Goal: Task Accomplishment & Management: Complete application form

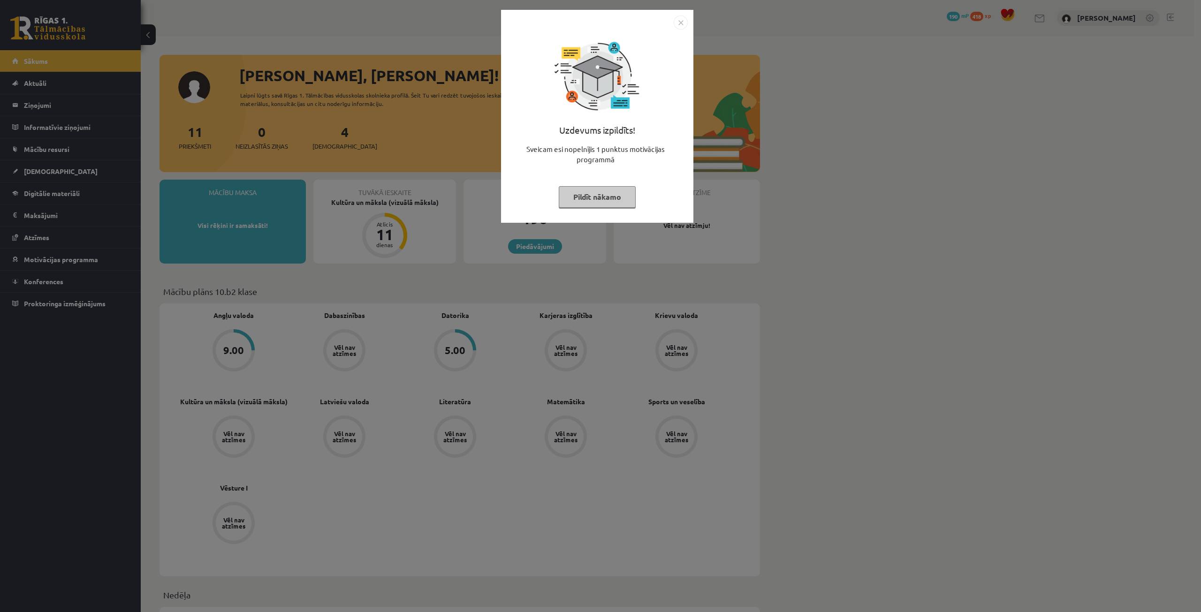
click at [570, 199] on button "Pildīt nākamo" at bounding box center [597, 197] width 77 height 22
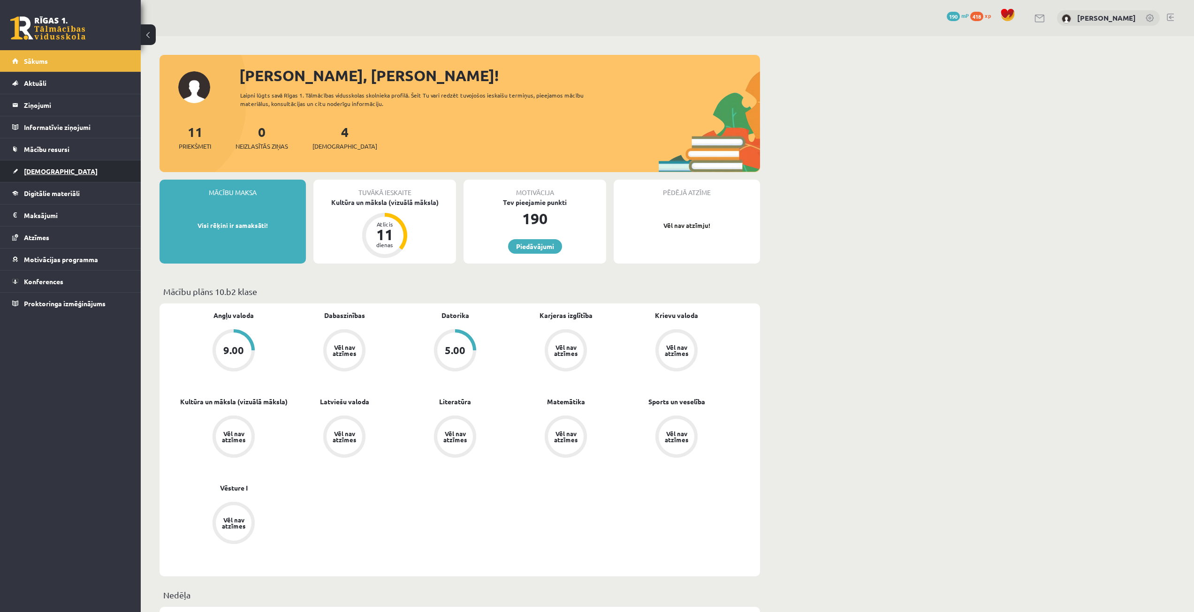
click at [47, 165] on link "[DEMOGRAPHIC_DATA]" at bounding box center [70, 171] width 117 height 22
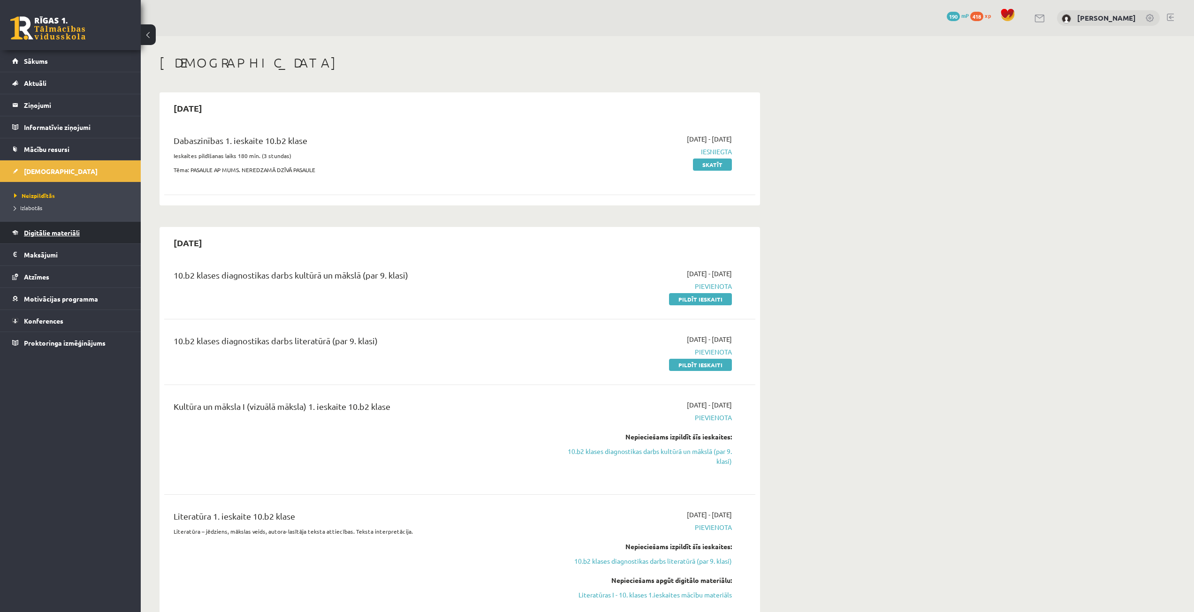
click at [81, 230] on link "Digitālie materiāli" at bounding box center [70, 233] width 117 height 22
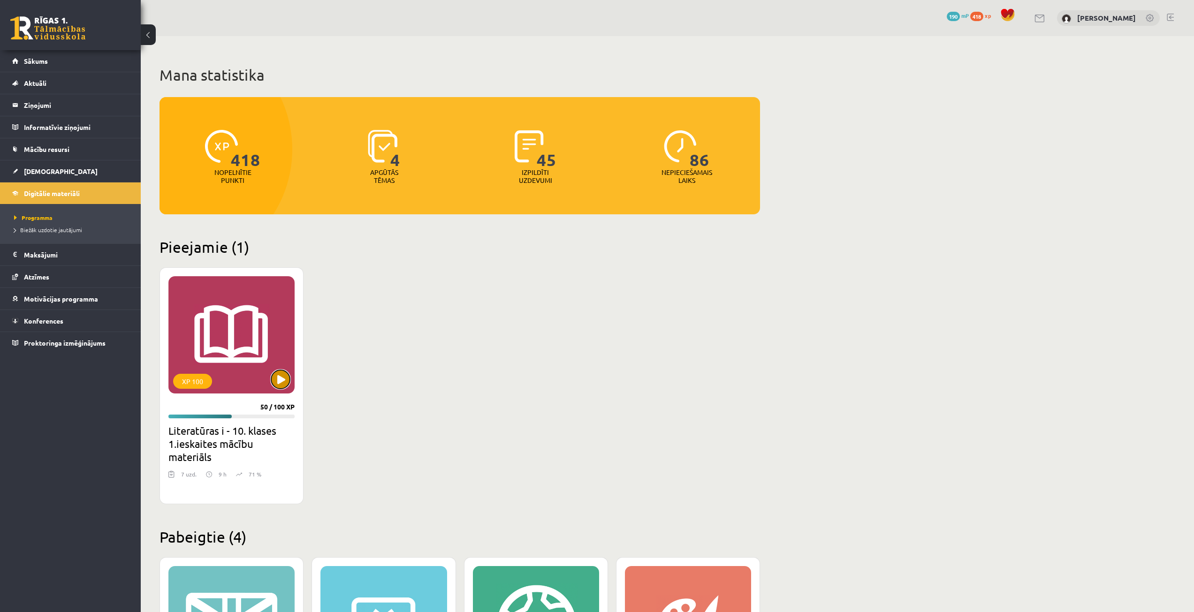
click at [283, 381] on button at bounding box center [280, 379] width 19 height 19
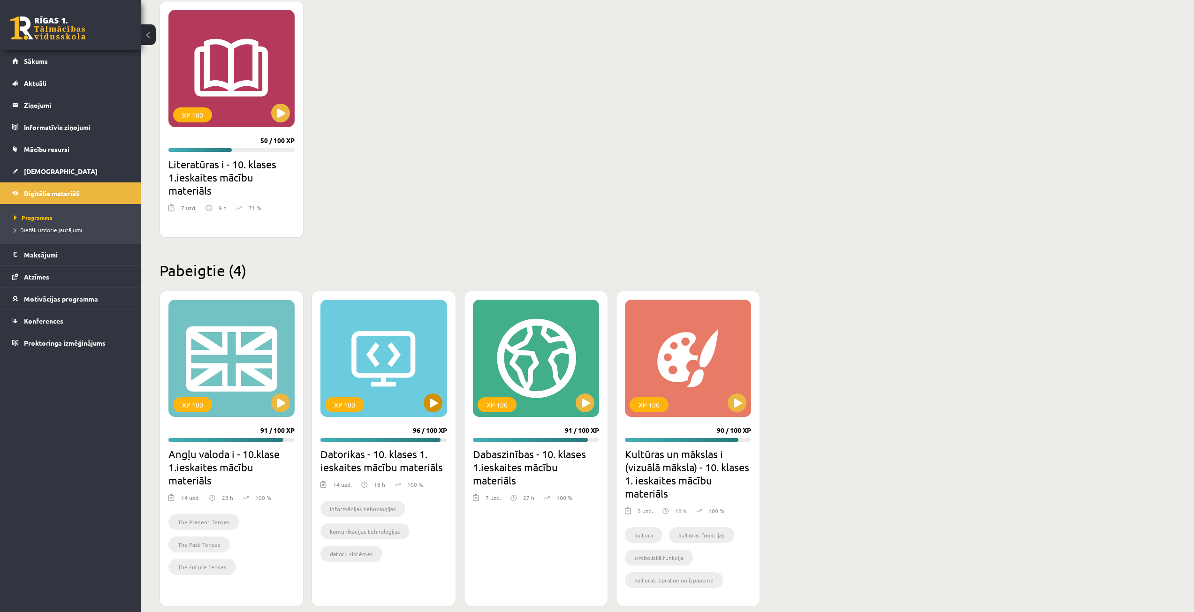
scroll to position [280, 0]
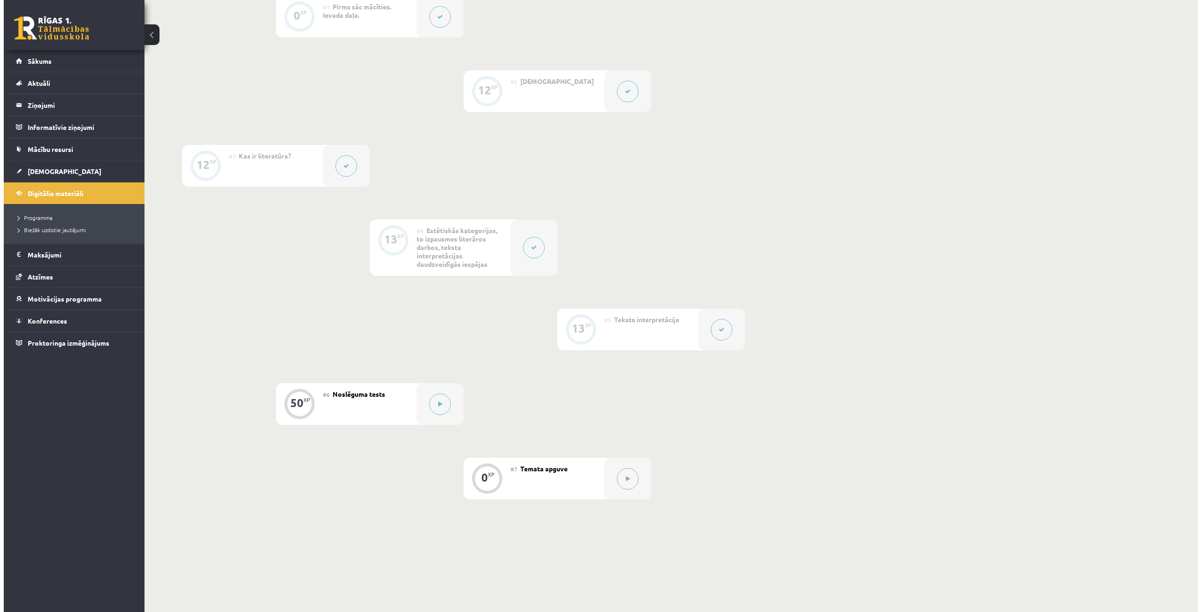
scroll to position [309, 0]
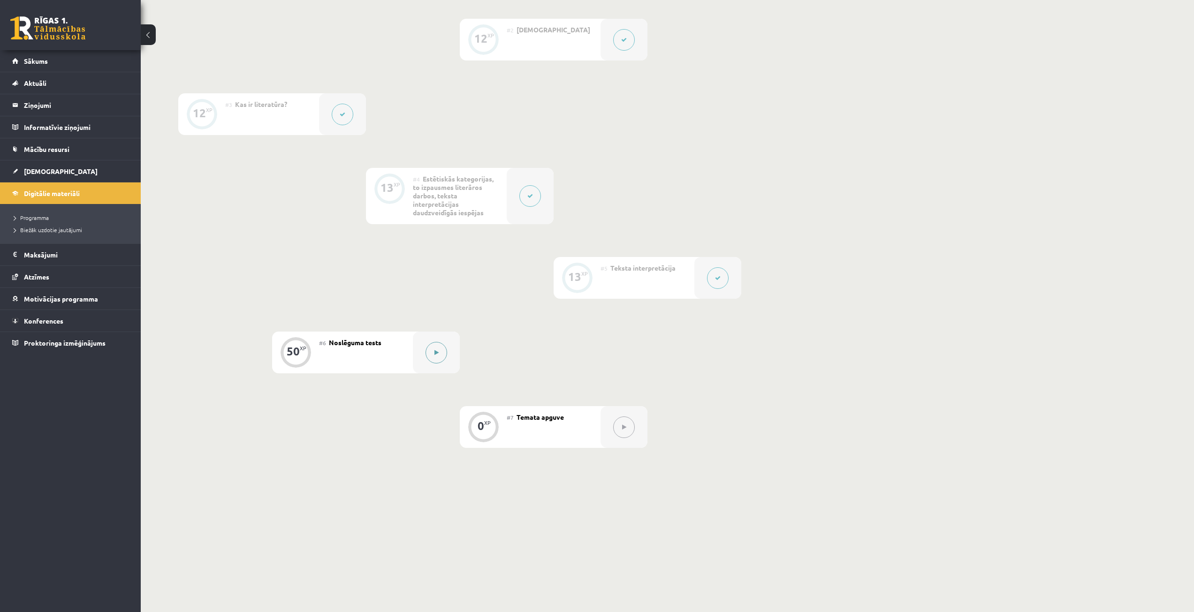
click at [452, 360] on div at bounding box center [436, 353] width 47 height 42
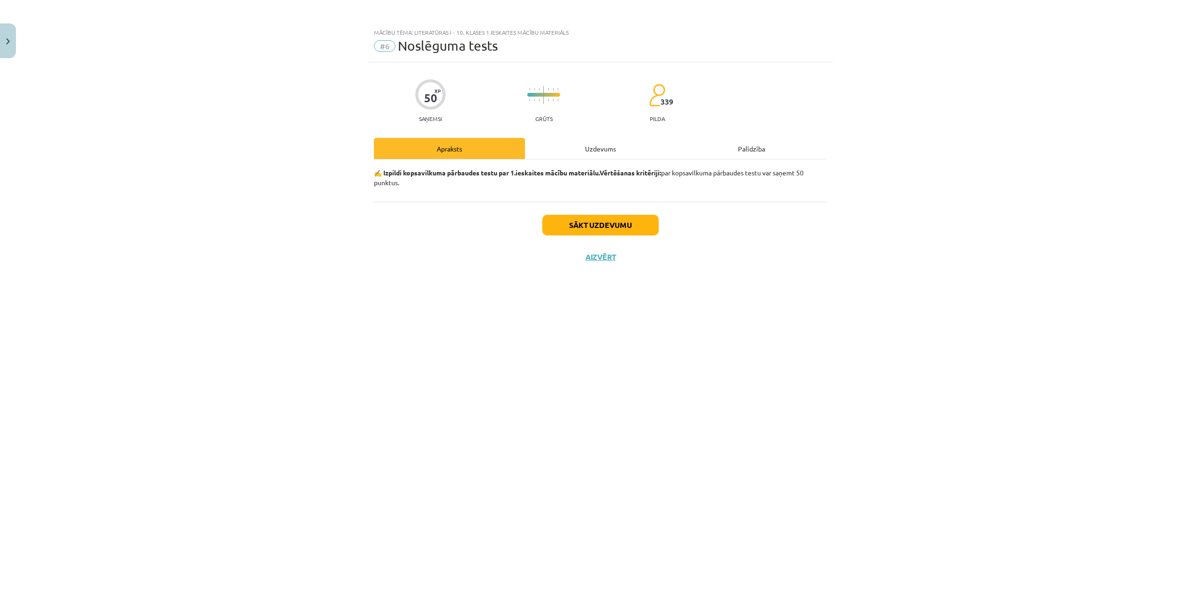
click at [586, 146] on div "Uzdevums" at bounding box center [600, 148] width 151 height 21
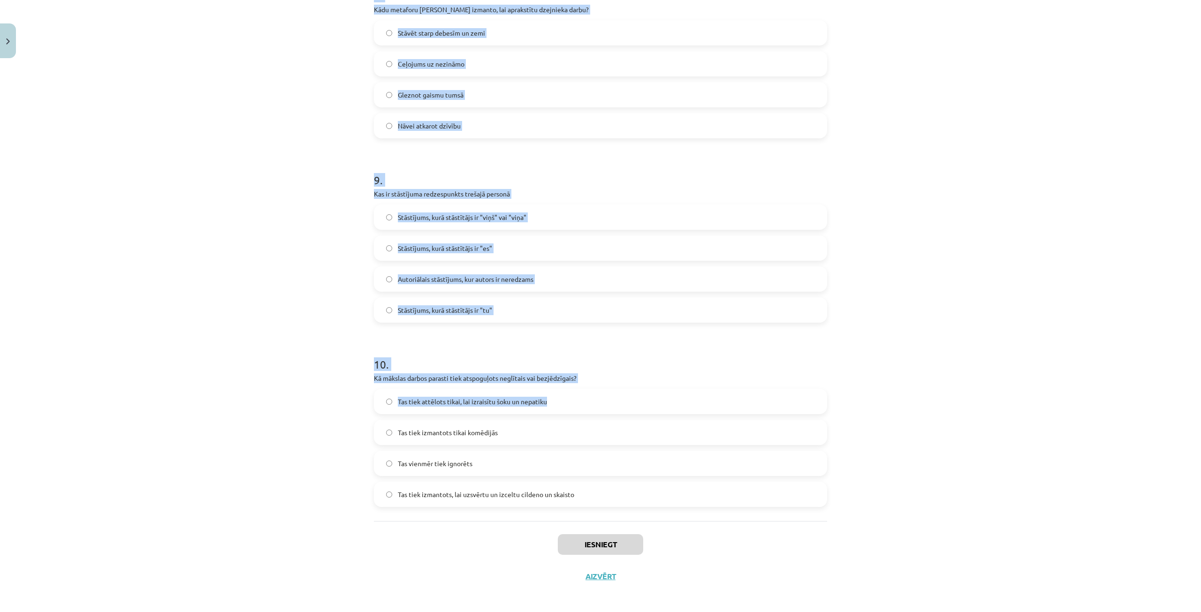
scroll to position [1508, 0]
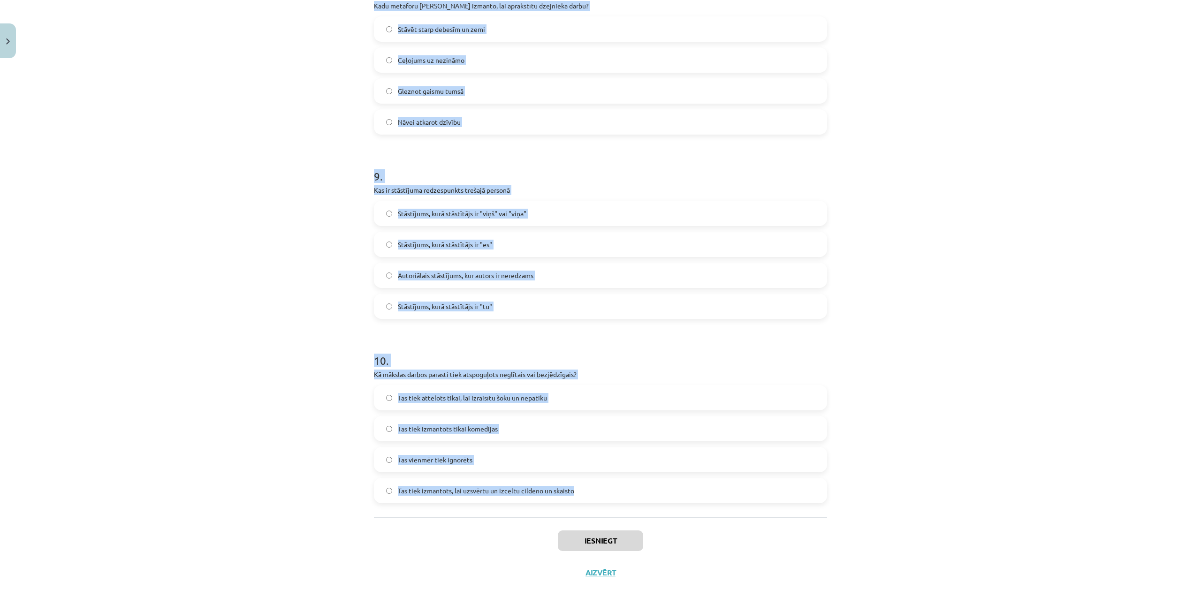
drag, startPoint x: 359, startPoint y: 224, endPoint x: 671, endPoint y: 504, distance: 419.2
click at [671, 504] on div "Mācību tēma: Literatūras i - 10. klases 1.ieskaites mācību materiāls #6 Noslēgu…" at bounding box center [600, 306] width 1201 height 612
copy form "Kas ir hiperbola? Māksliniecisks apzīmētājs, kas padara raksturojumu emocionāli…"
click at [235, 180] on div "Mācību tēma: Literatūras i - 10. klases 1.ieskaites mācību materiāls #6 Noslēgu…" at bounding box center [600, 306] width 1201 height 612
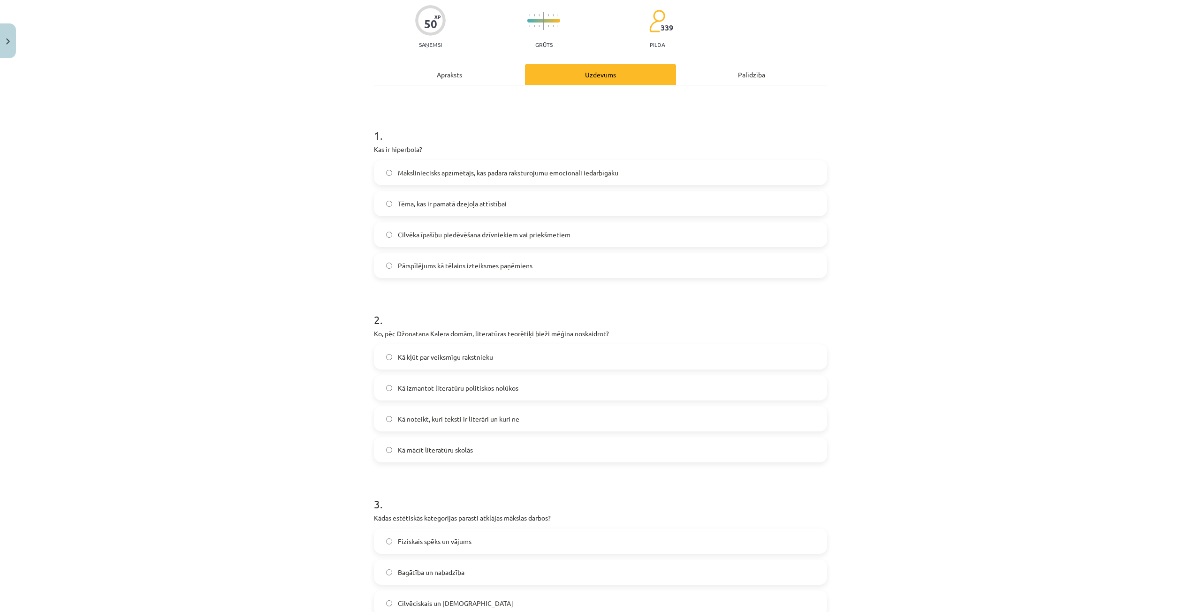
scroll to position [54, 0]
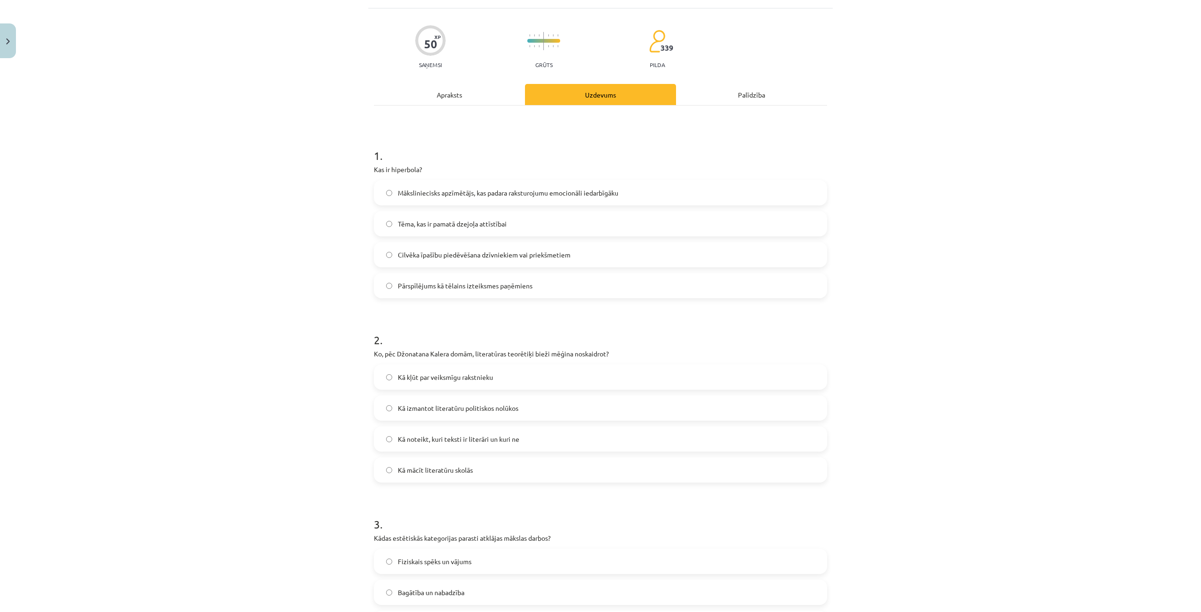
click at [423, 290] on span "Pārspīlējums kā tēlains izteiksmes paņēmiens" at bounding box center [465, 286] width 135 height 10
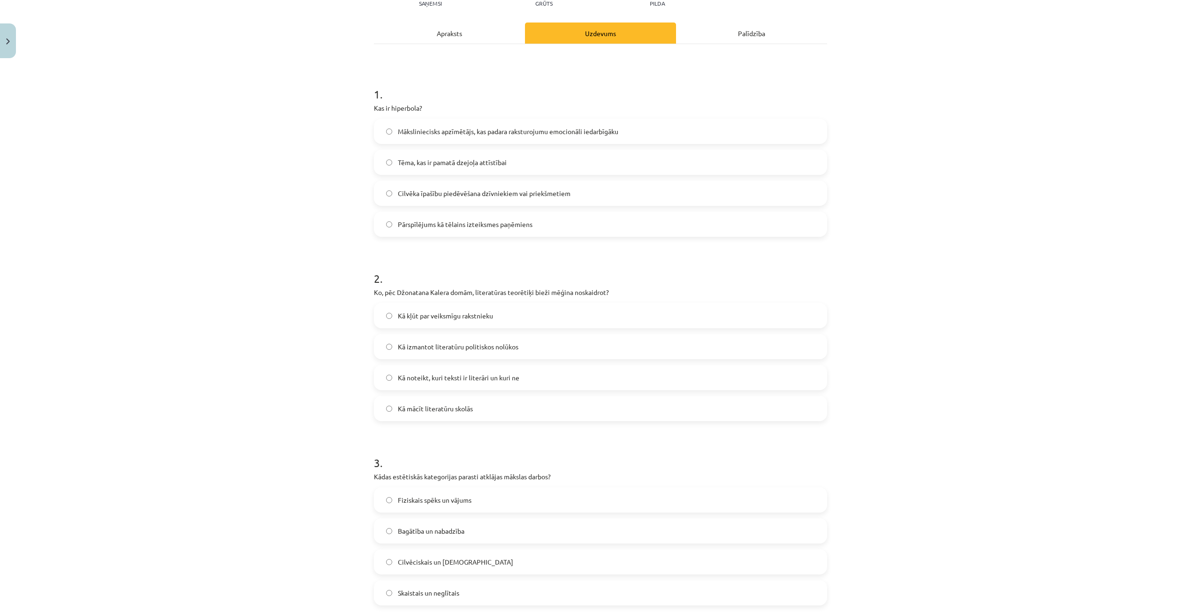
scroll to position [148, 0]
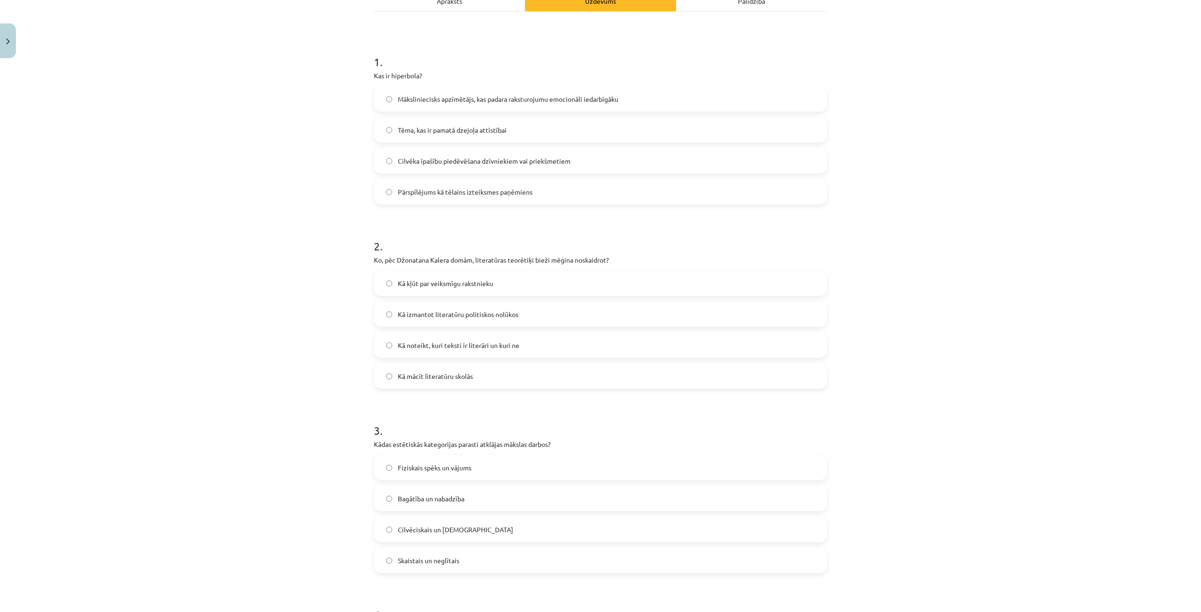
click at [425, 345] on span "Kā noteikt, kuri teksti ir literāri un kuri ne" at bounding box center [458, 346] width 121 height 10
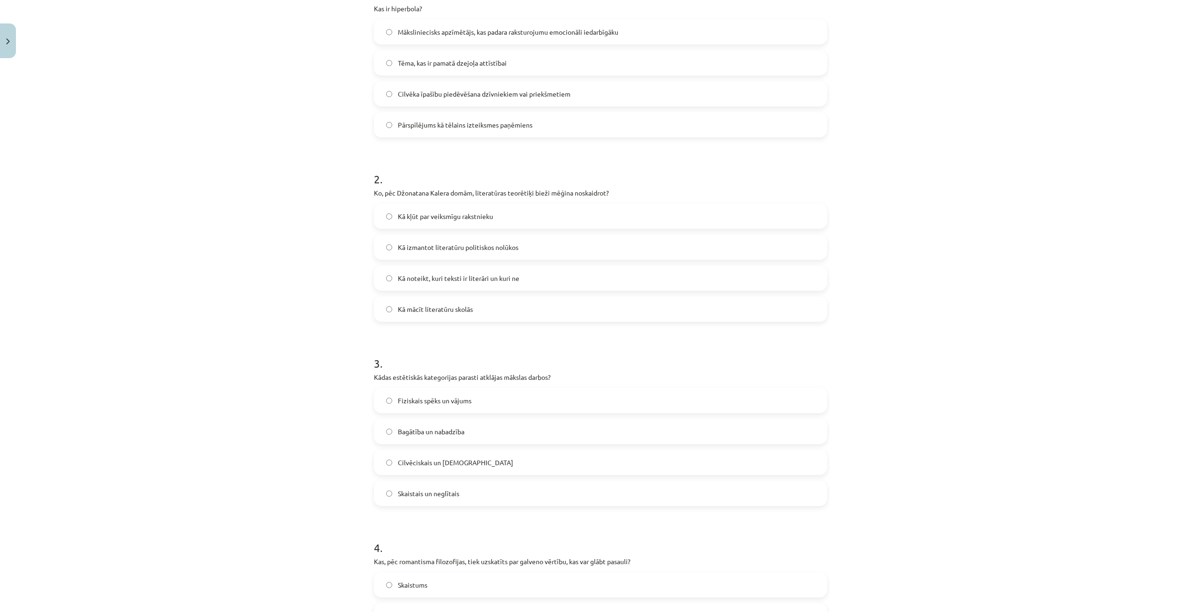
scroll to position [242, 0]
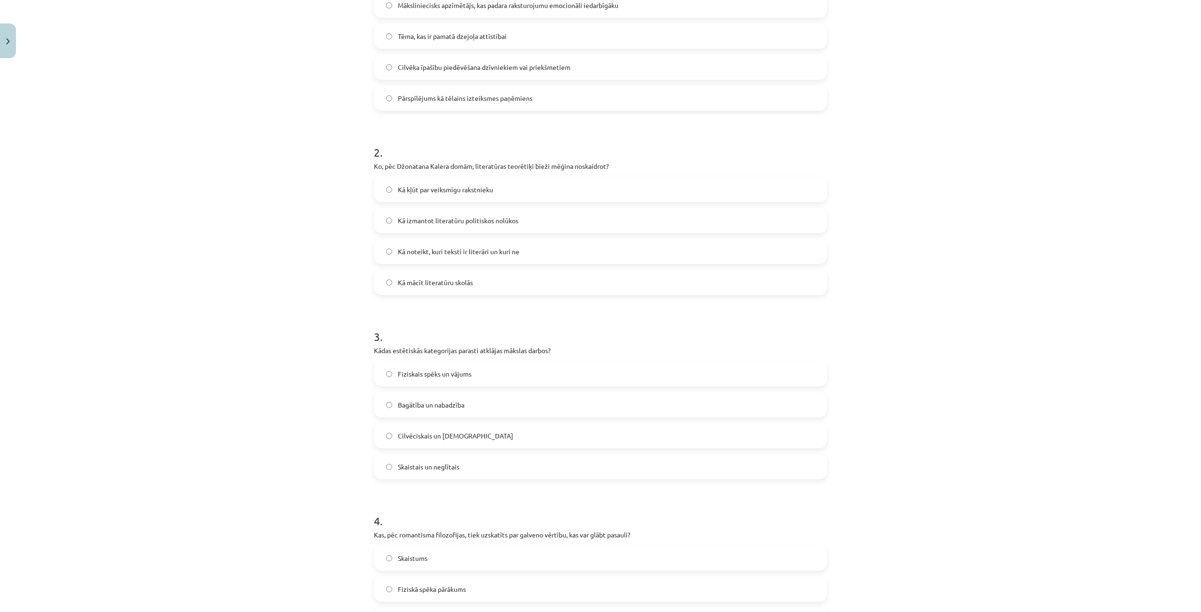
click at [458, 466] on label "Skaistais un neglītais" at bounding box center [600, 466] width 451 height 23
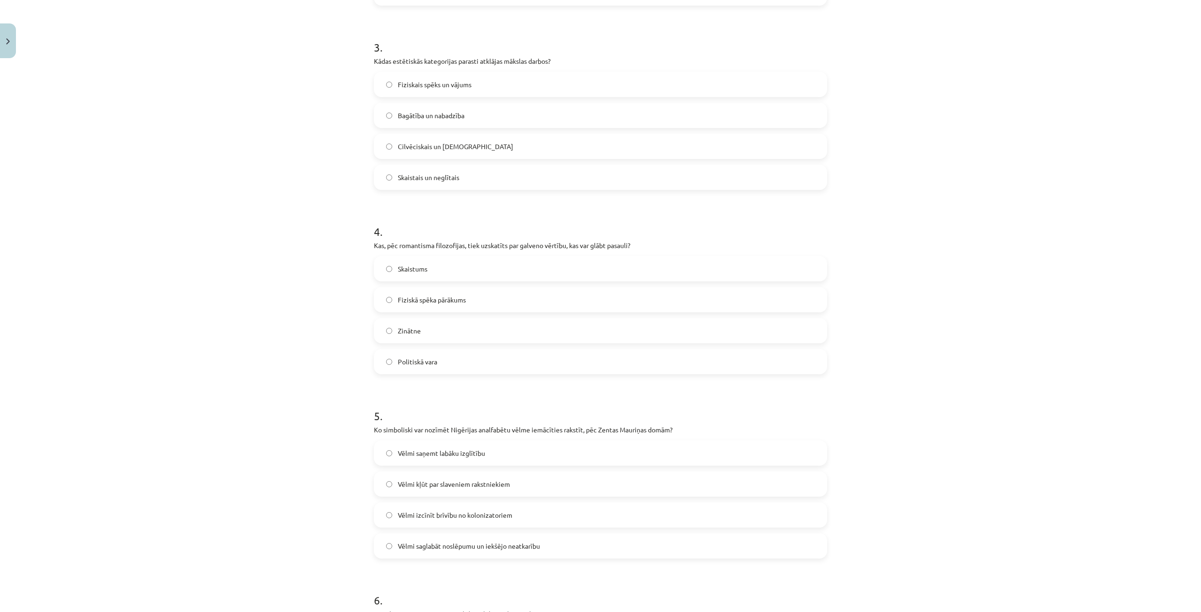
scroll to position [570, 0]
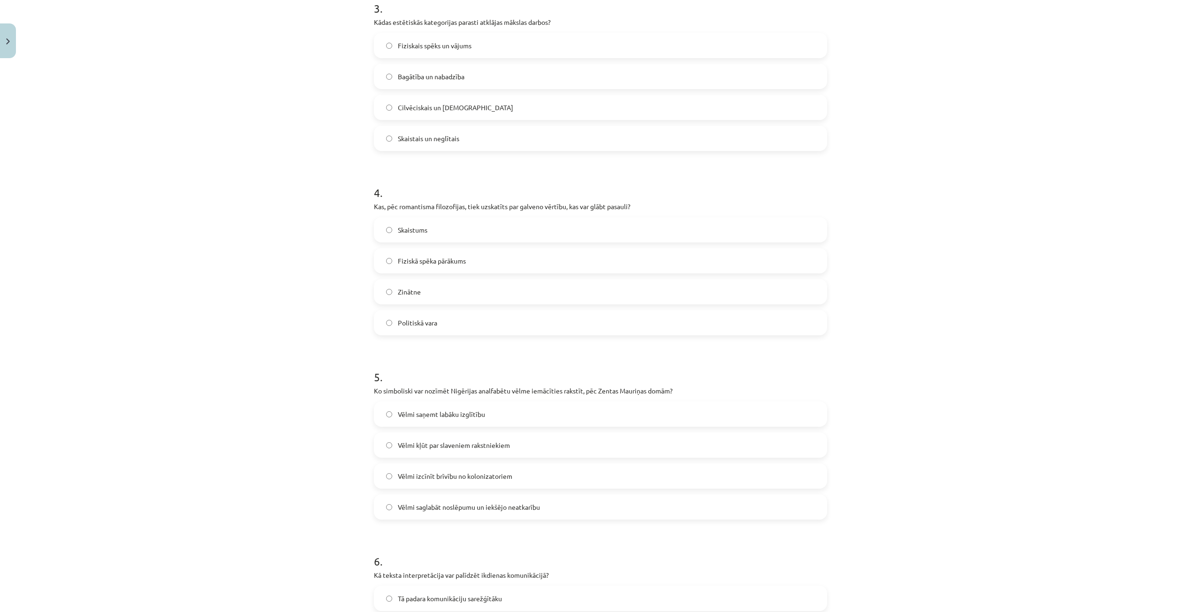
click at [442, 222] on label "Skaistums" at bounding box center [600, 229] width 451 height 23
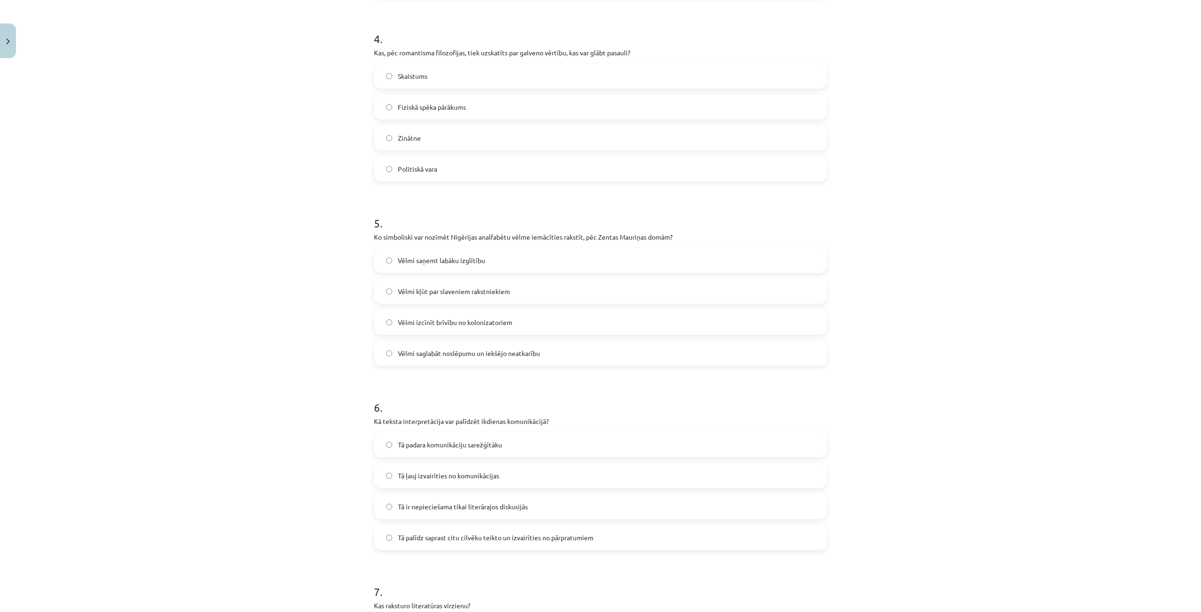
scroll to position [758, 0]
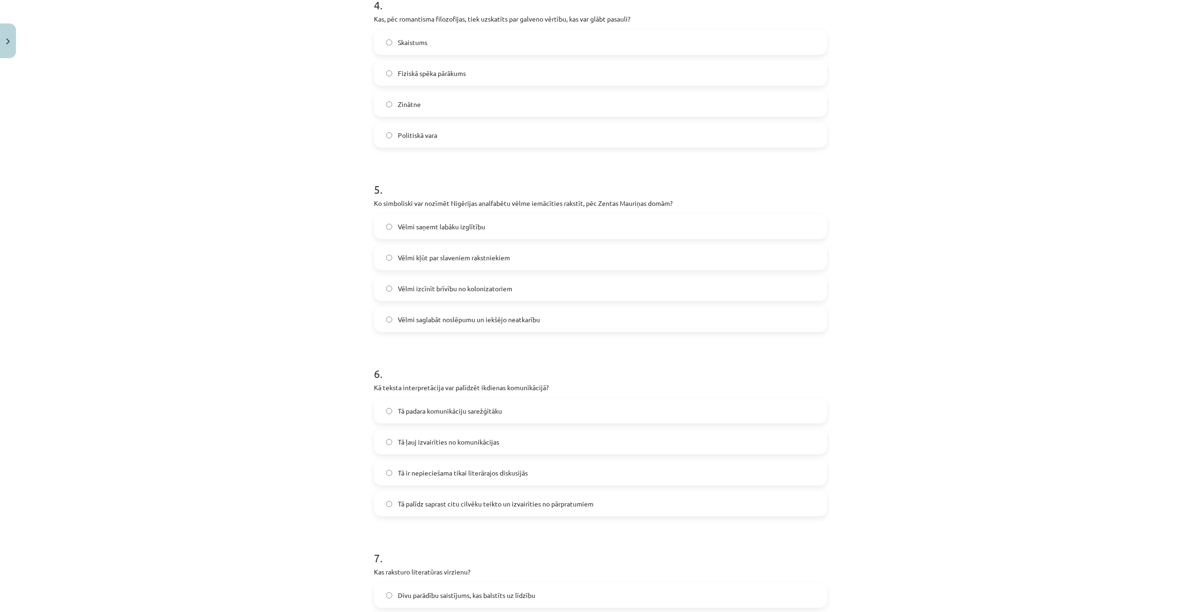
click at [452, 314] on label "Vēlmi saglabāt noslēpumu un iekšējo neatkarību" at bounding box center [600, 319] width 451 height 23
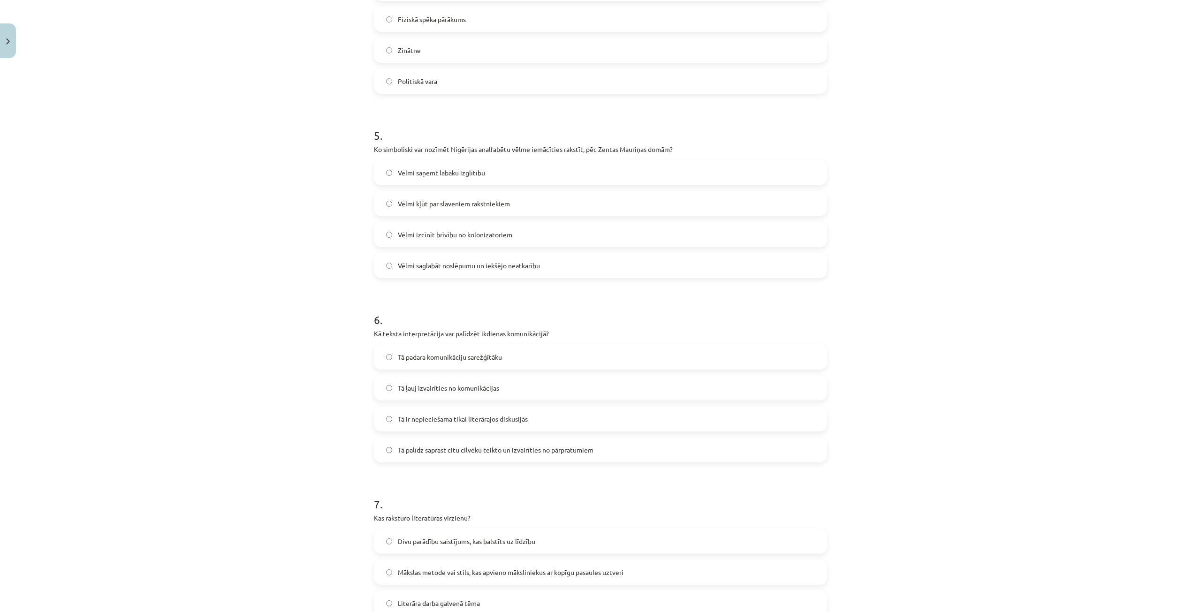
scroll to position [851, 0]
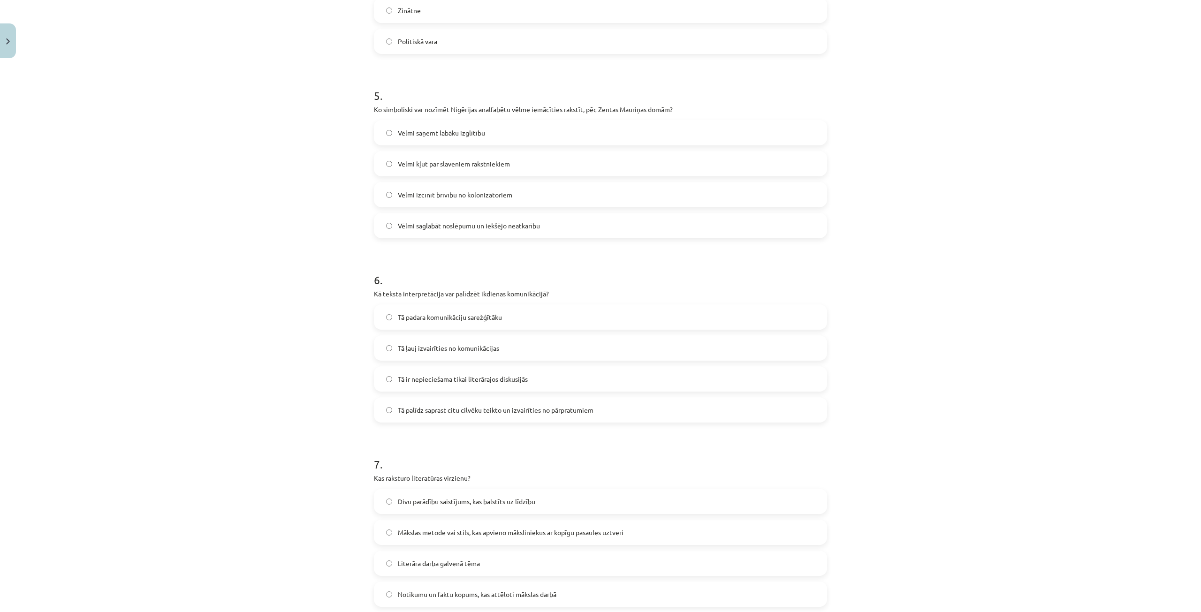
click at [412, 410] on span "Tā palīdz saprast citu cilvēku teikto un izvairīties no pārpratumiem" at bounding box center [496, 410] width 196 height 10
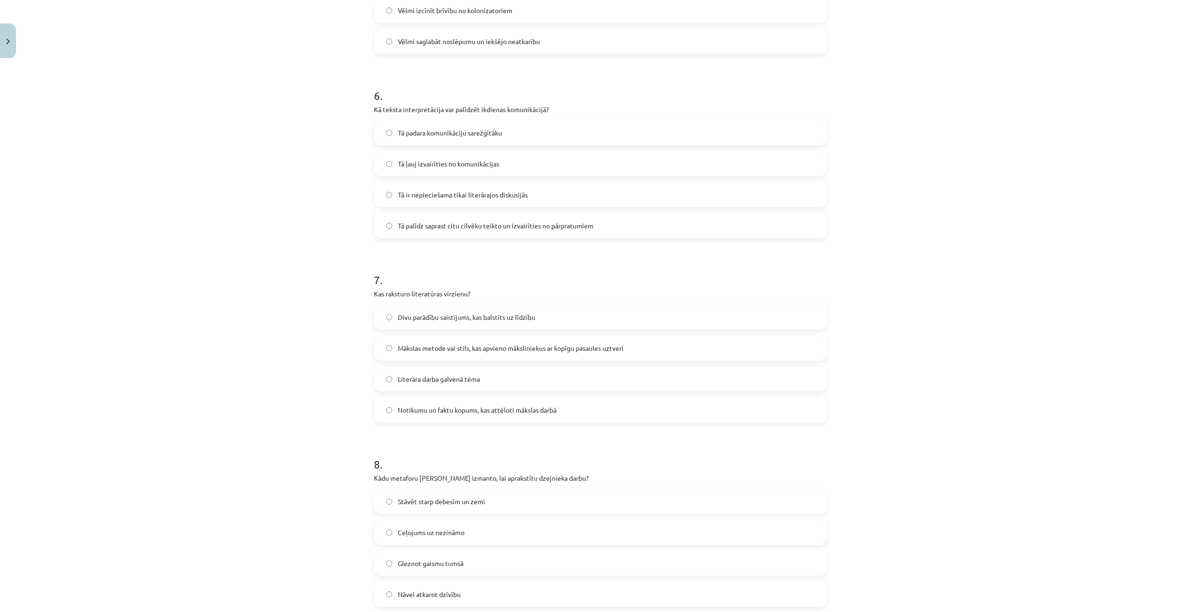
scroll to position [1039, 0]
click at [407, 344] on span "Mākslas metode vai stils, kas apvieno māksliniekus ar kopīgu pasaules uztveri" at bounding box center [511, 345] width 226 height 10
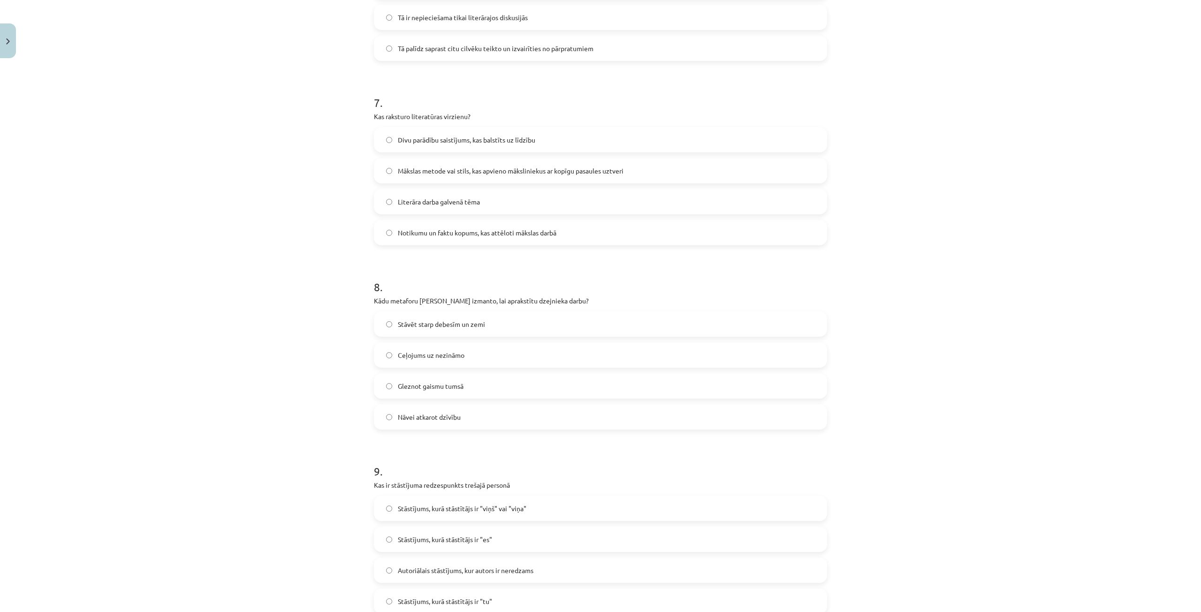
scroll to position [1227, 0]
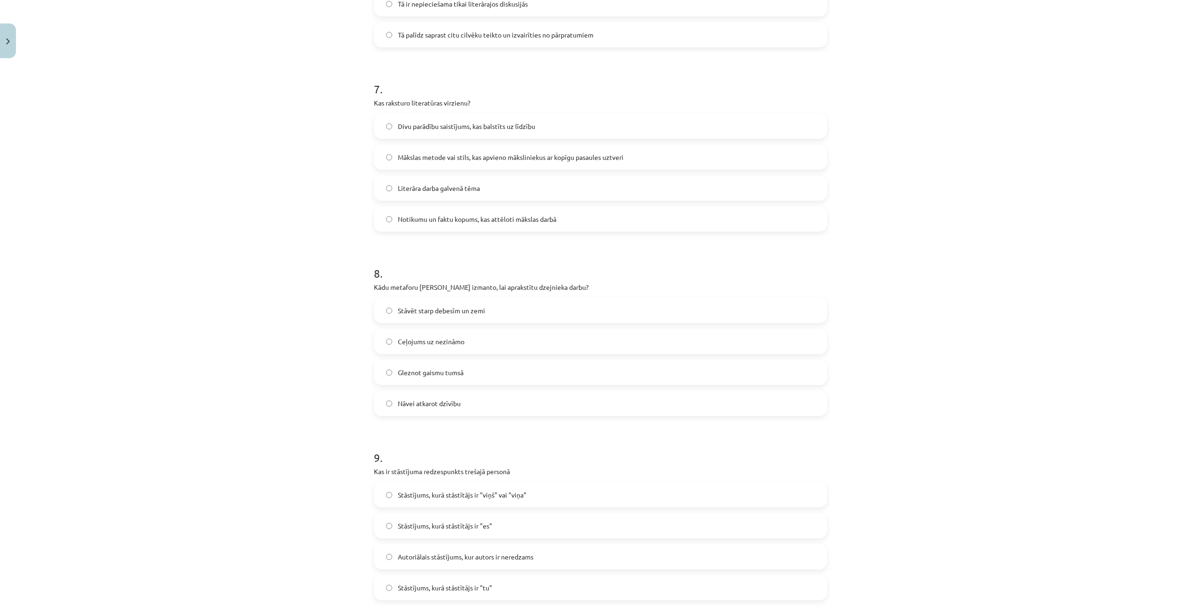
click at [431, 396] on label "Nāvei atkarot dzīvību" at bounding box center [600, 403] width 451 height 23
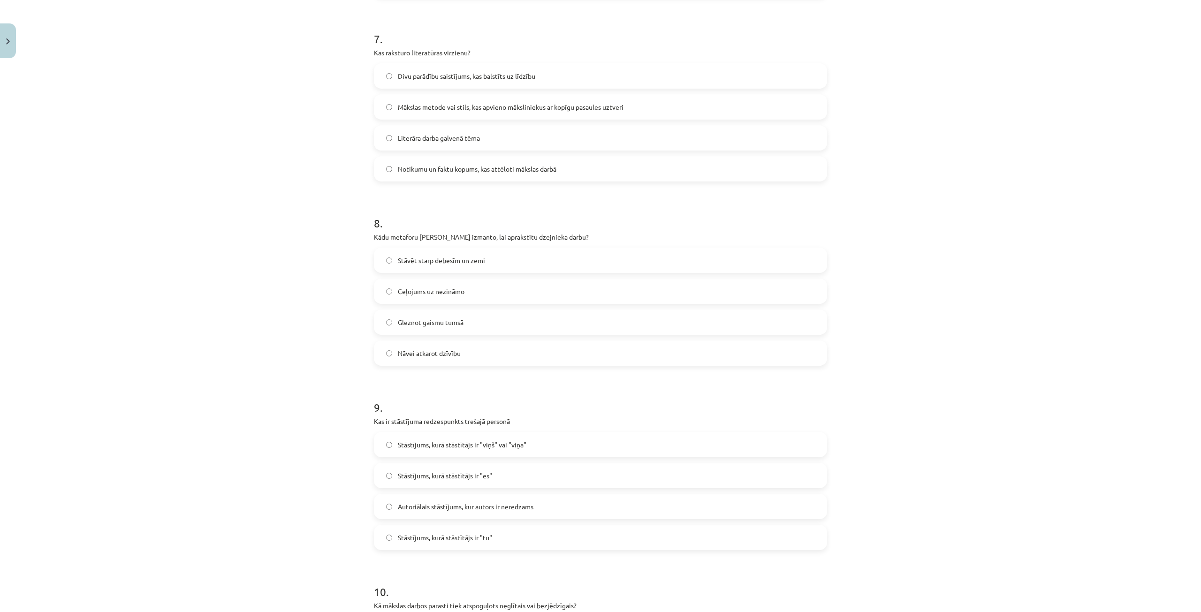
scroll to position [1320, 0]
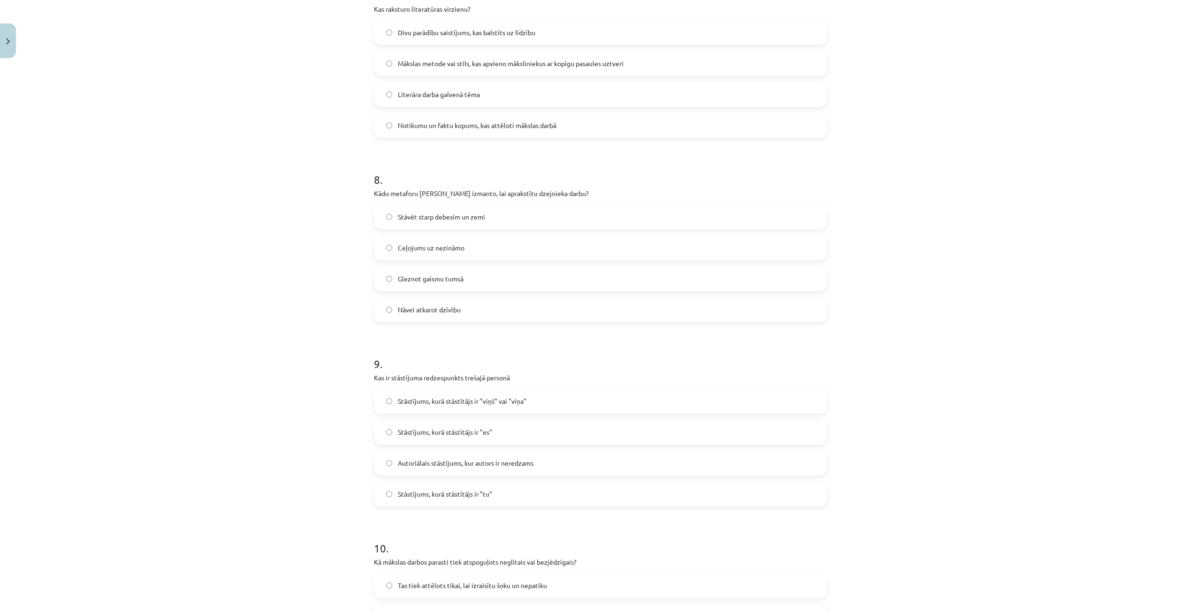
click at [471, 396] on span "Stāstījums, kurā stāstītājs ir "viņš" vai "viņa"" at bounding box center [462, 401] width 129 height 10
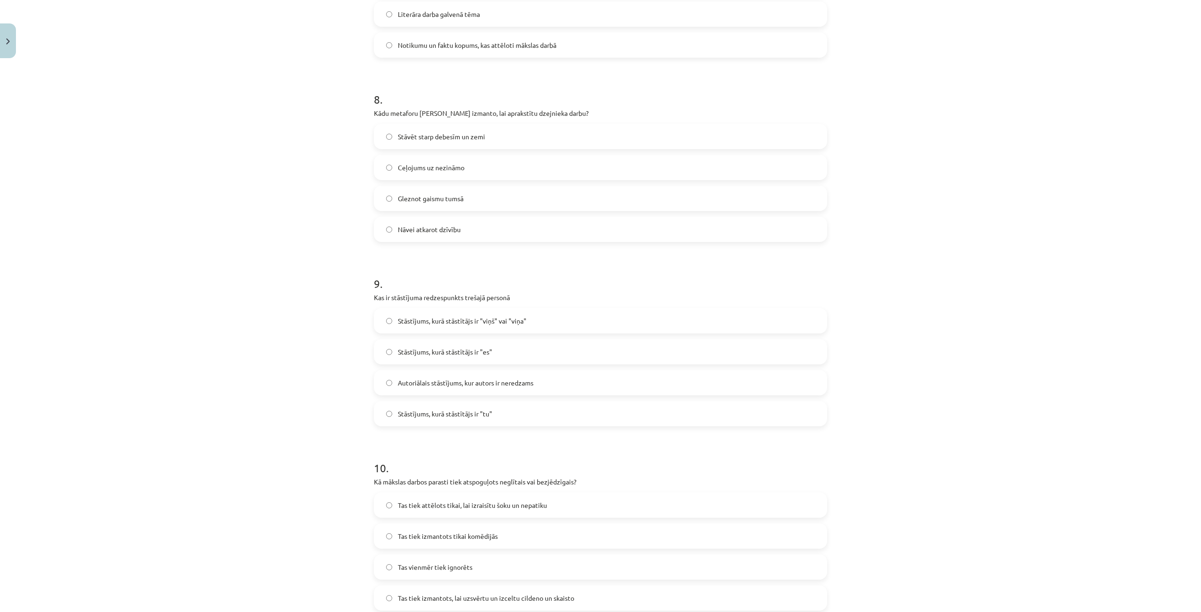
scroll to position [1461, 0]
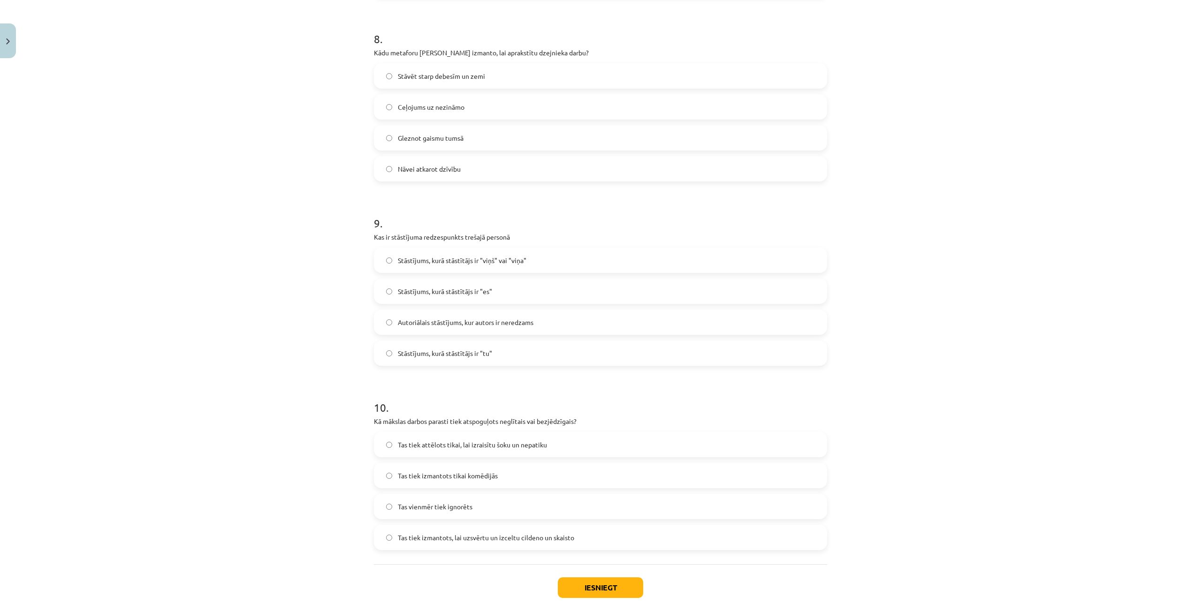
click at [549, 535] on span "Tas tiek izmantots, lai uzsvērtu un izceltu cildeno un skaisto" at bounding box center [486, 538] width 176 height 10
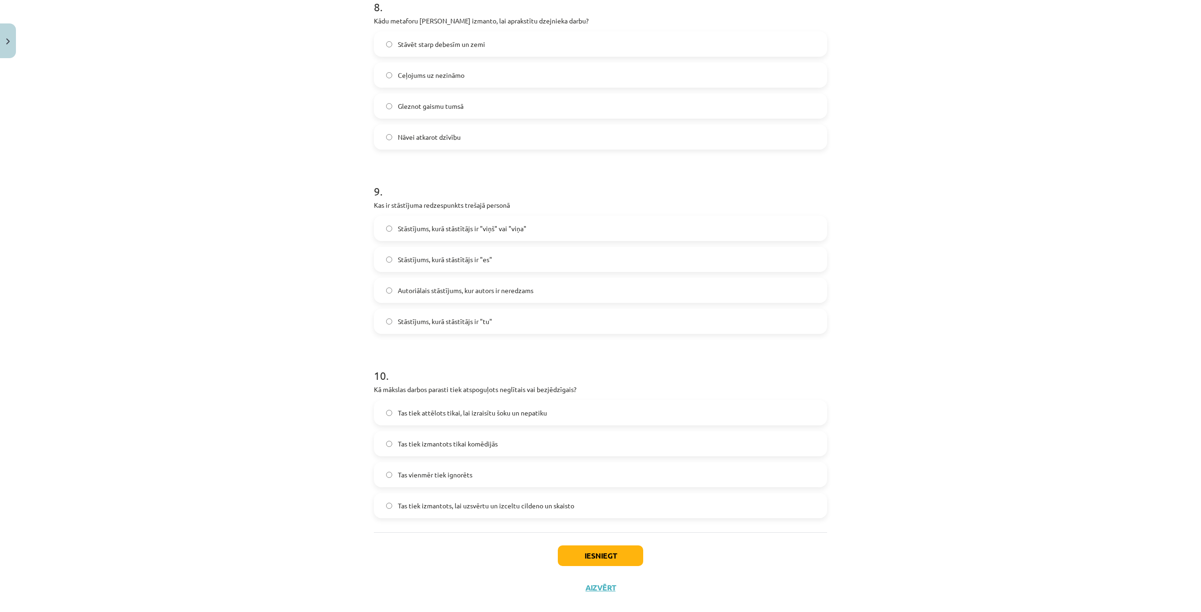
scroll to position [1508, 0]
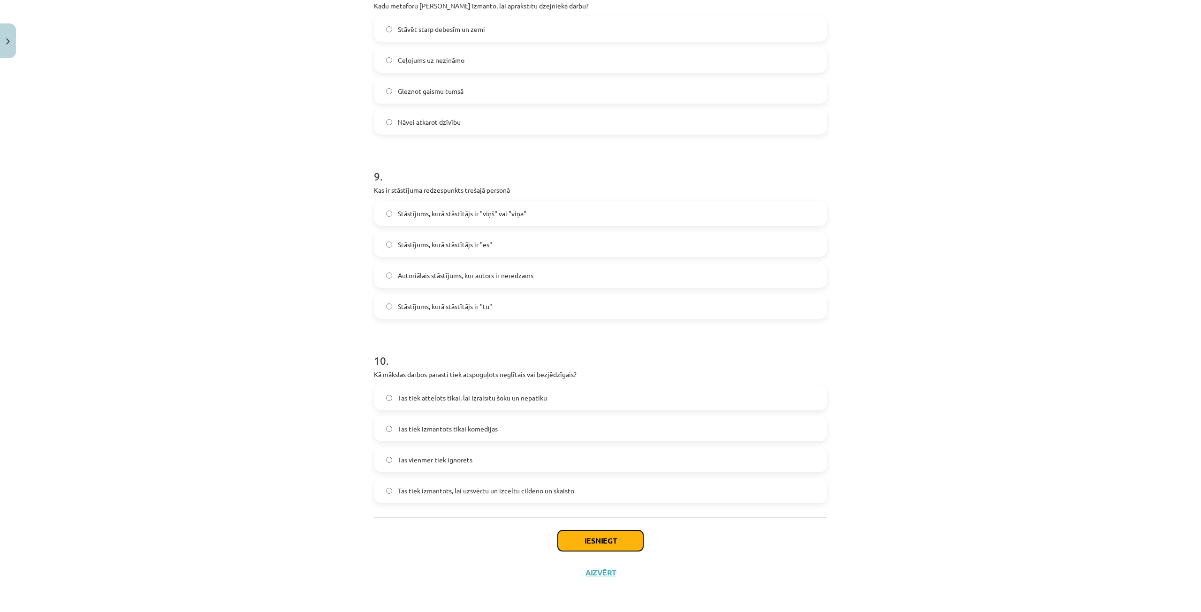
click at [582, 539] on button "Iesniegt" at bounding box center [600, 541] width 85 height 21
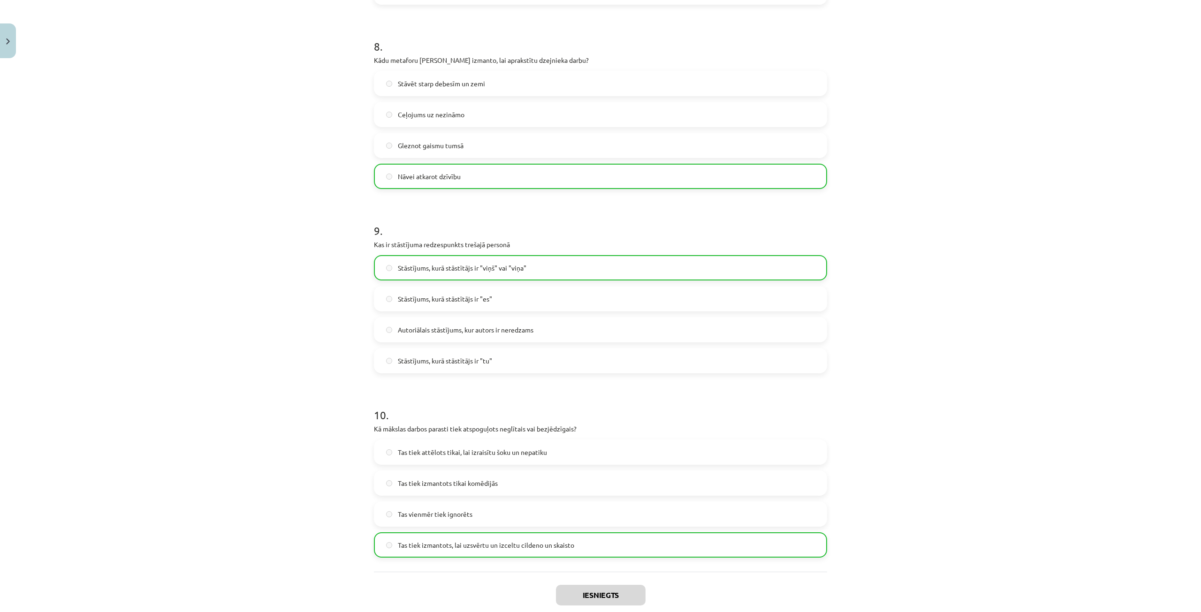
scroll to position [1538, 0]
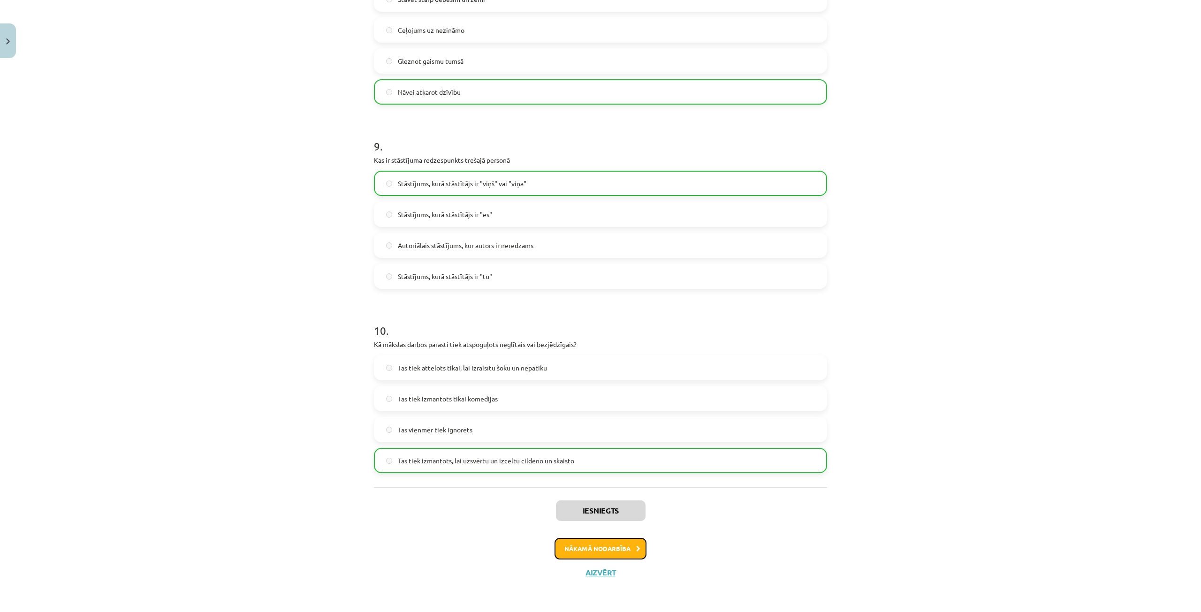
click at [585, 542] on button "Nākamā nodarbība" at bounding box center [600, 549] width 92 height 22
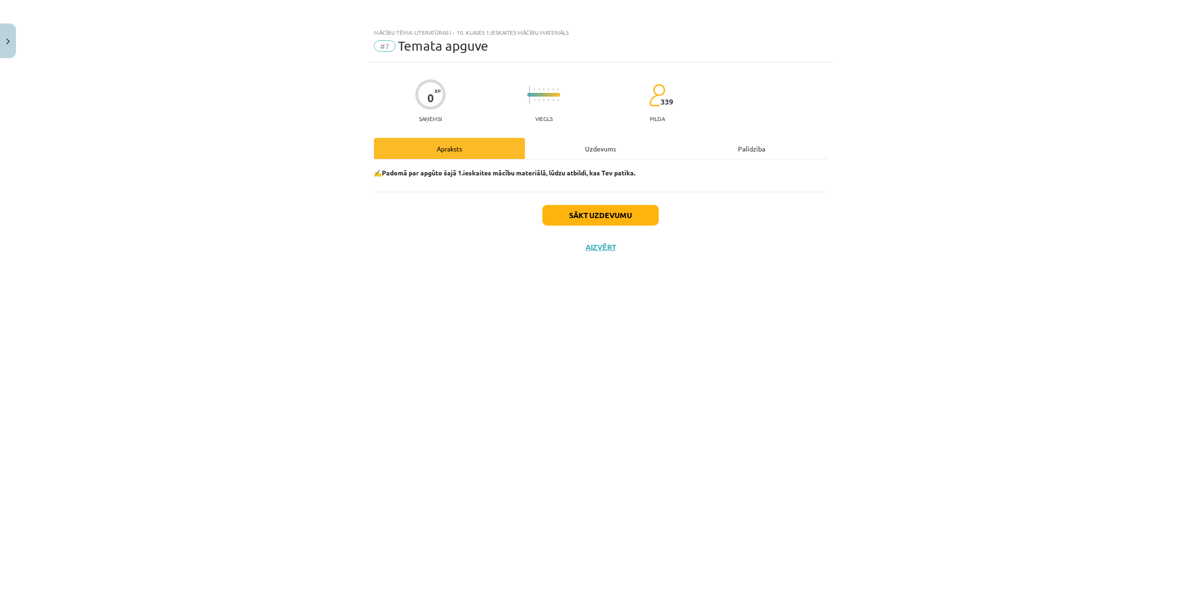
scroll to position [309, 0]
click at [616, 146] on div "Uzdevums" at bounding box center [600, 148] width 151 height 21
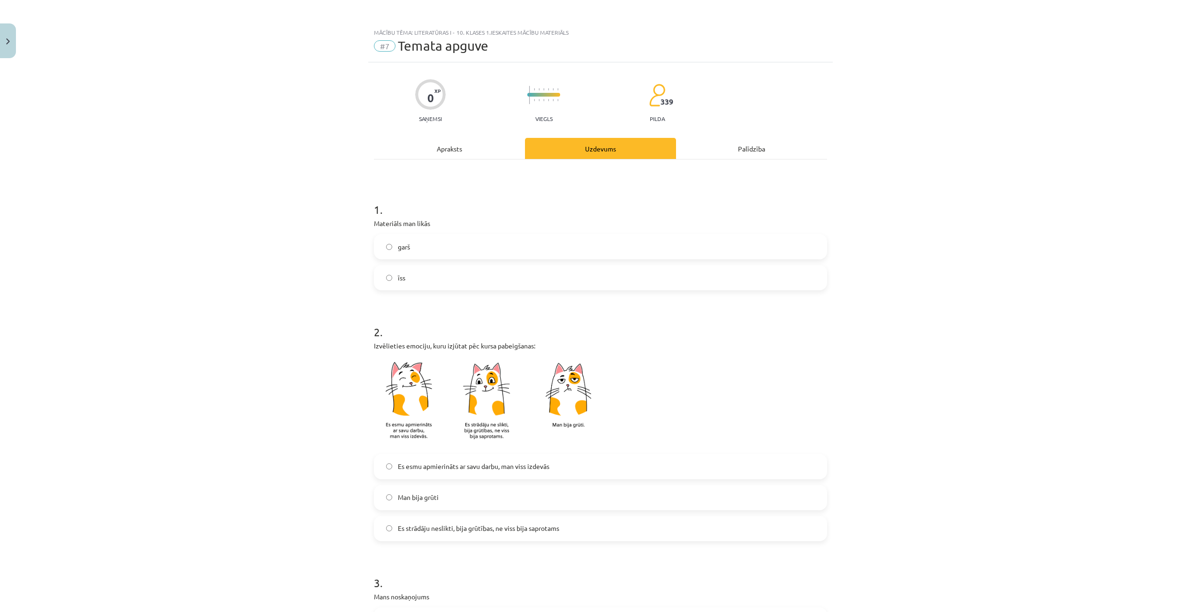
click at [484, 248] on label "garš" at bounding box center [600, 246] width 451 height 23
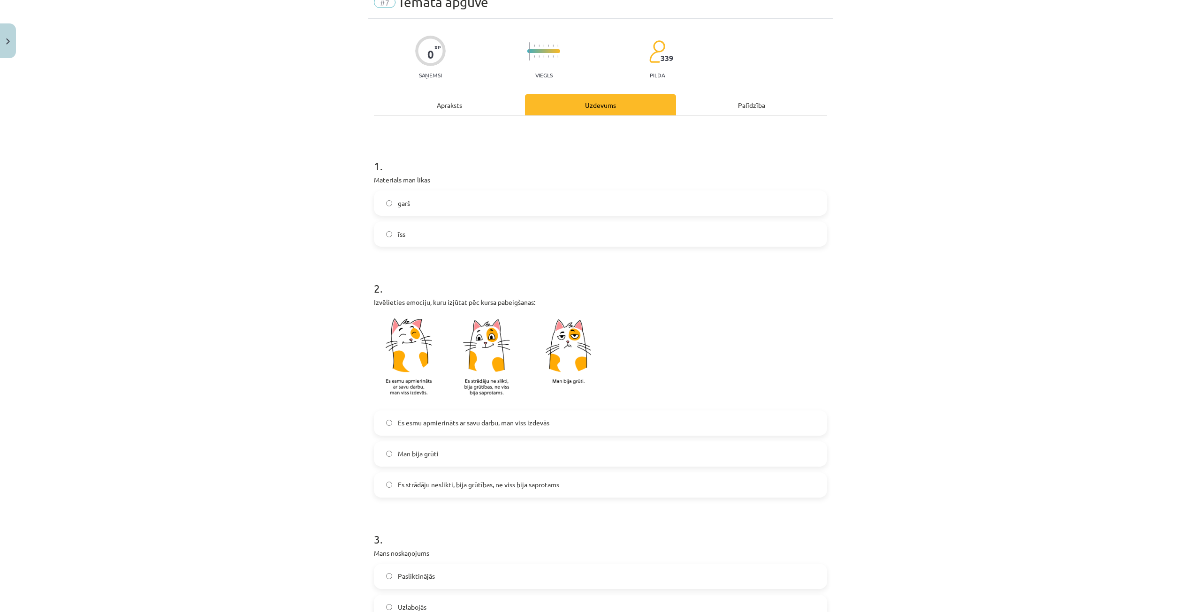
scroll to position [47, 0]
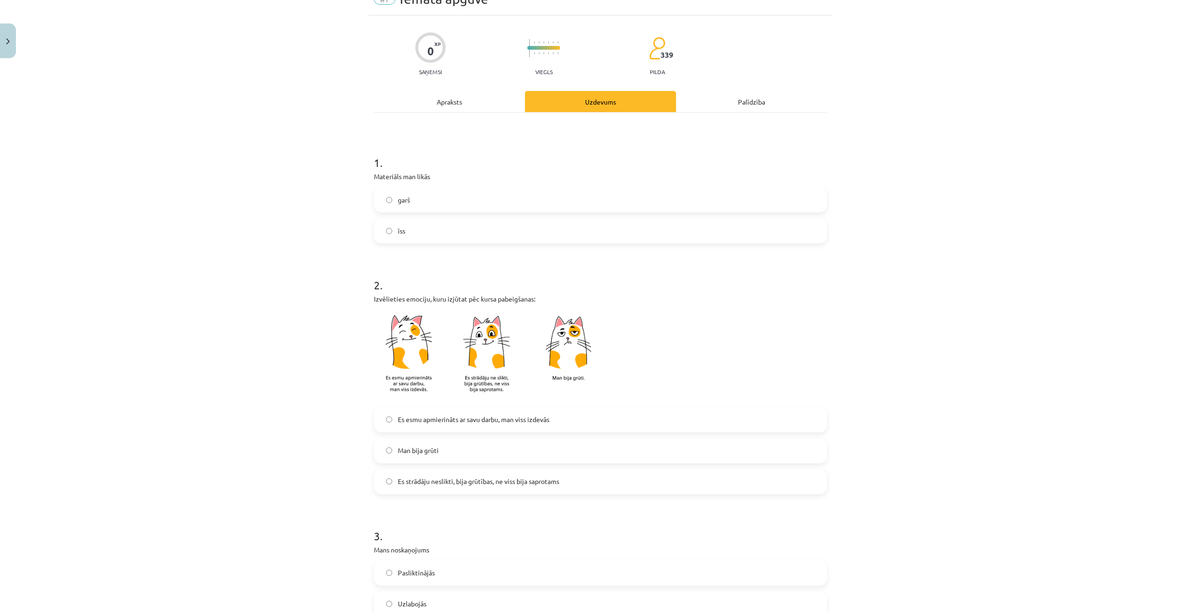
click at [528, 420] on span "Es esmu apmierināts ar savu darbu, man viss izdevās" at bounding box center [474, 420] width 152 height 10
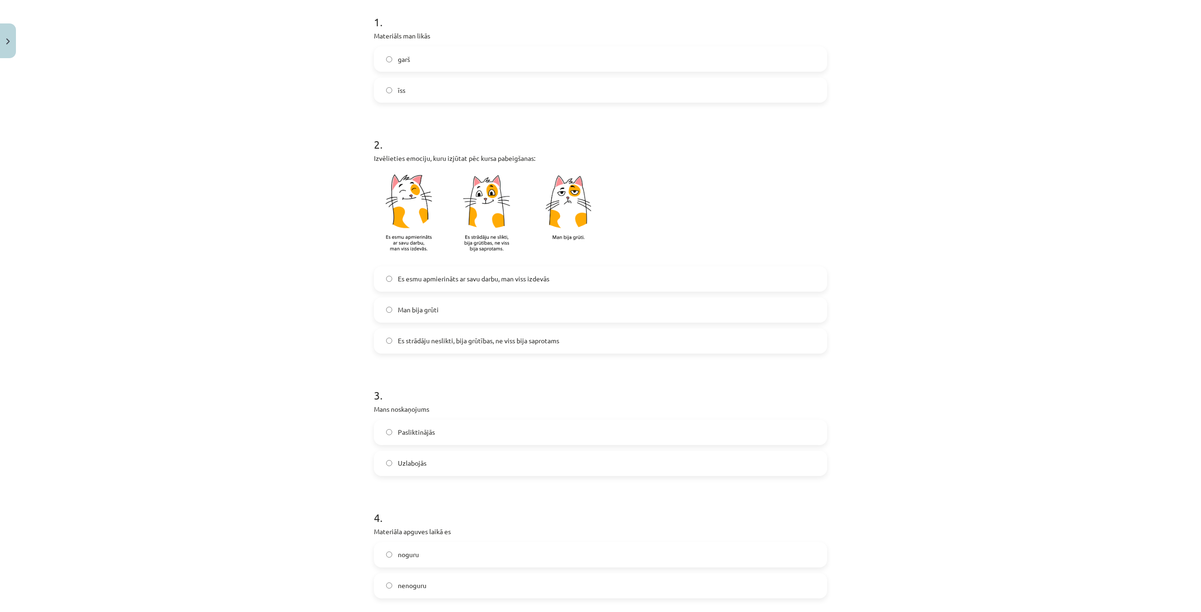
scroll to position [319, 0]
click at [552, 462] on label "Улучшено" at bounding box center [600, 463] width 451 height 23
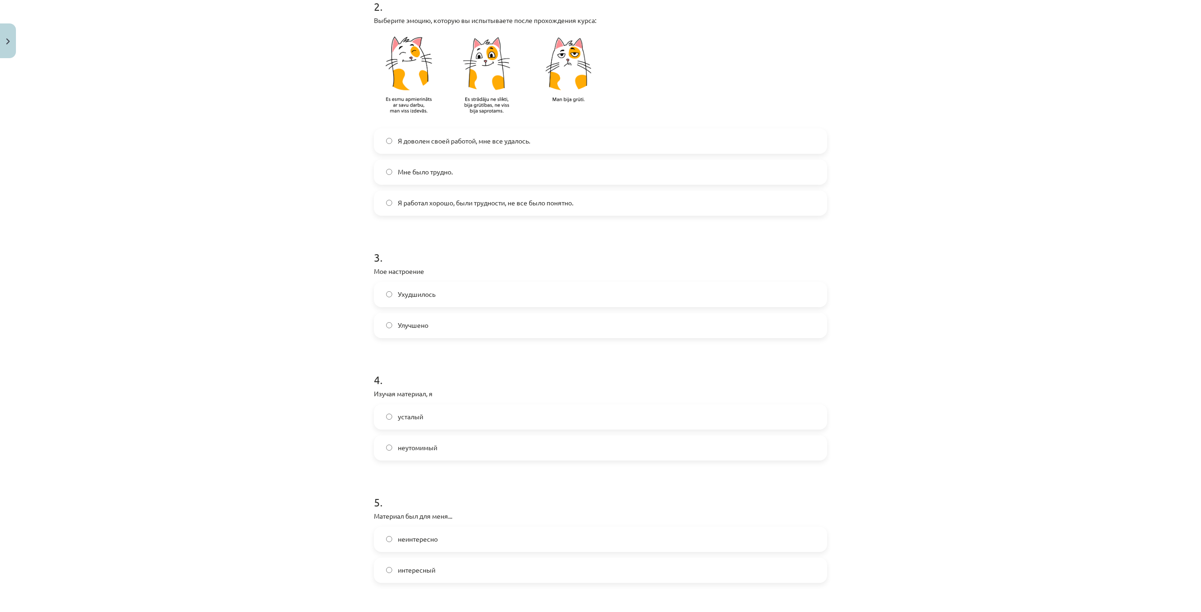
scroll to position [328, 0]
click at [488, 441] on label "неутомимый" at bounding box center [600, 444] width 451 height 23
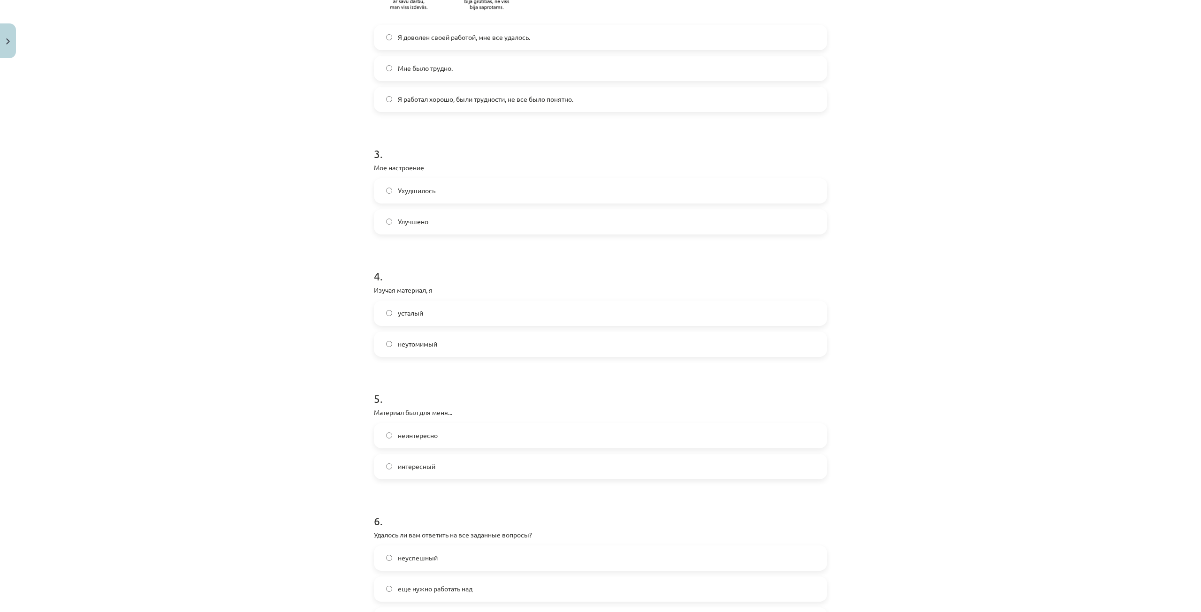
scroll to position [469, 0]
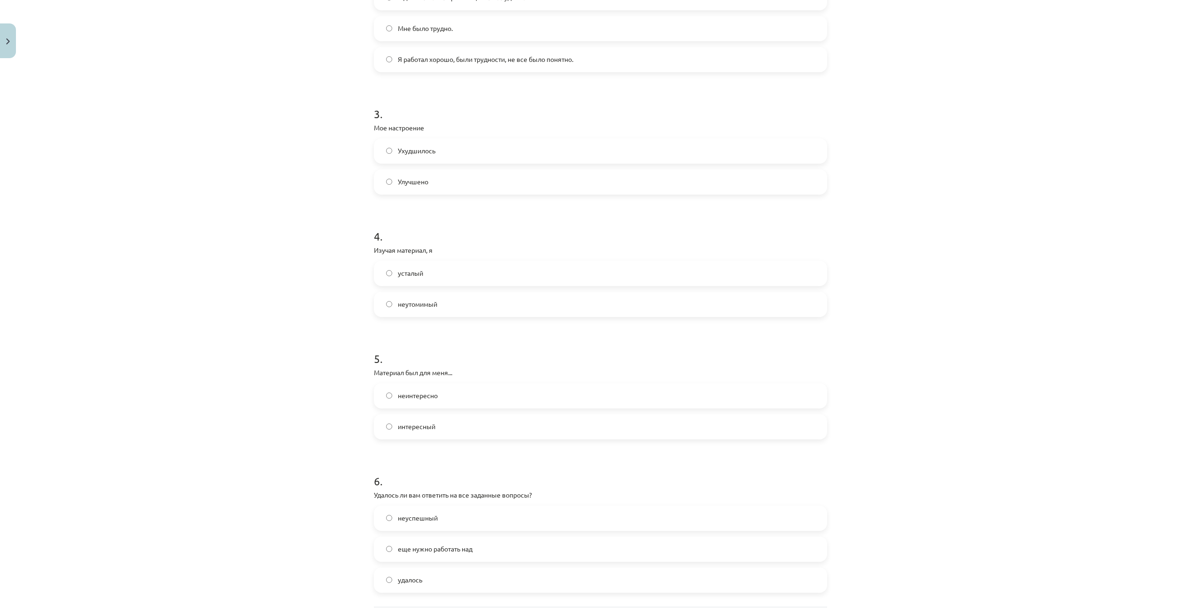
click at [475, 428] on label "интересный" at bounding box center [600, 426] width 451 height 23
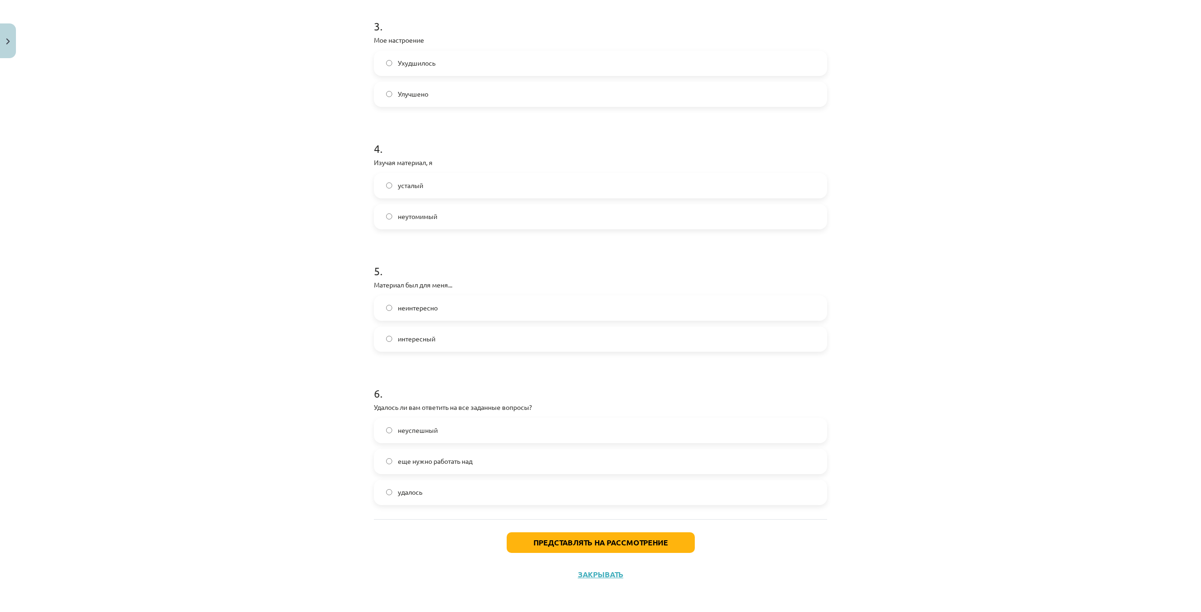
scroll to position [559, 0]
click at [468, 490] on label "удалось" at bounding box center [600, 490] width 451 height 23
click at [553, 539] on font "Представлять на рассмотрение" at bounding box center [600, 541] width 135 height 10
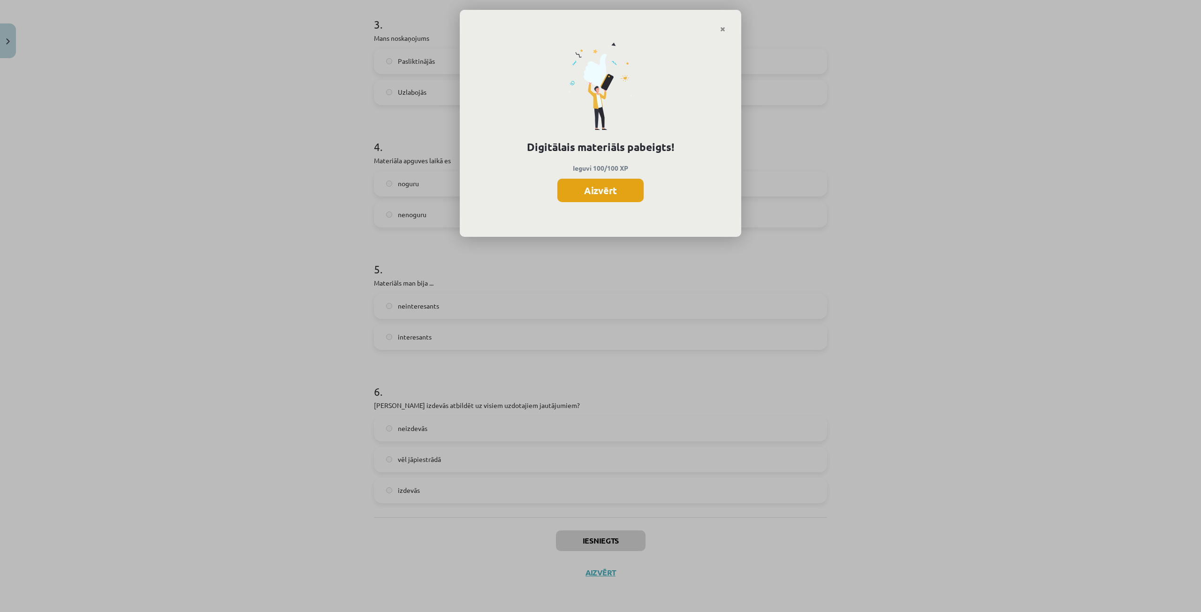
click at [626, 194] on button "Aizvērt" at bounding box center [600, 190] width 86 height 23
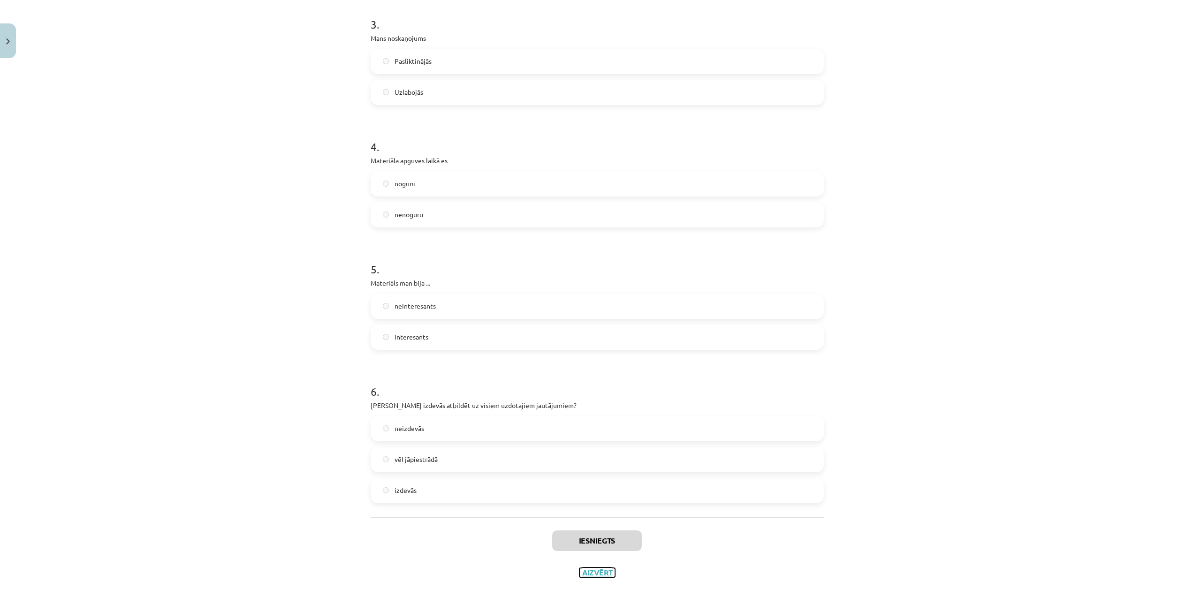
click at [587, 572] on button "Aizvērt" at bounding box center [597, 572] width 36 height 9
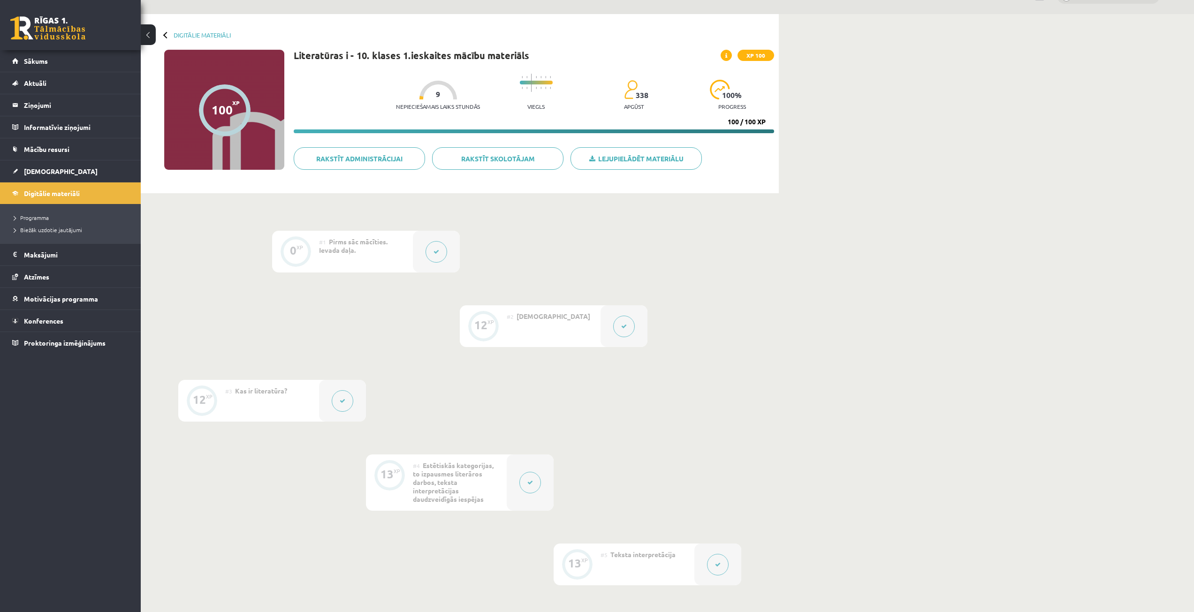
scroll to position [0, 0]
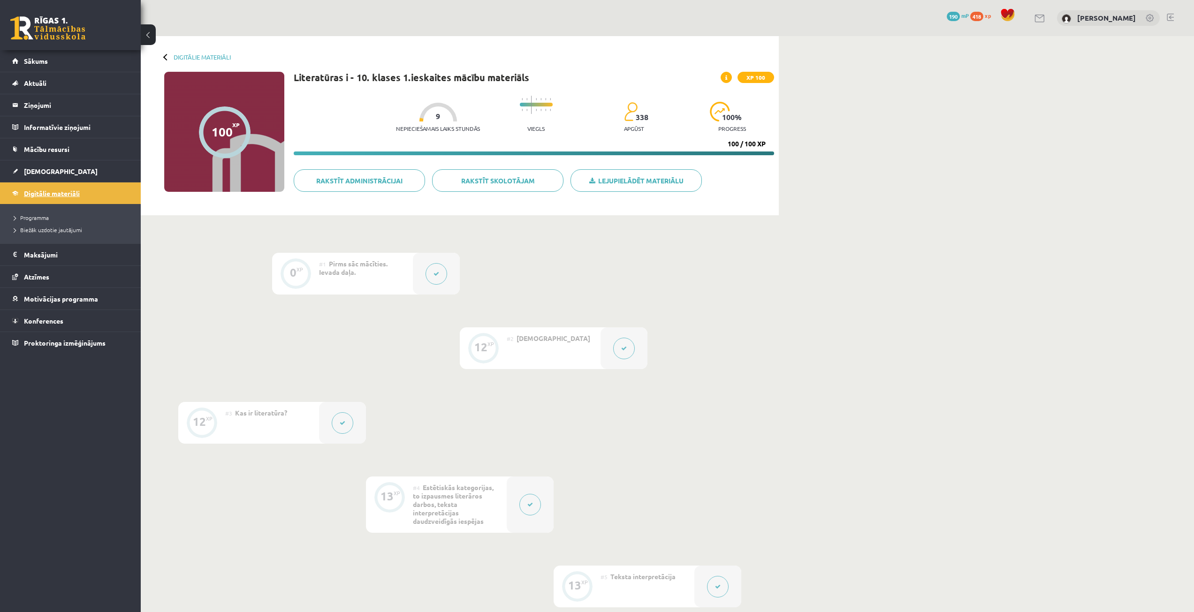
click at [45, 192] on span "Digitālie materiāli" at bounding box center [52, 193] width 56 height 8
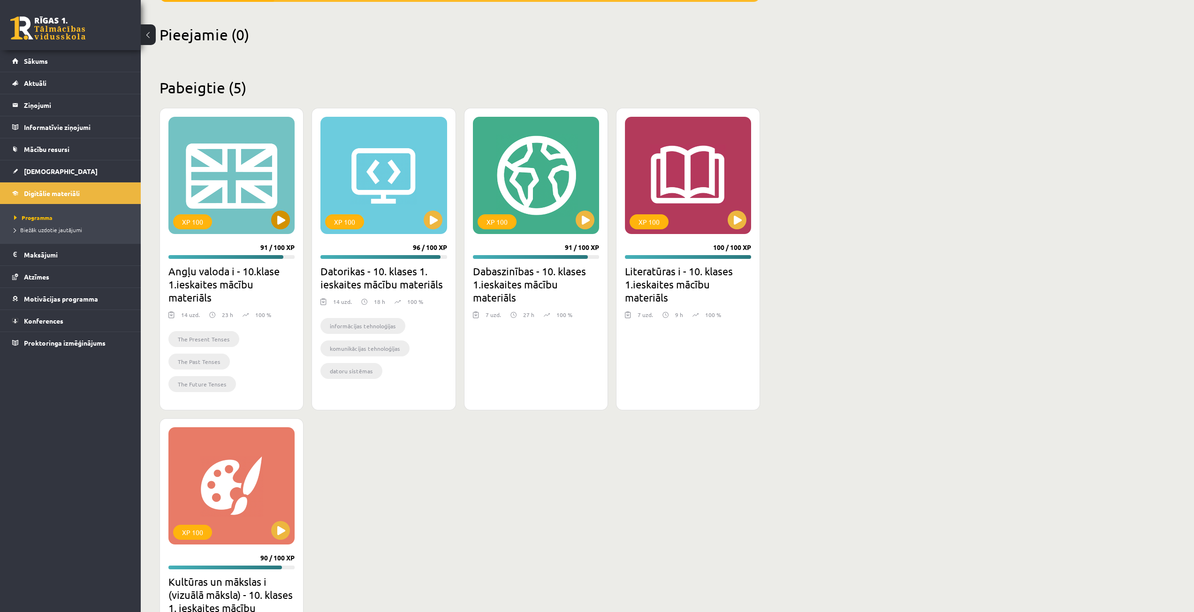
scroll to position [166, 0]
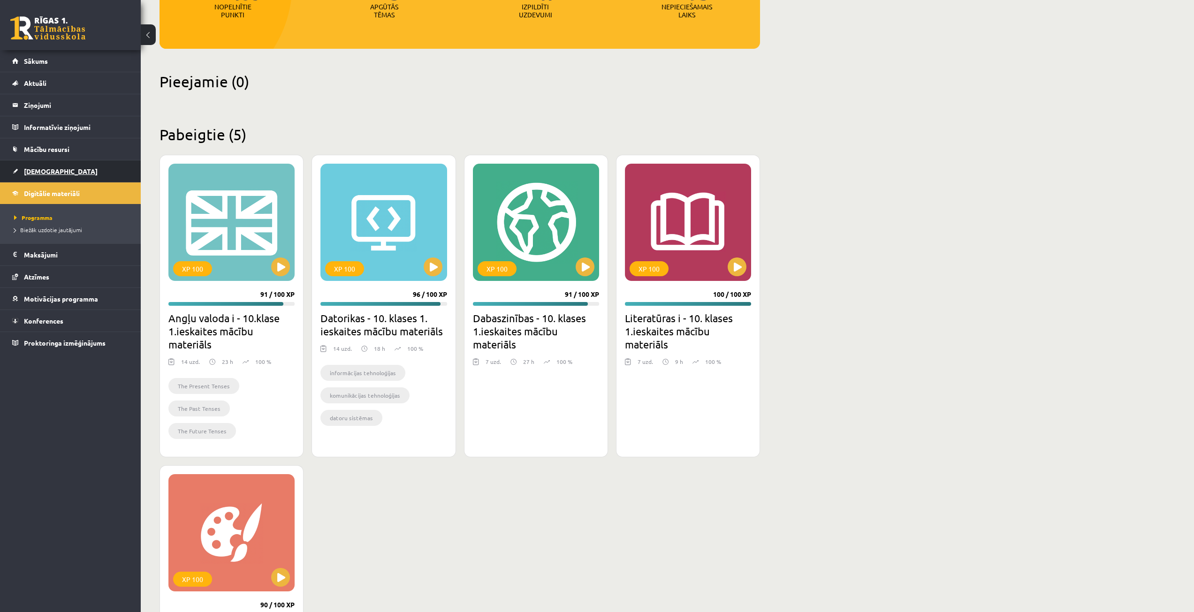
click at [46, 166] on link "[DEMOGRAPHIC_DATA]" at bounding box center [70, 171] width 117 height 22
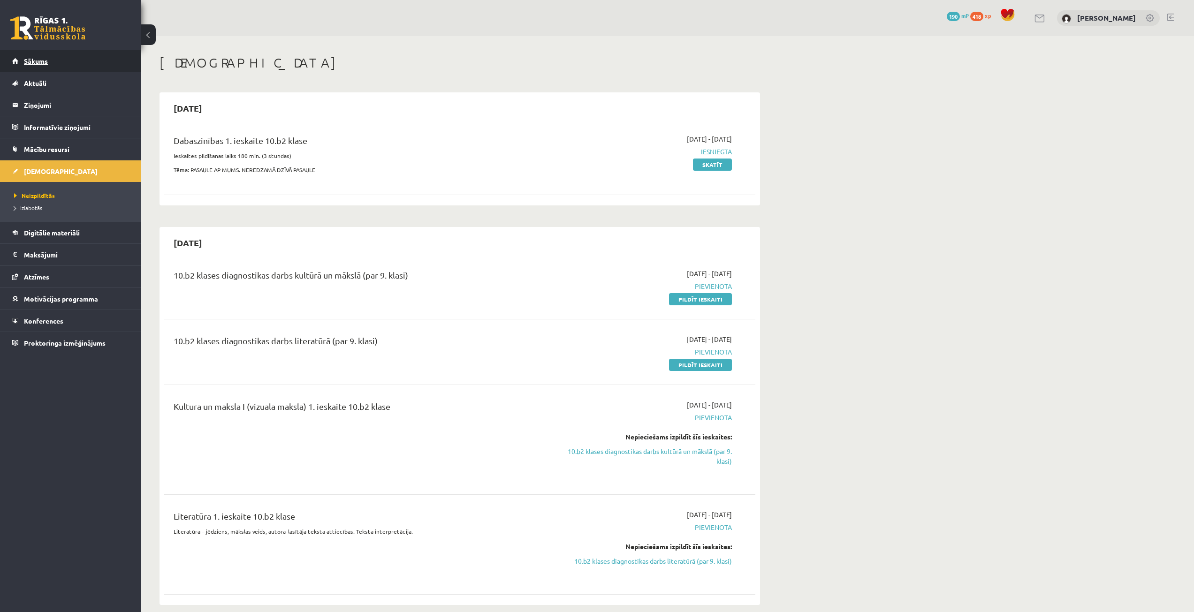
click at [125, 59] on link "Sākums" at bounding box center [70, 61] width 117 height 22
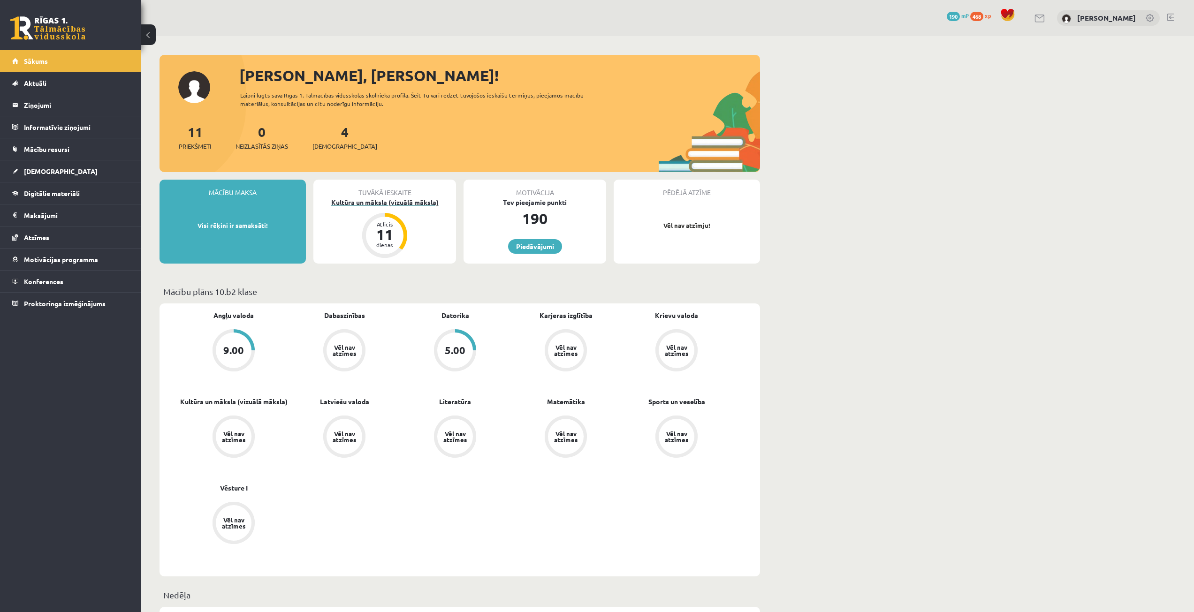
click at [414, 203] on div "Kultūra un māksla (vizuālā māksla)" at bounding box center [384, 202] width 143 height 10
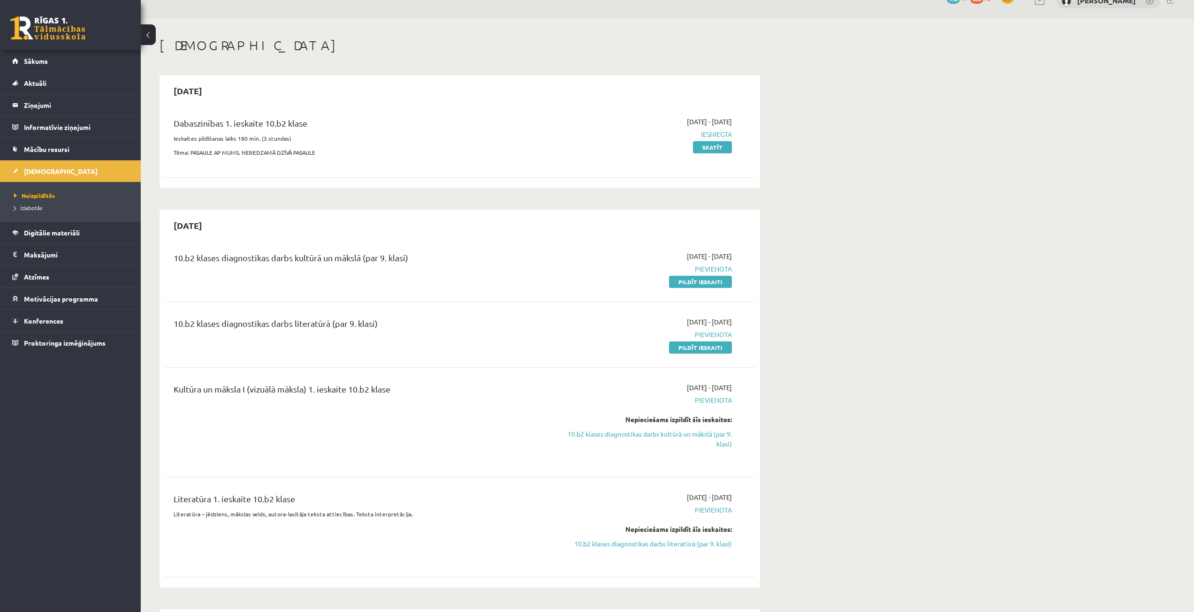
scroll to position [47, 0]
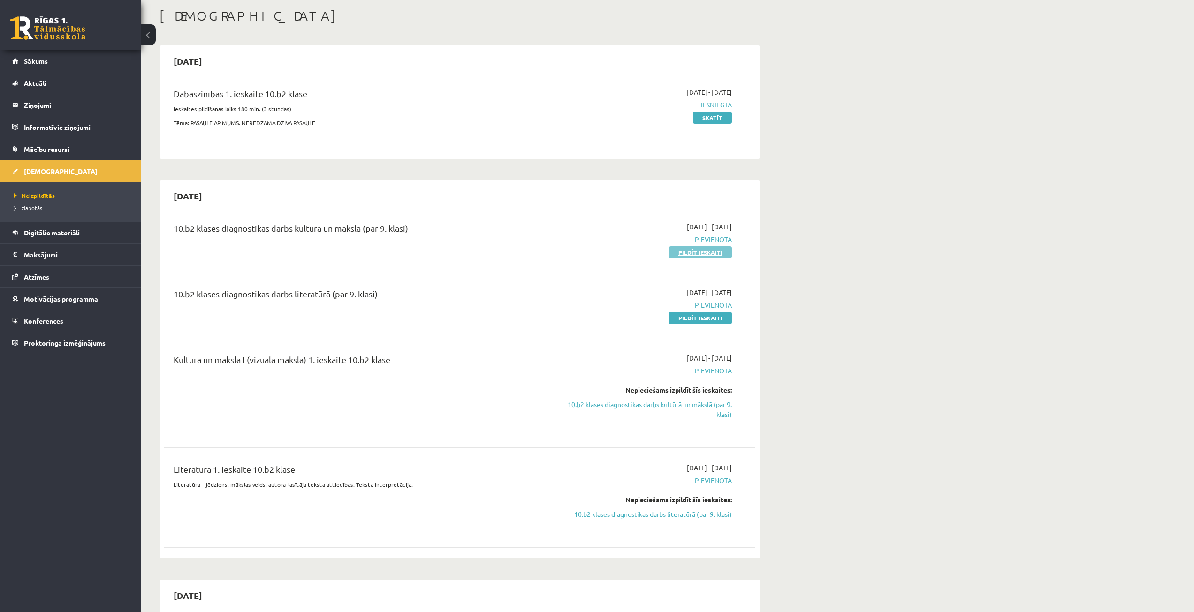
click at [684, 250] on link "Pildīt ieskaiti" at bounding box center [700, 252] width 63 height 12
click at [697, 247] on link "Pildīt ieskaiti" at bounding box center [700, 252] width 63 height 12
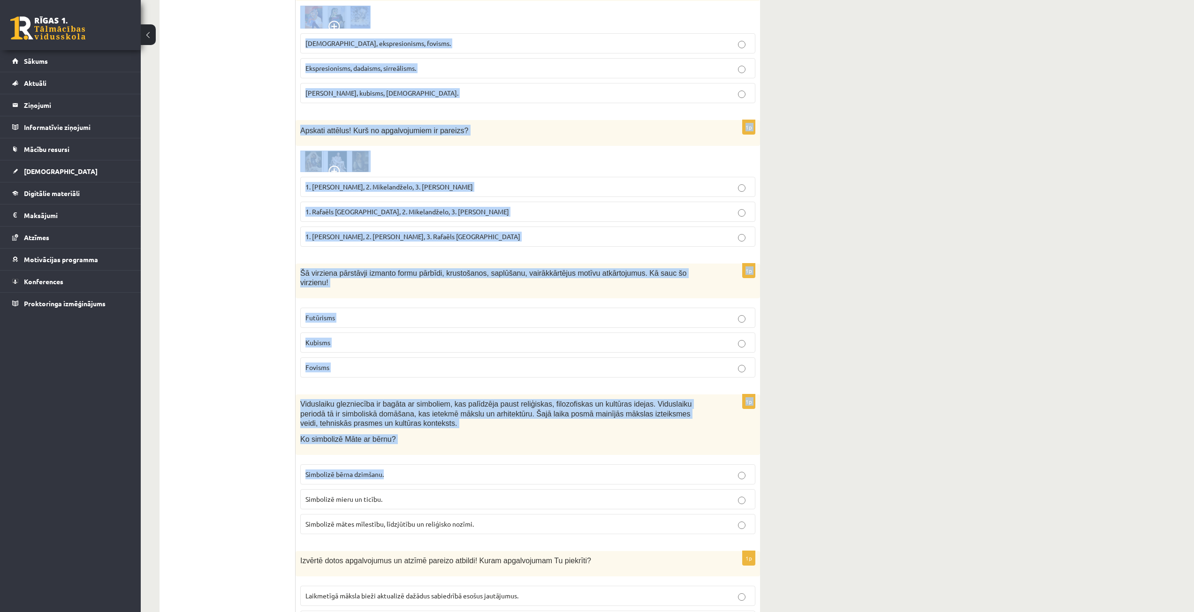
scroll to position [3927, 0]
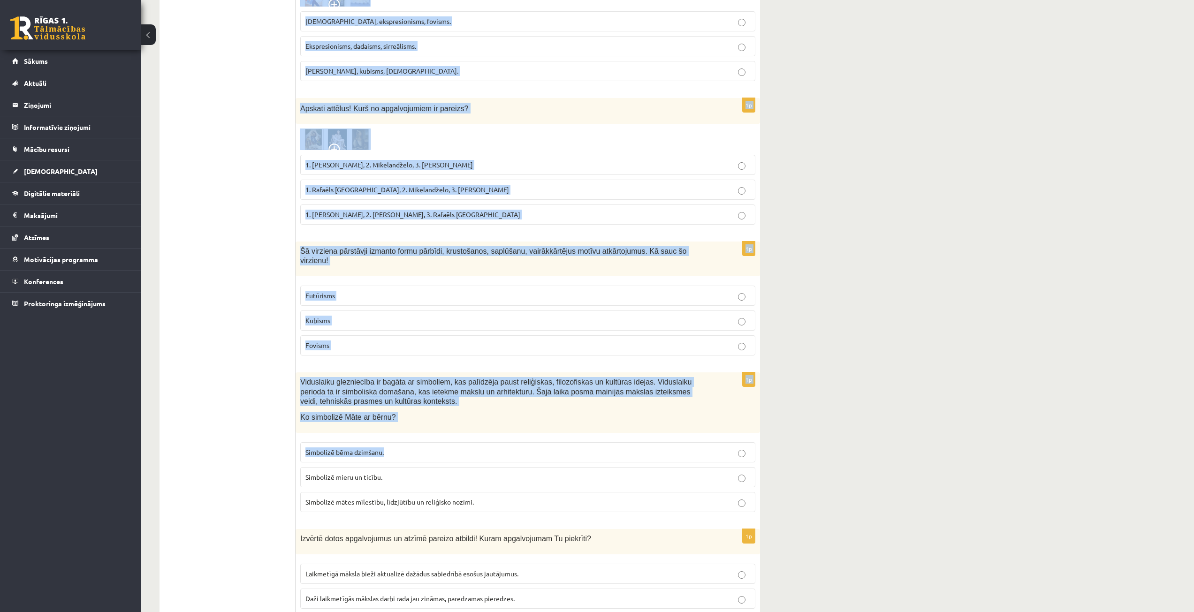
drag, startPoint x: 300, startPoint y: 184, endPoint x: 783, endPoint y: 584, distance: 627.1
copy form "Lor ipsumdolo sitametcon adip, elit seddo eiusmodtempo, incid utlaboree. Dolore…"
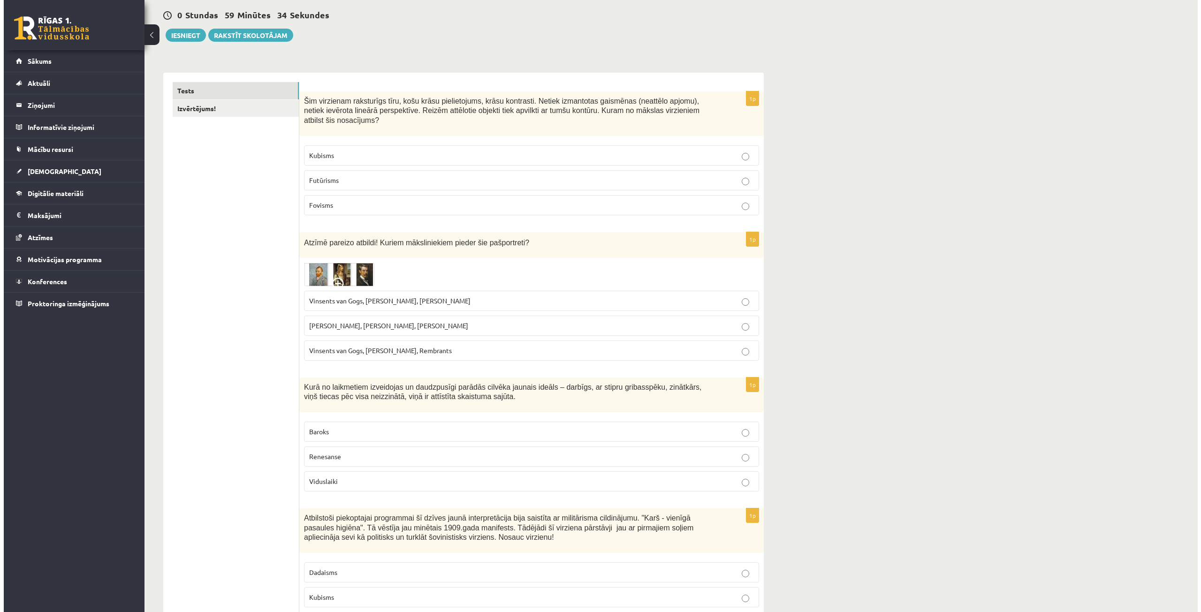
scroll to position [0, 0]
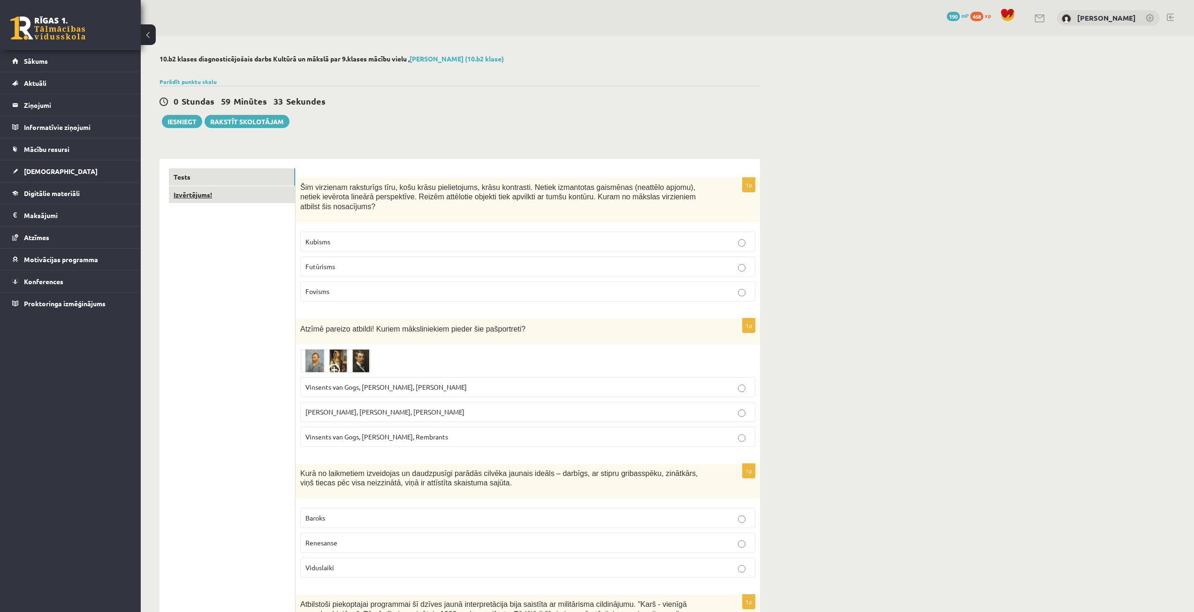
click at [241, 186] on link "Izvērtējums!" at bounding box center [232, 194] width 126 height 17
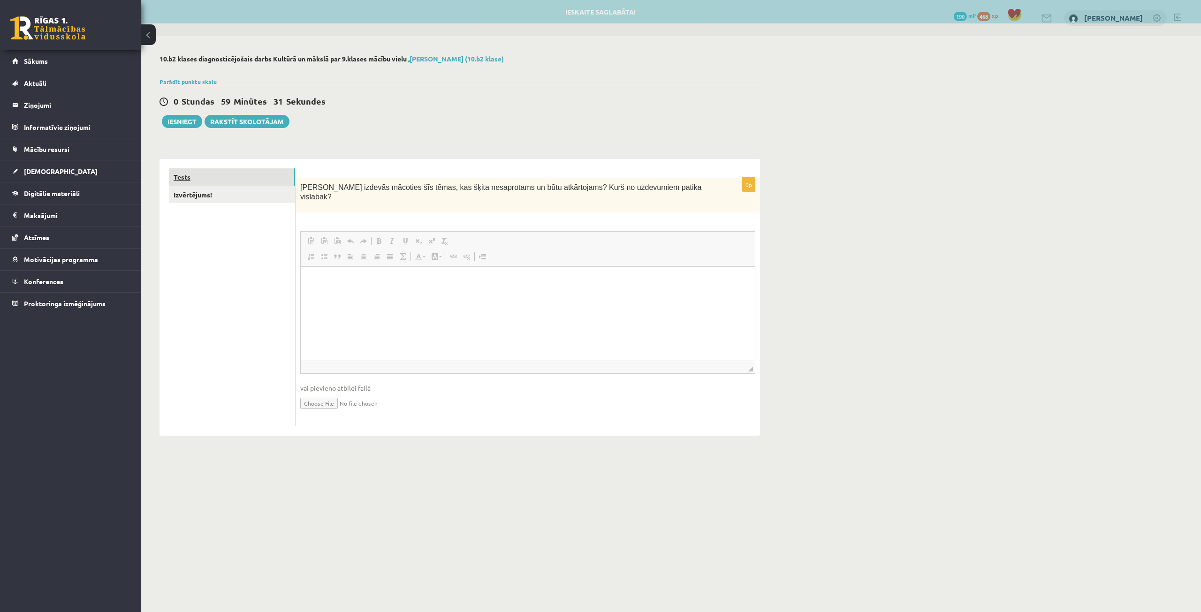
click at [236, 179] on link "Tests" at bounding box center [232, 176] width 126 height 17
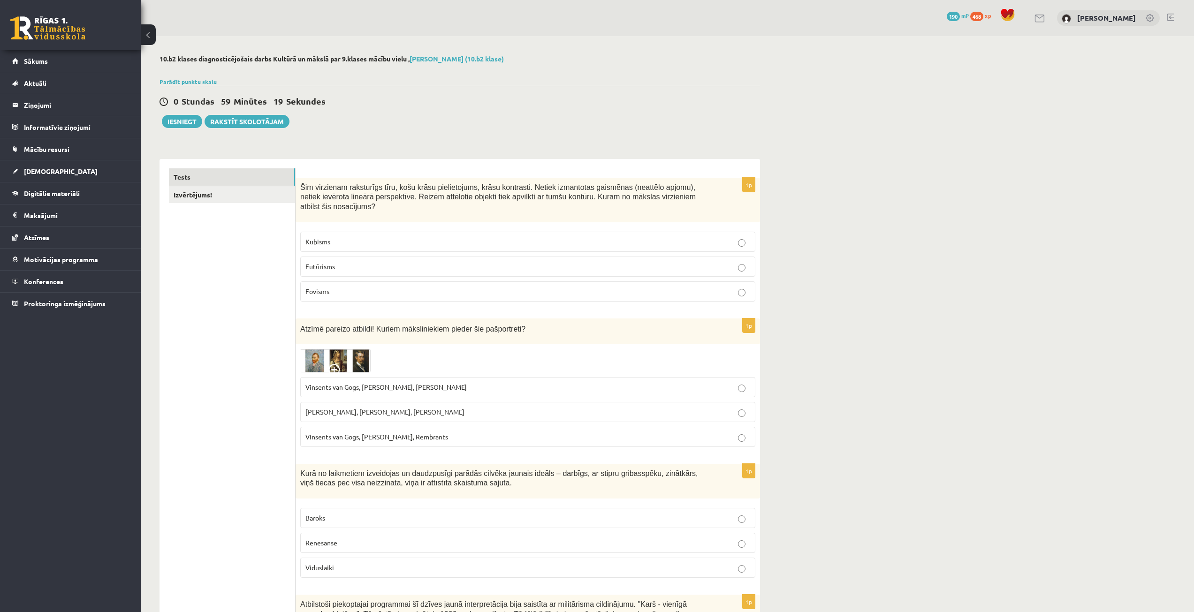
click at [320, 287] on p "Fovisms" at bounding box center [527, 292] width 445 height 10
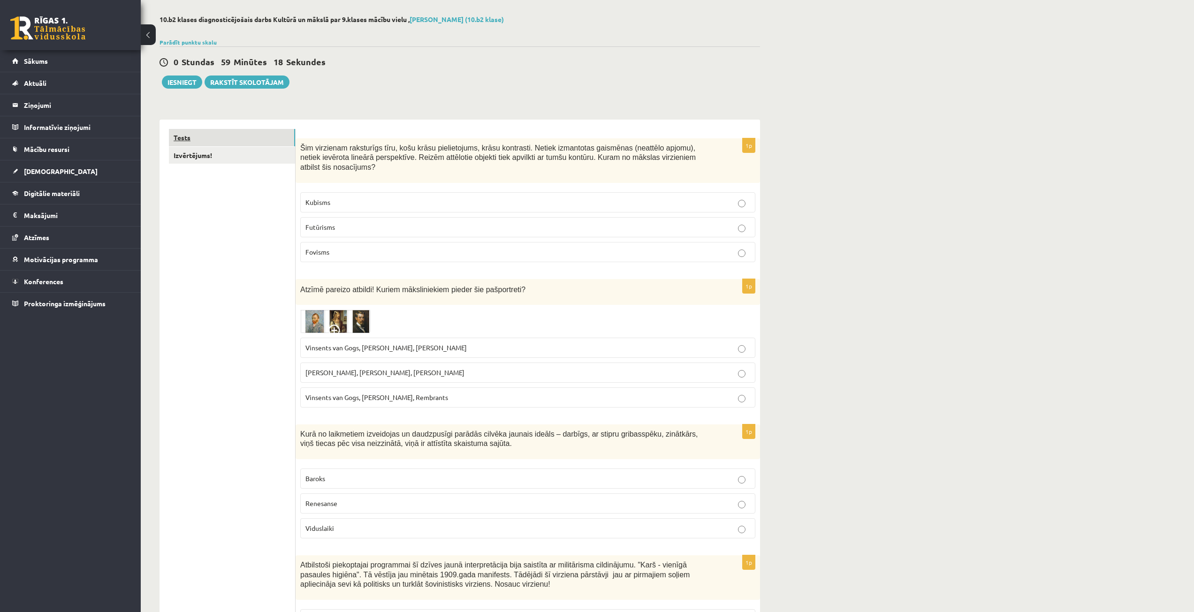
scroll to position [47, 0]
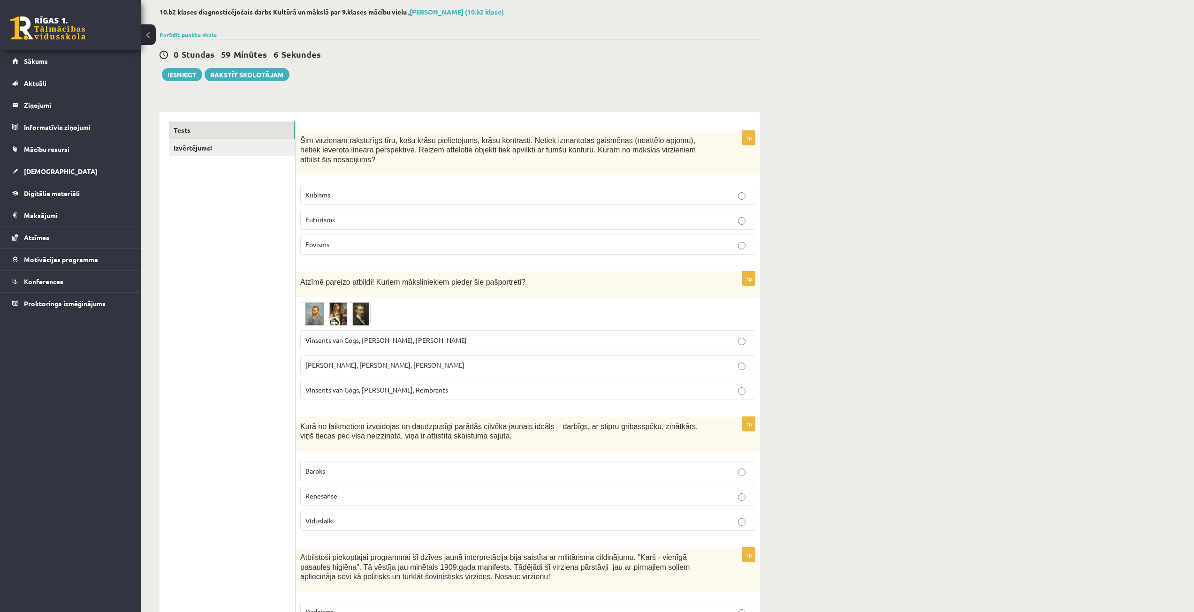
click at [479, 335] on p "Vinsents van Gogs, Albrehts Dīrers, Janis Rozentāls" at bounding box center [527, 340] width 445 height 10
click at [339, 302] on img at bounding box center [335, 313] width 70 height 23
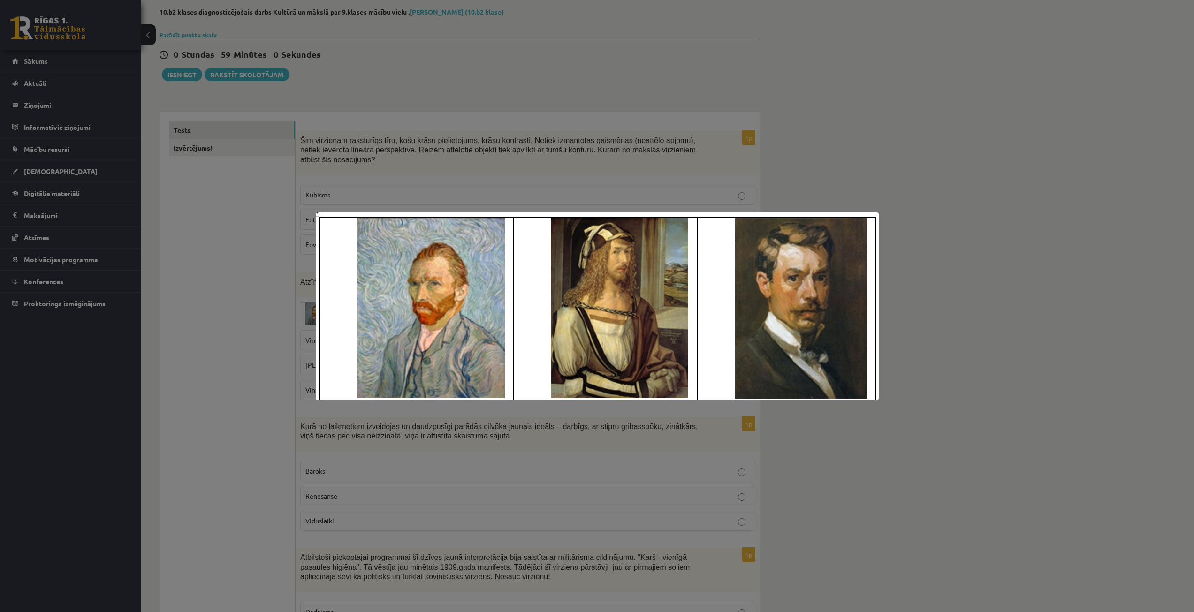
click at [260, 294] on div at bounding box center [597, 306] width 1194 height 612
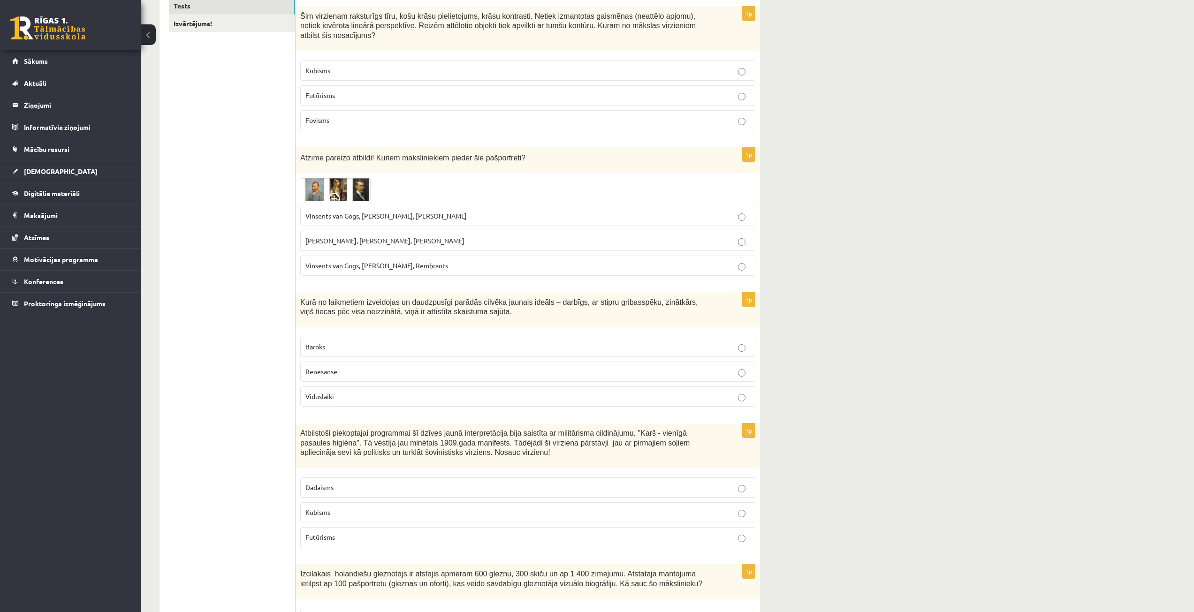
scroll to position [188, 0]
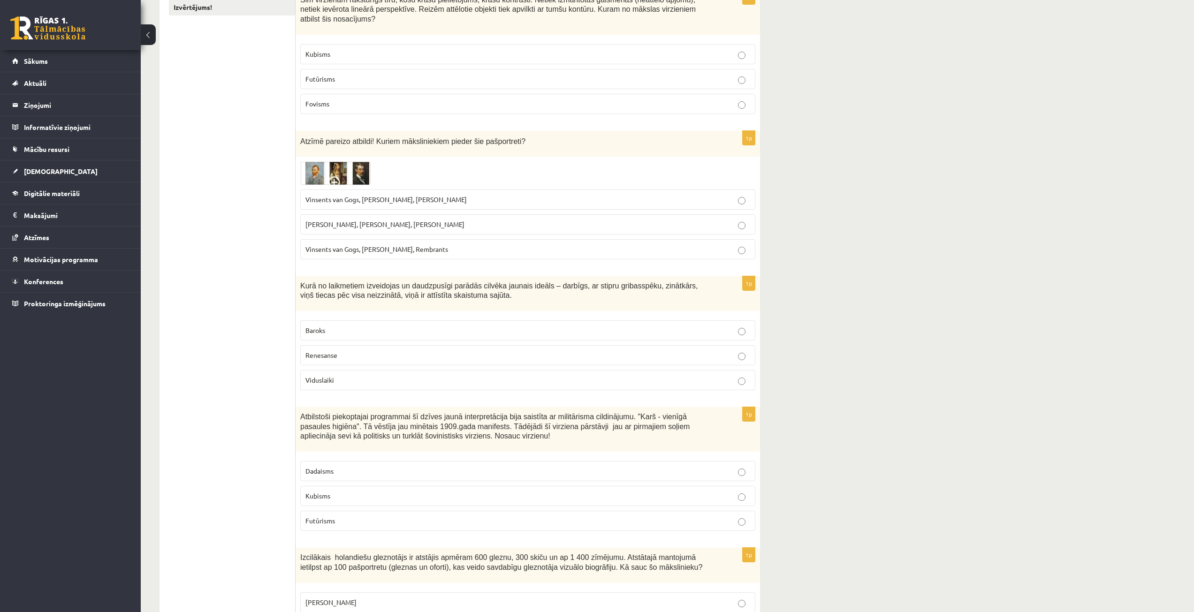
click at [334, 350] on p "Renesanse" at bounding box center [527, 355] width 445 height 10
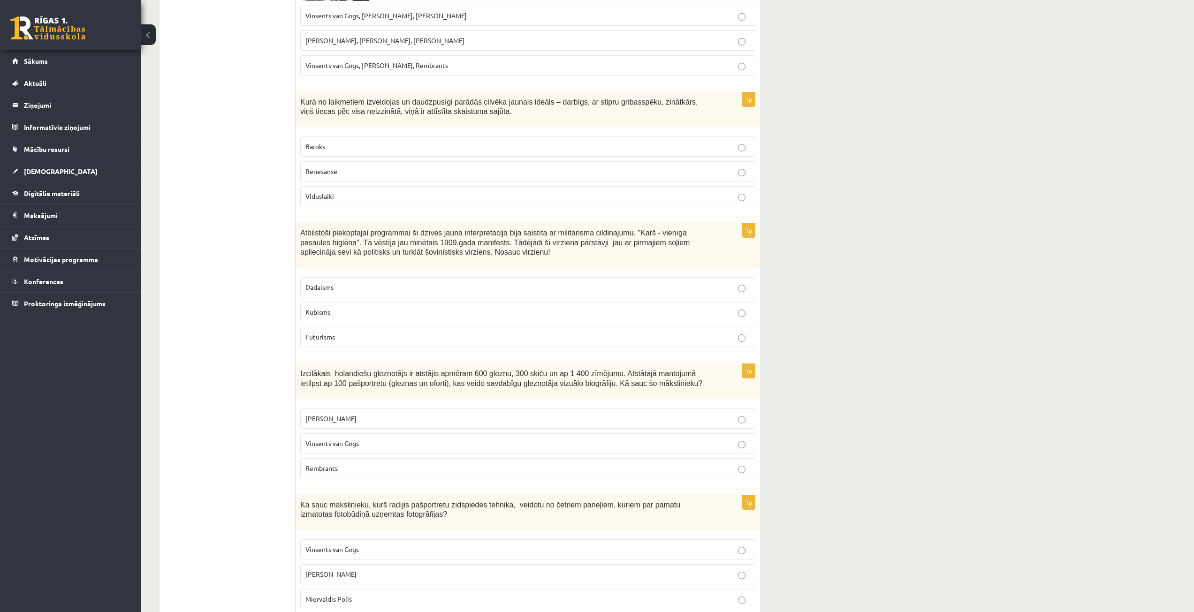
scroll to position [375, 0]
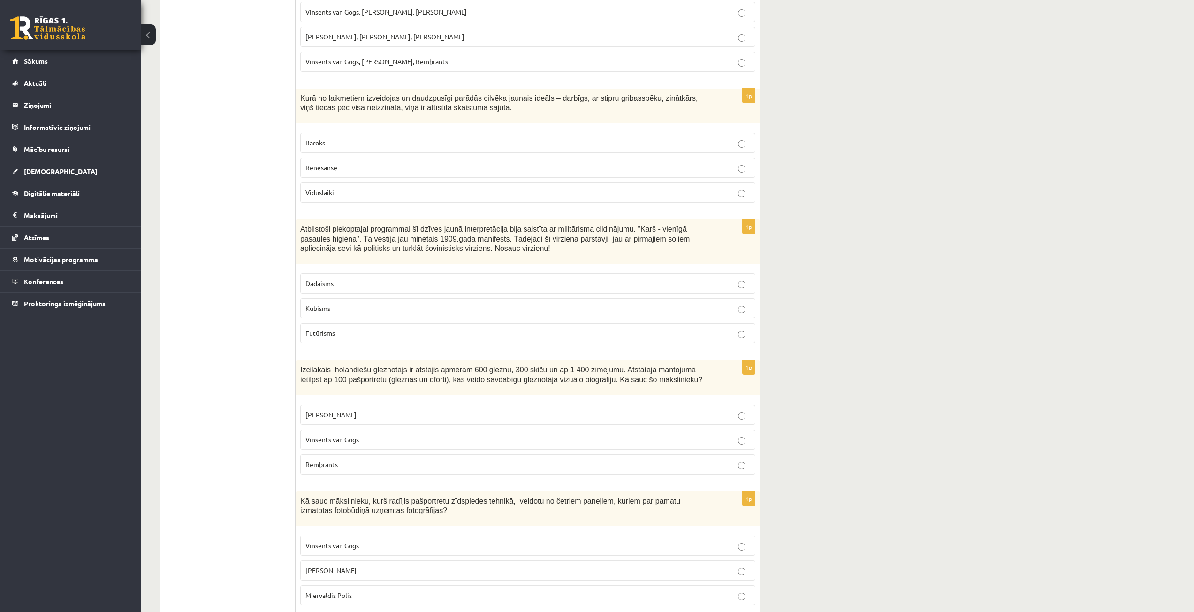
click at [318, 329] on span "Futūrisms" at bounding box center [320, 333] width 30 height 8
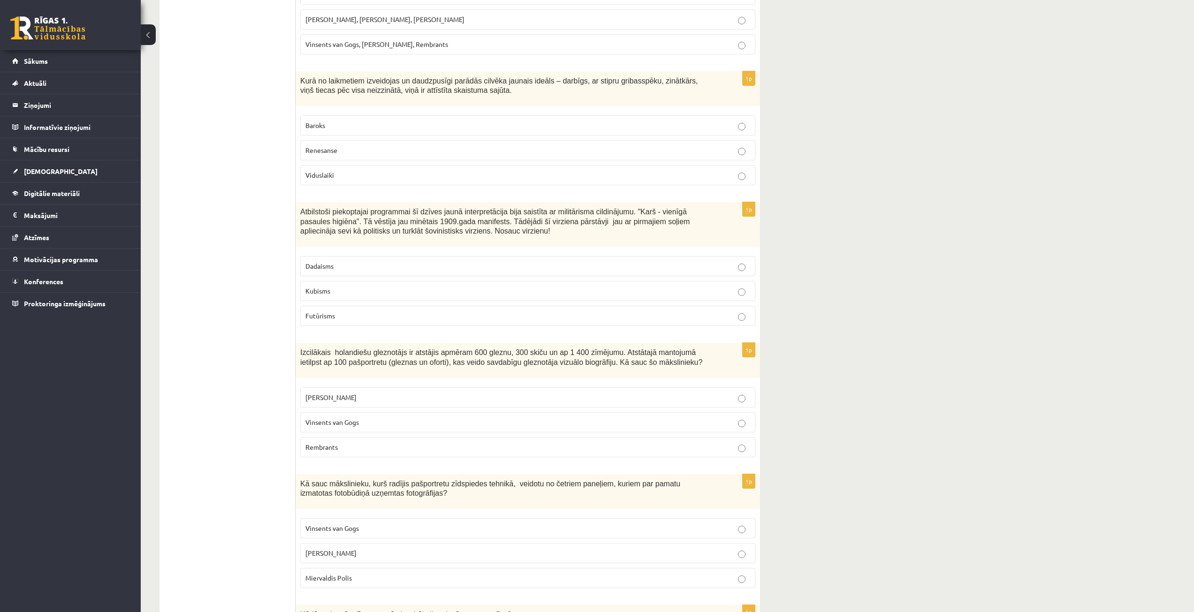
scroll to position [422, 0]
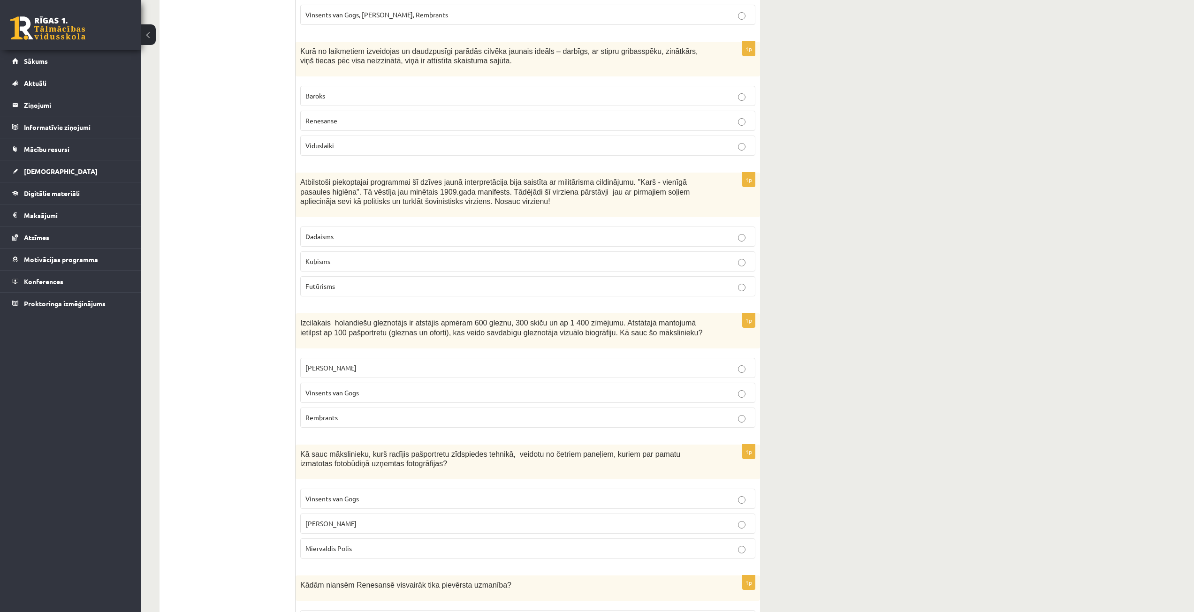
click at [318, 408] on label "Rembrants" at bounding box center [527, 418] width 455 height 20
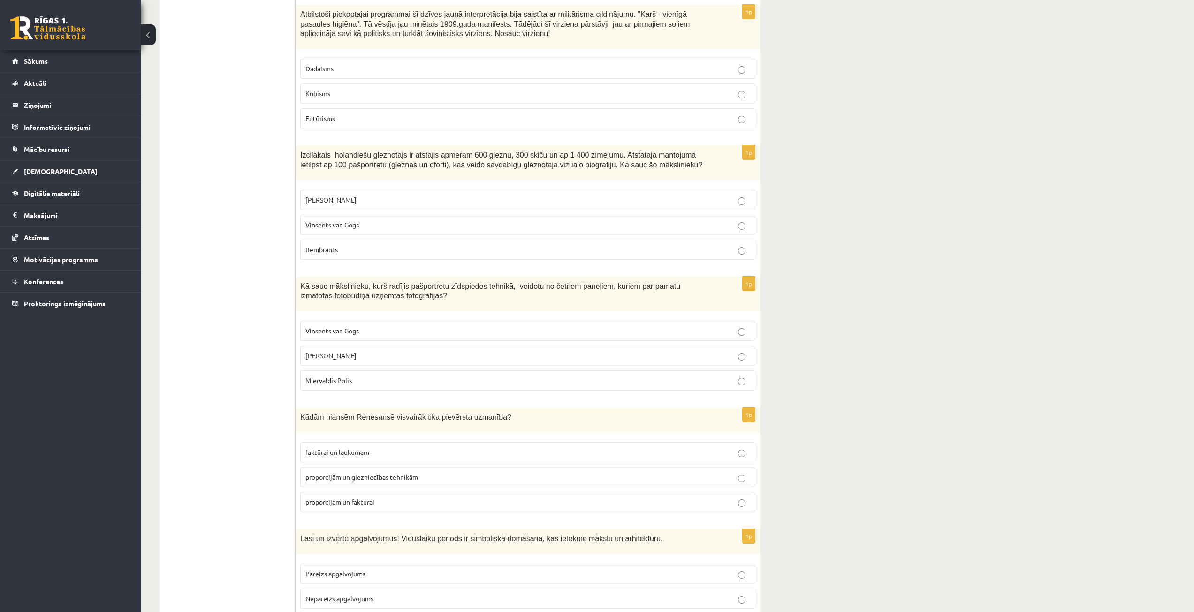
scroll to position [610, 0]
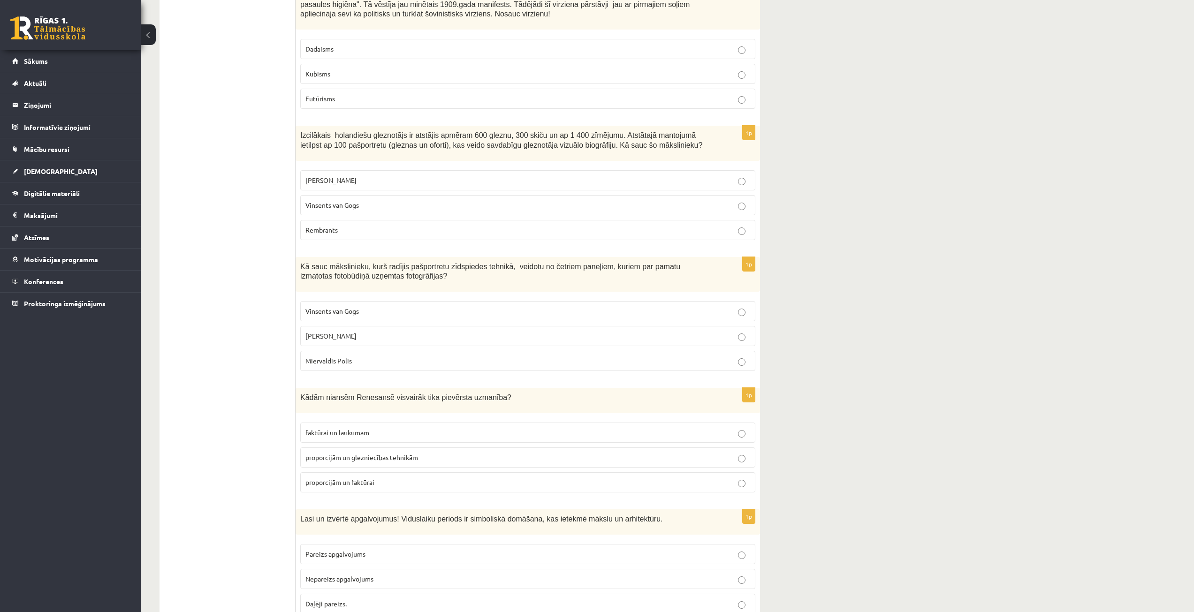
click at [338, 332] on span "Endijs Vorhols" at bounding box center [330, 336] width 51 height 8
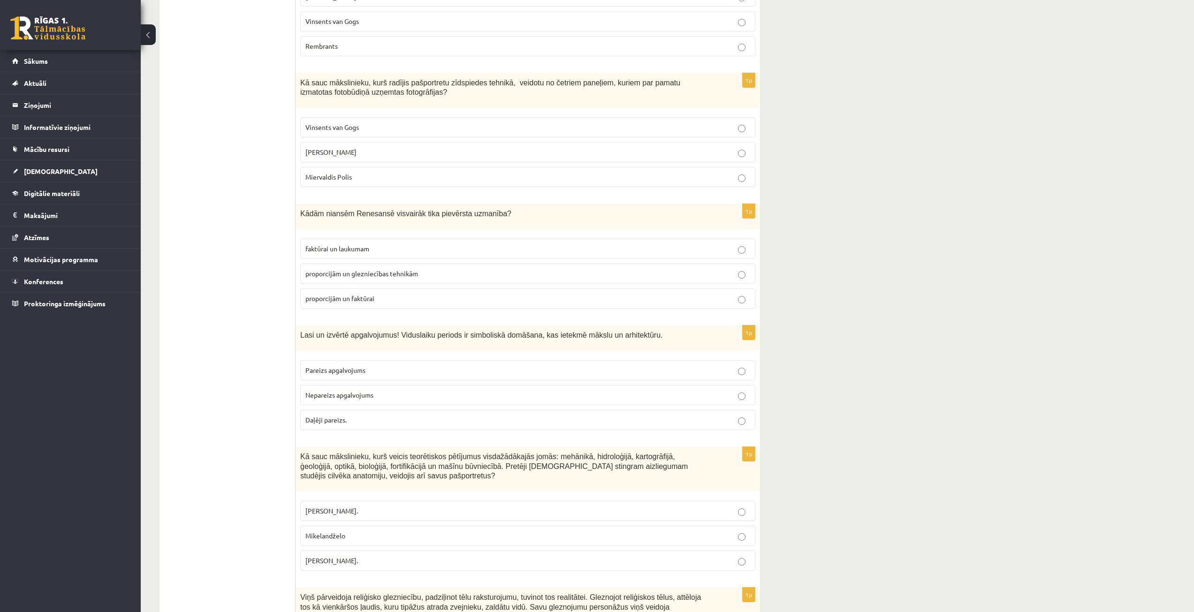
scroll to position [797, 0]
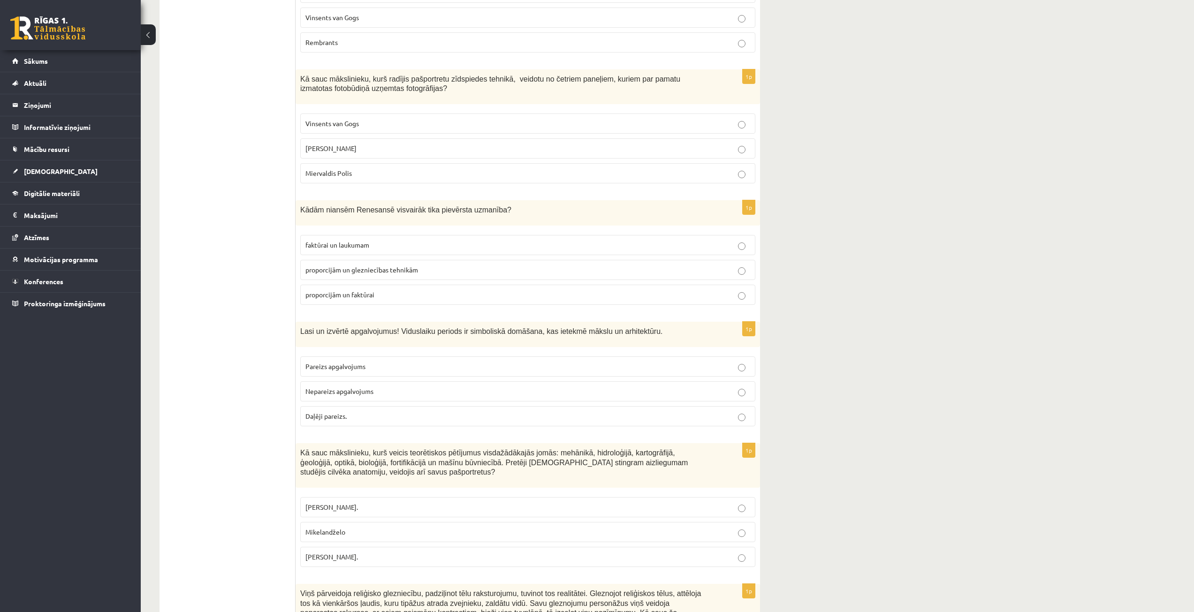
click at [363, 265] on p "proporcijām un glezniecības tehnikām" at bounding box center [527, 270] width 445 height 10
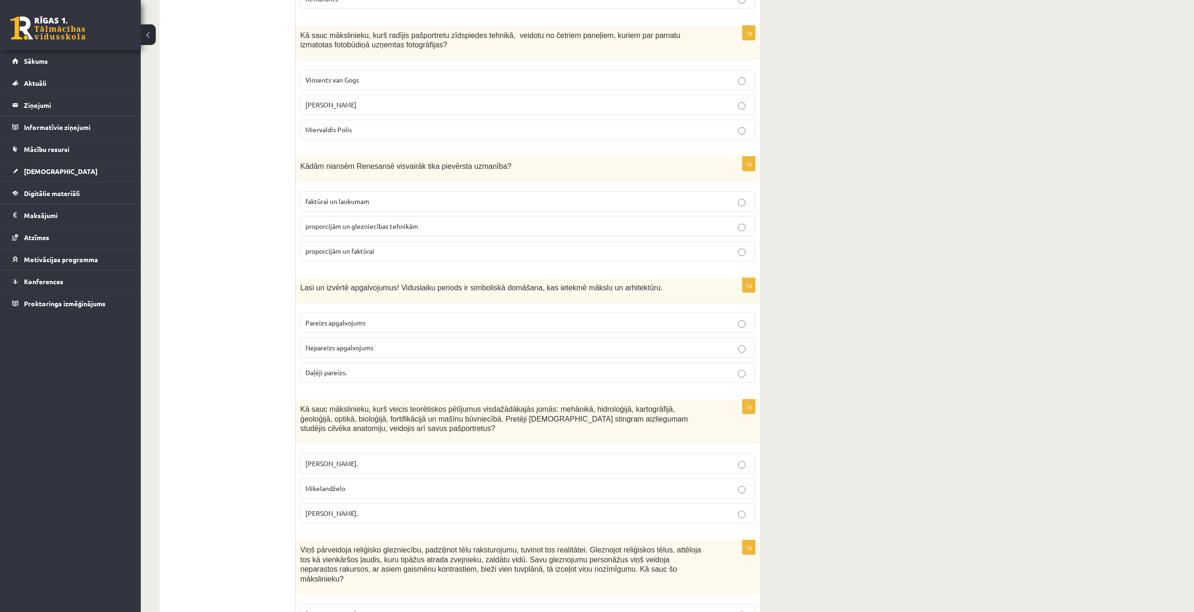
scroll to position [844, 0]
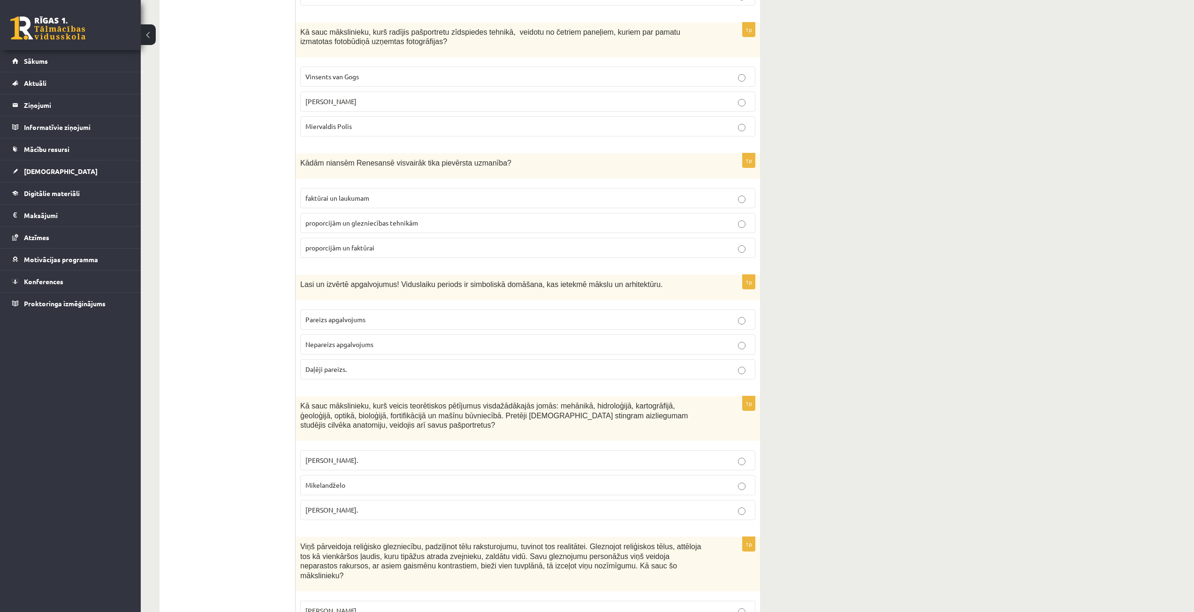
click at [389, 310] on label "Pareizs apgalvojums" at bounding box center [527, 320] width 455 height 20
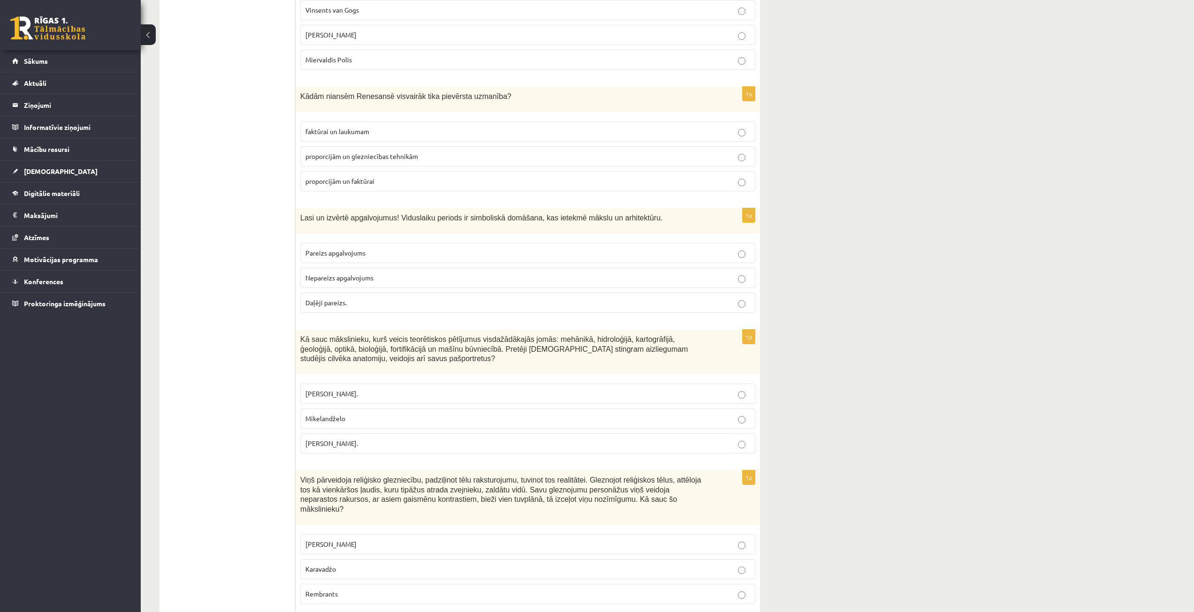
scroll to position [985, 0]
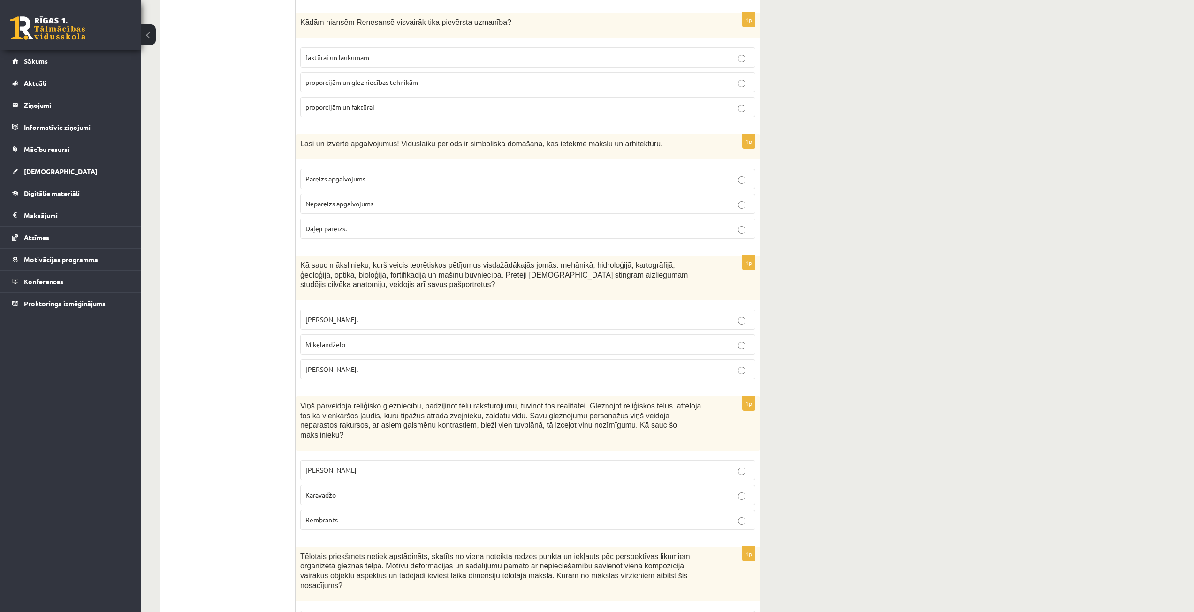
click at [327, 359] on label "Leonardo da Vinči." at bounding box center [527, 369] width 455 height 20
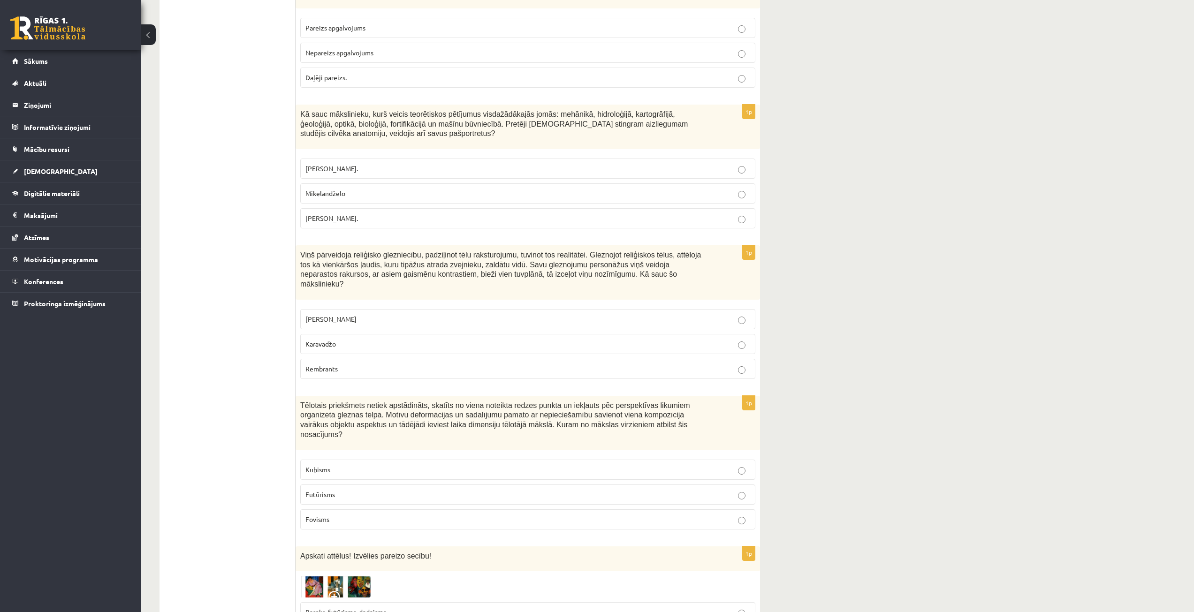
scroll to position [1173, 0]
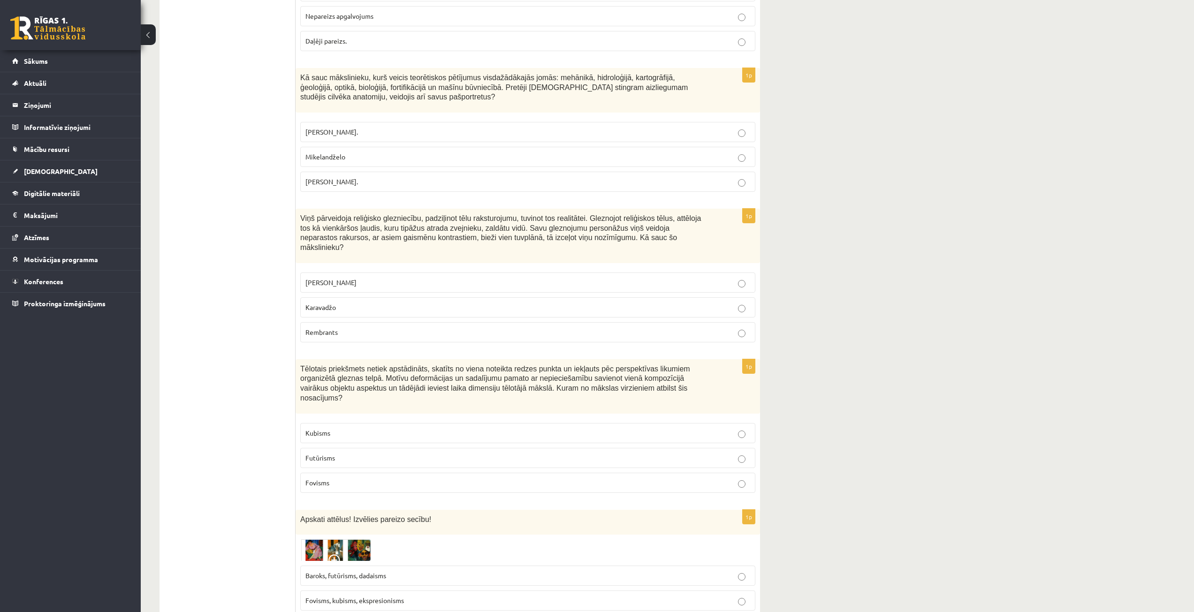
click at [332, 303] on span "Karavadžo" at bounding box center [320, 307] width 30 height 8
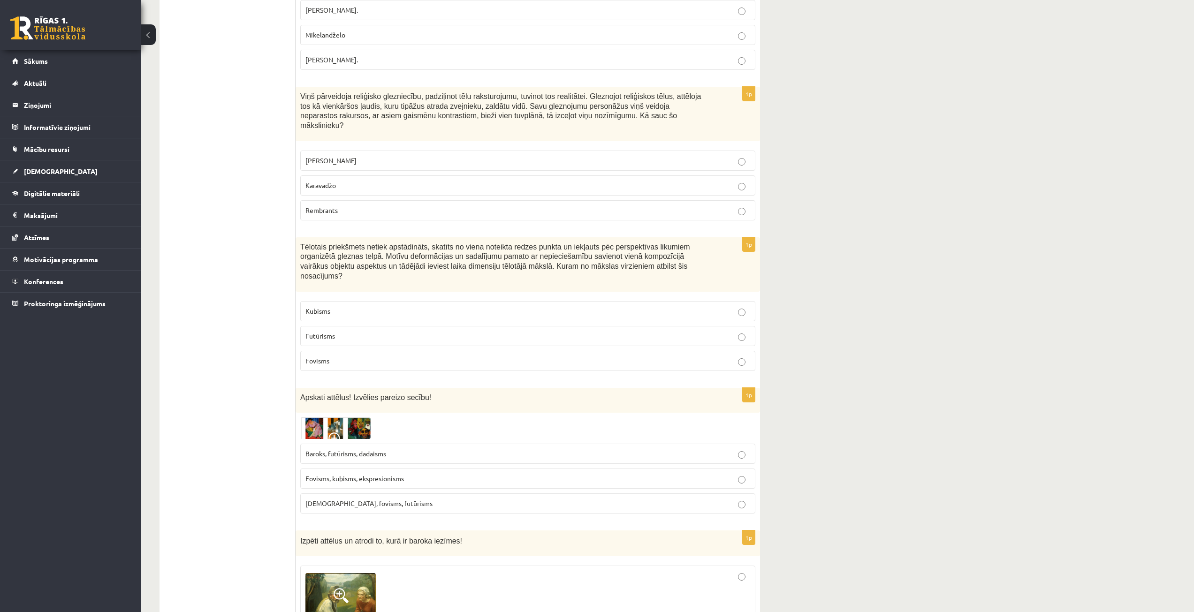
scroll to position [1313, 0]
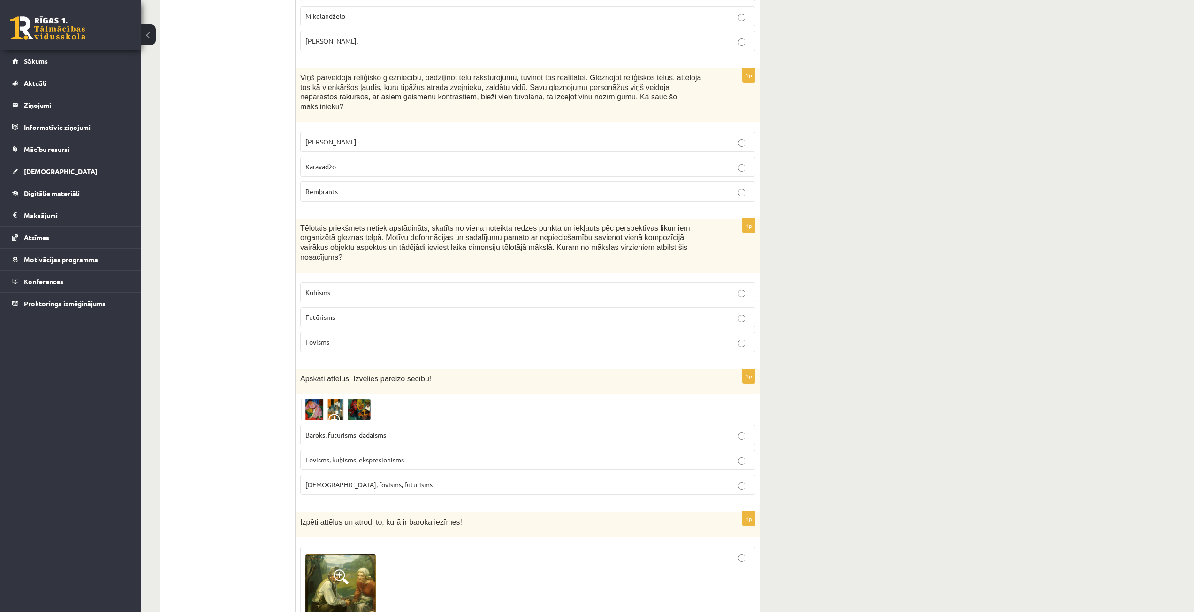
click at [332, 288] on p "Kubisms" at bounding box center [527, 293] width 445 height 10
click at [360, 455] on span "Fovisms, kubisms, ekspresionisms" at bounding box center [354, 459] width 99 height 8
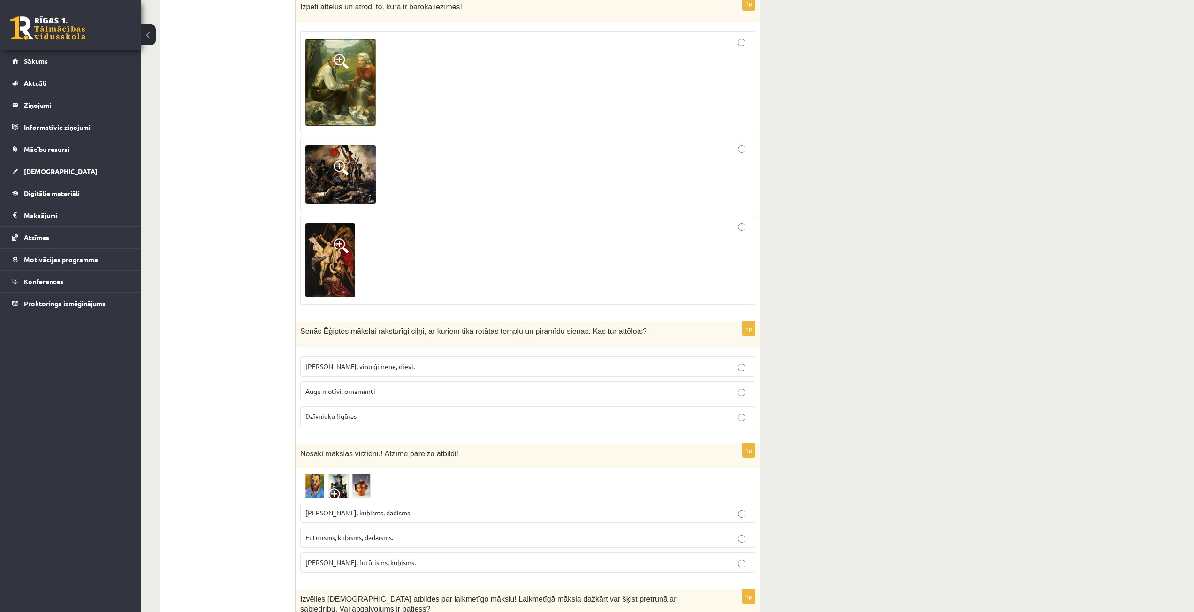
scroll to position [1829, 0]
click at [347, 362] on span "Faraoni, viņu ģimene, dievi." at bounding box center [359, 366] width 109 height 8
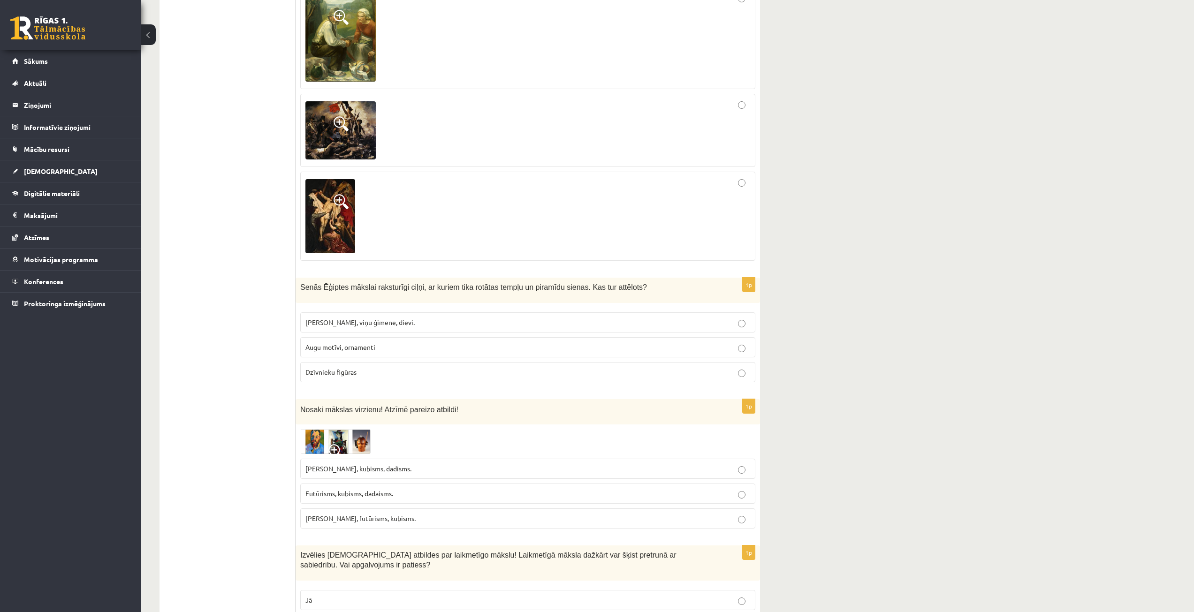
scroll to position [1876, 0]
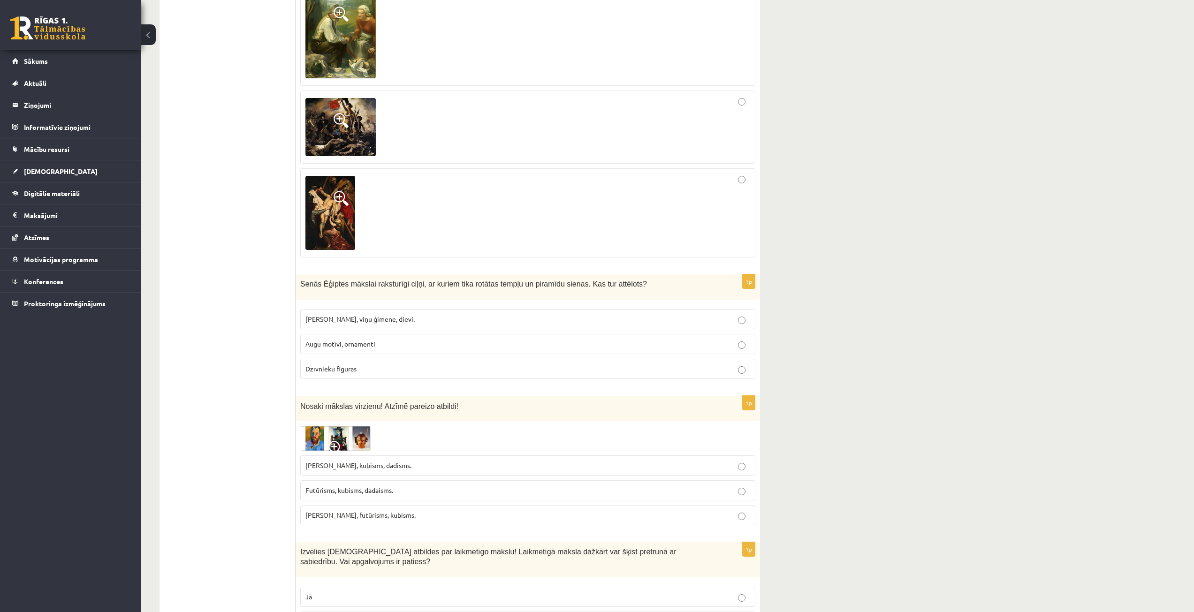
click at [338, 455] on label "Fovisms, kubisms, dadisms." at bounding box center [527, 465] width 455 height 20
click at [371, 511] on span "Fovisms, futūrisms, kubisms." at bounding box center [360, 515] width 110 height 8
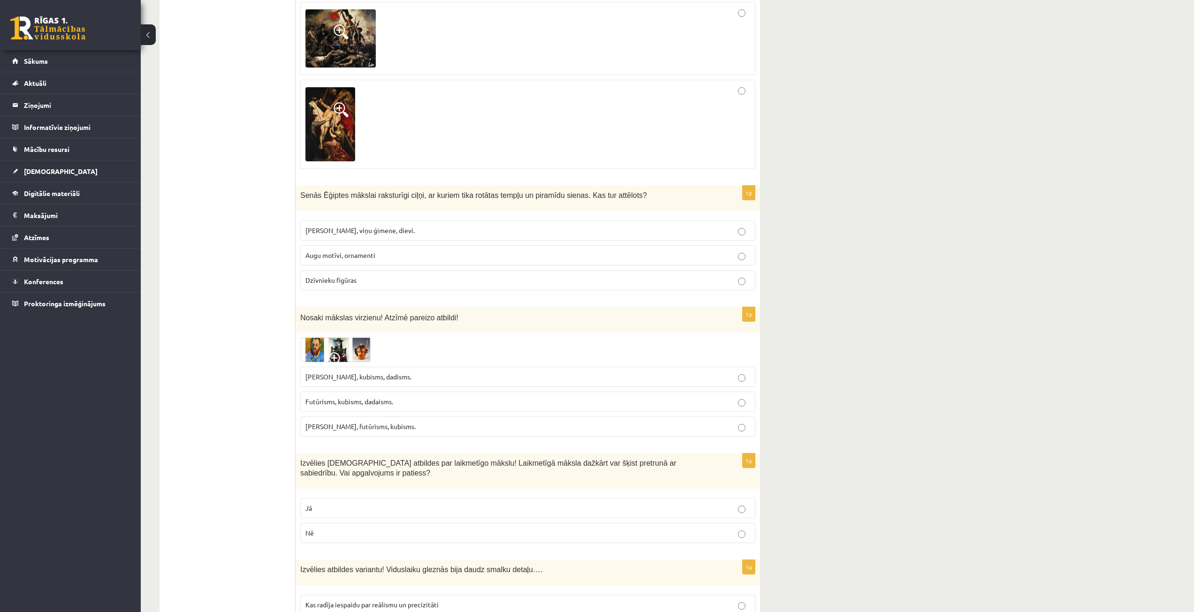
scroll to position [2017, 0]
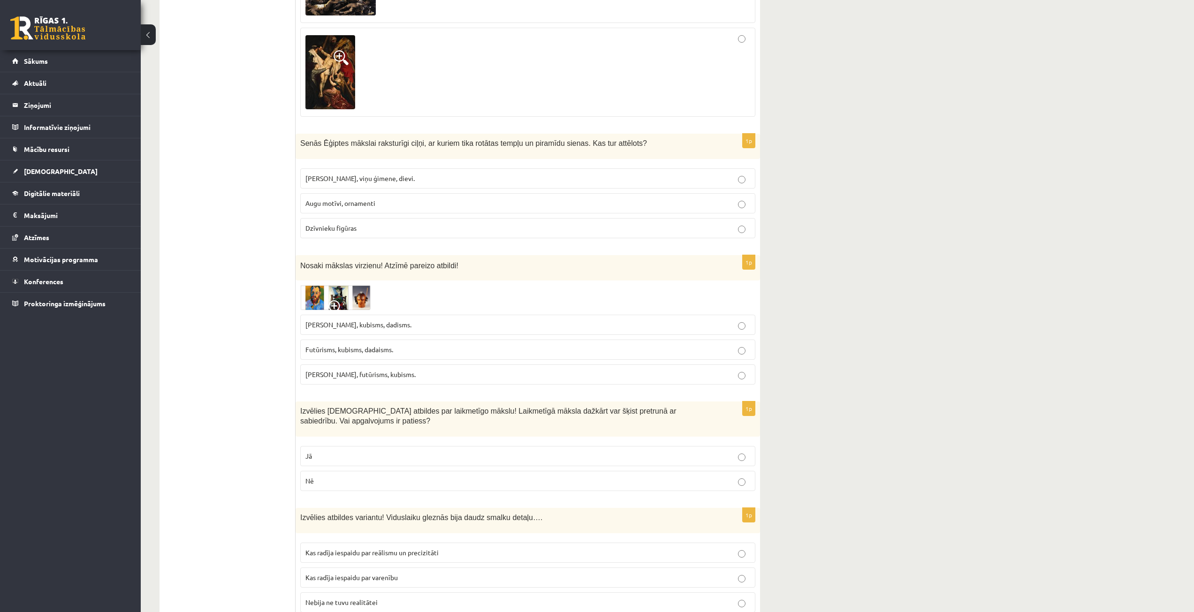
click at [363, 446] on label "Jā" at bounding box center [527, 456] width 455 height 20
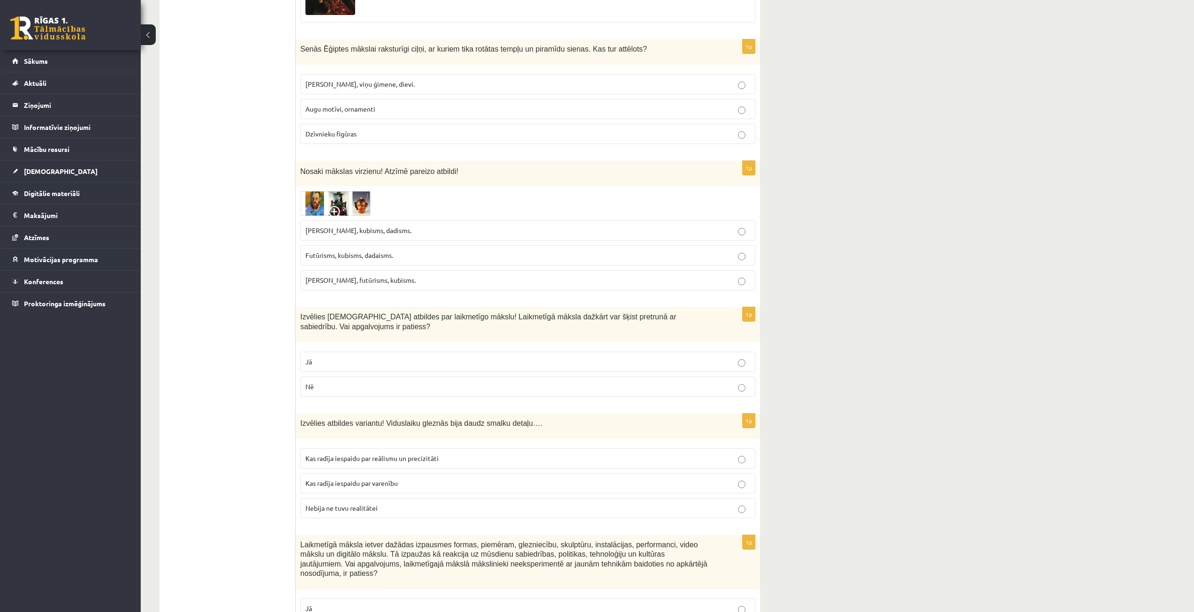
scroll to position [2158, 0]
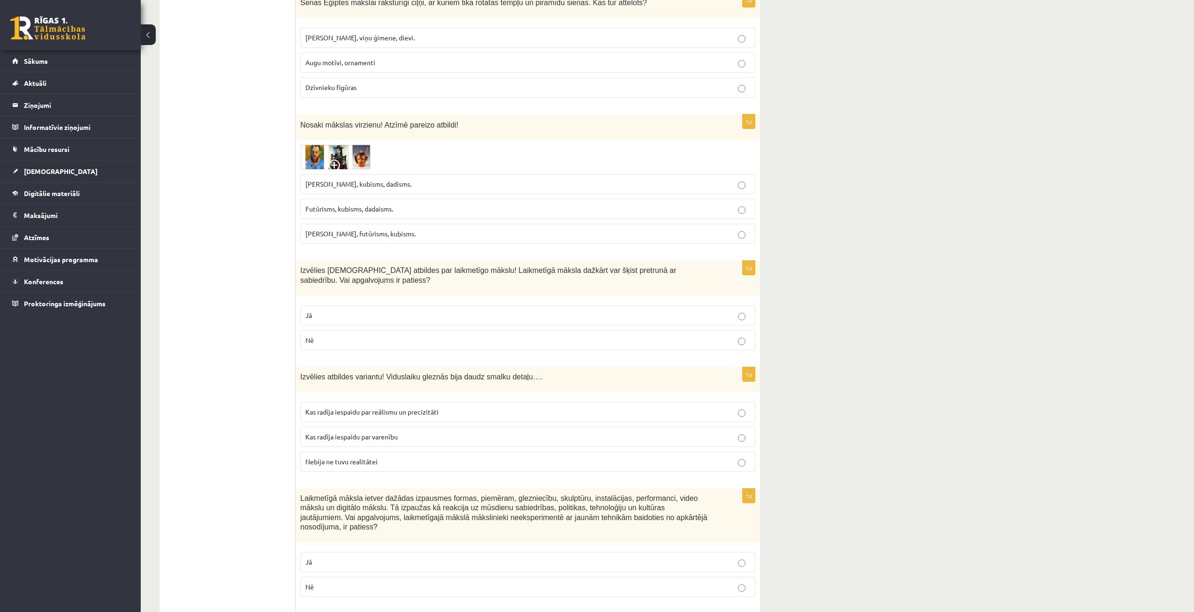
click at [337, 408] on span "Kas radīja iespaidu par reālismu un precizitāti" at bounding box center [371, 412] width 133 height 8
click at [367, 582] on p "Nē" at bounding box center [527, 587] width 445 height 10
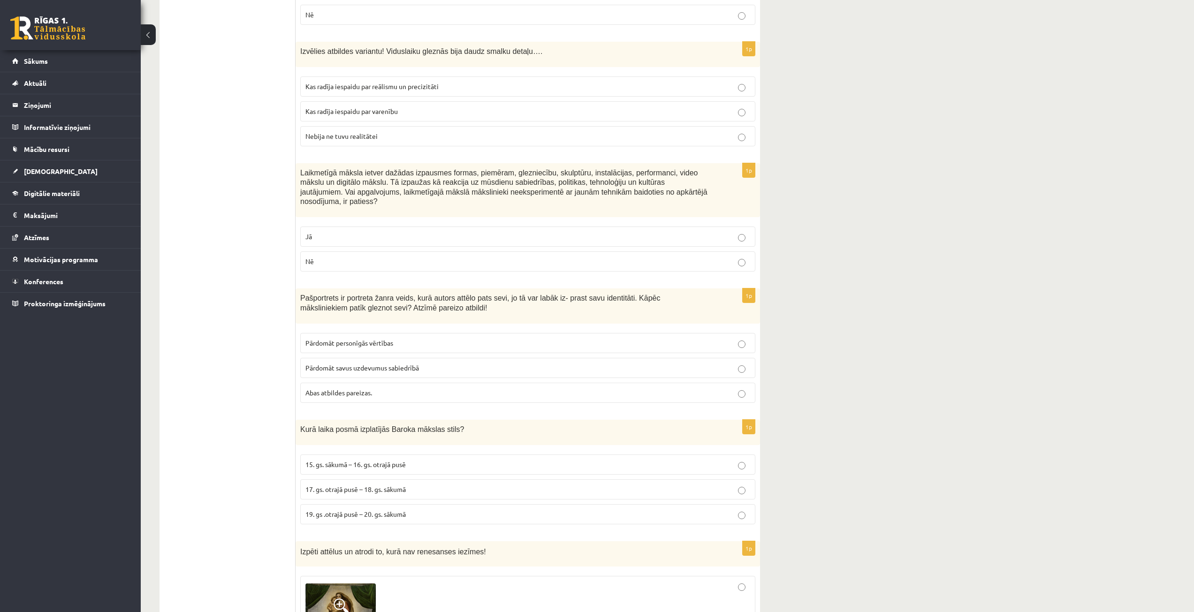
scroll to position [2486, 0]
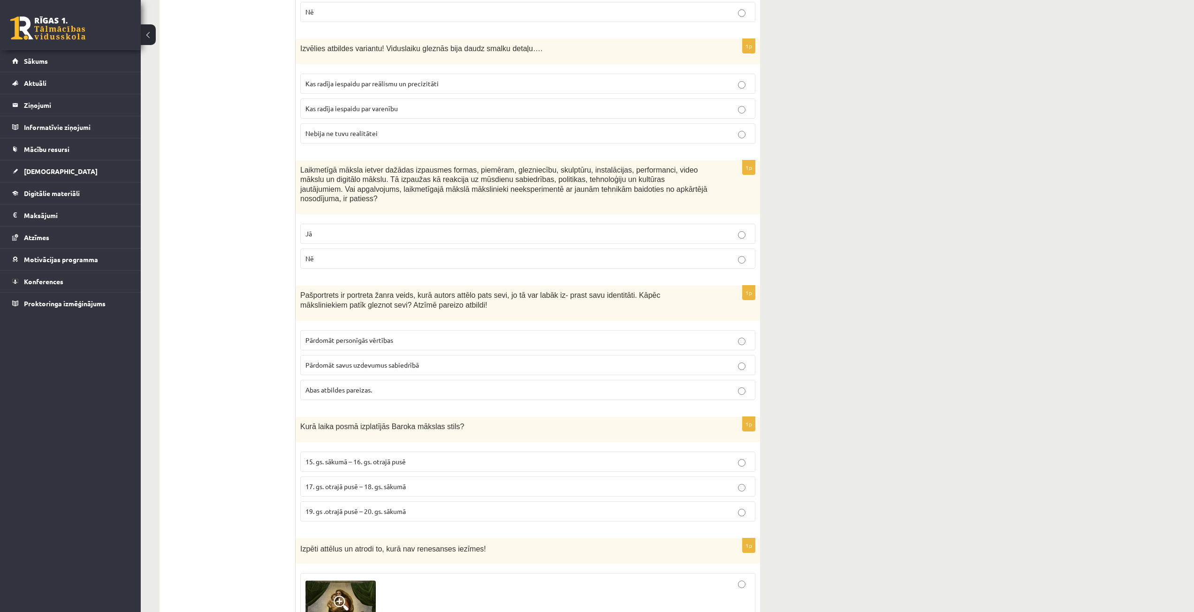
click at [345, 386] on span "Abas atbildes pareizas." at bounding box center [338, 390] width 67 height 8
click at [406, 482] on span "17. gs. otrajā pusē – 18. gs. sākumā" at bounding box center [355, 486] width 100 height 8
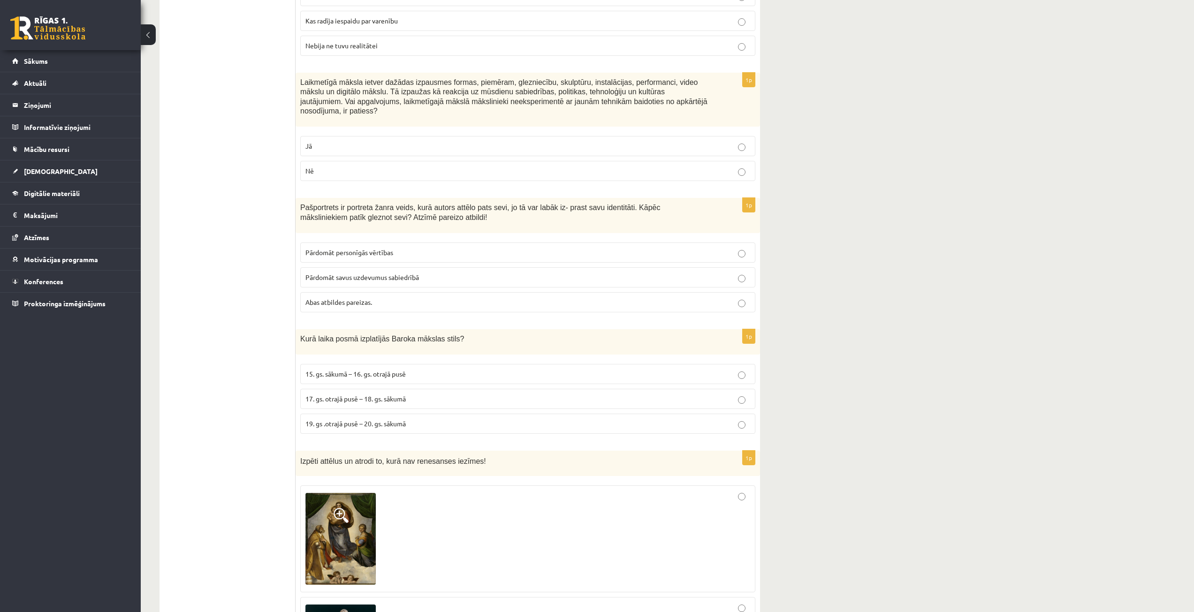
scroll to position [2580, 0]
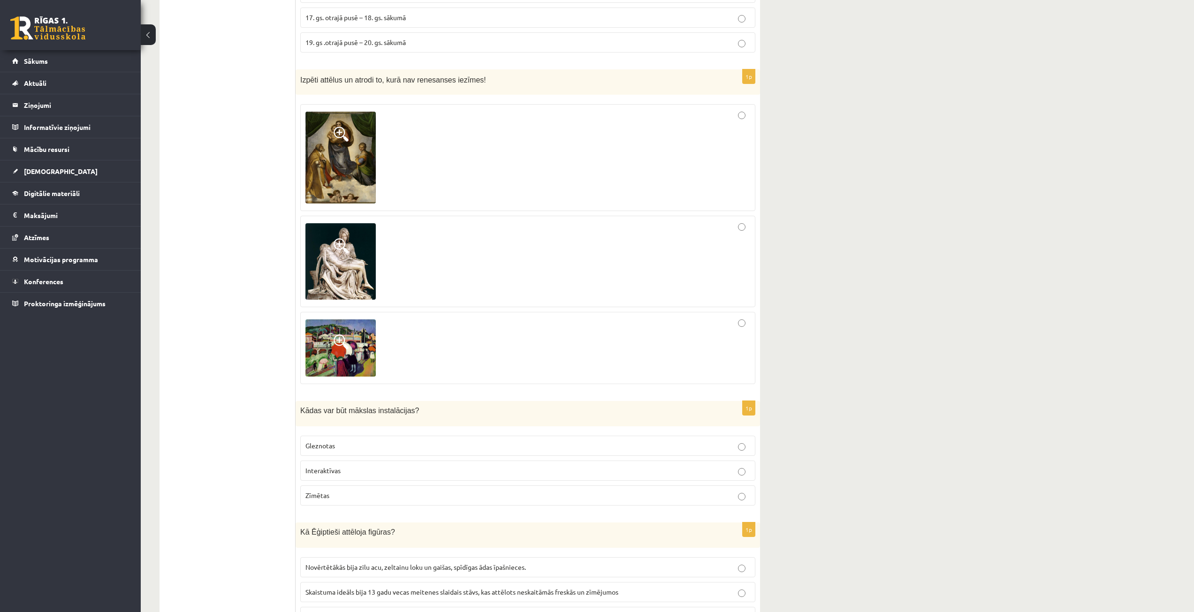
click at [358, 466] on p "Interaktīvas" at bounding box center [527, 471] width 445 height 10
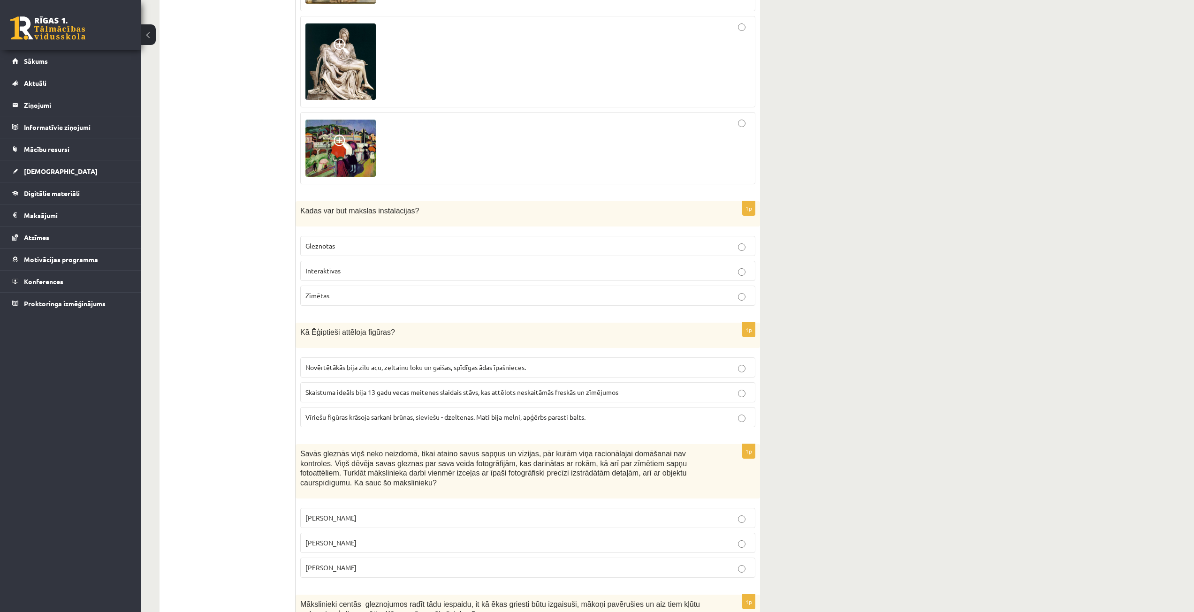
scroll to position [3190, 0]
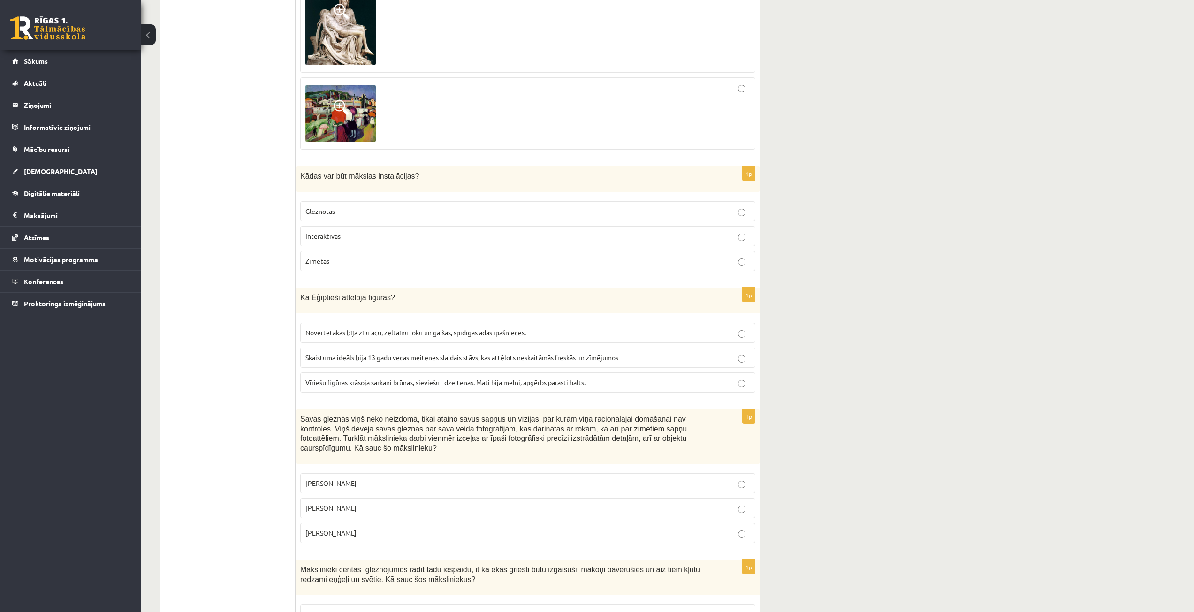
click at [387, 378] on span "Vīriešu figūras krāsoja sarkani brūnas, sieviešu - dzeltenas. Mati bija melni, …" at bounding box center [445, 382] width 280 height 8
click at [324, 504] on span "Salvadors Dalī" at bounding box center [330, 508] width 51 height 8
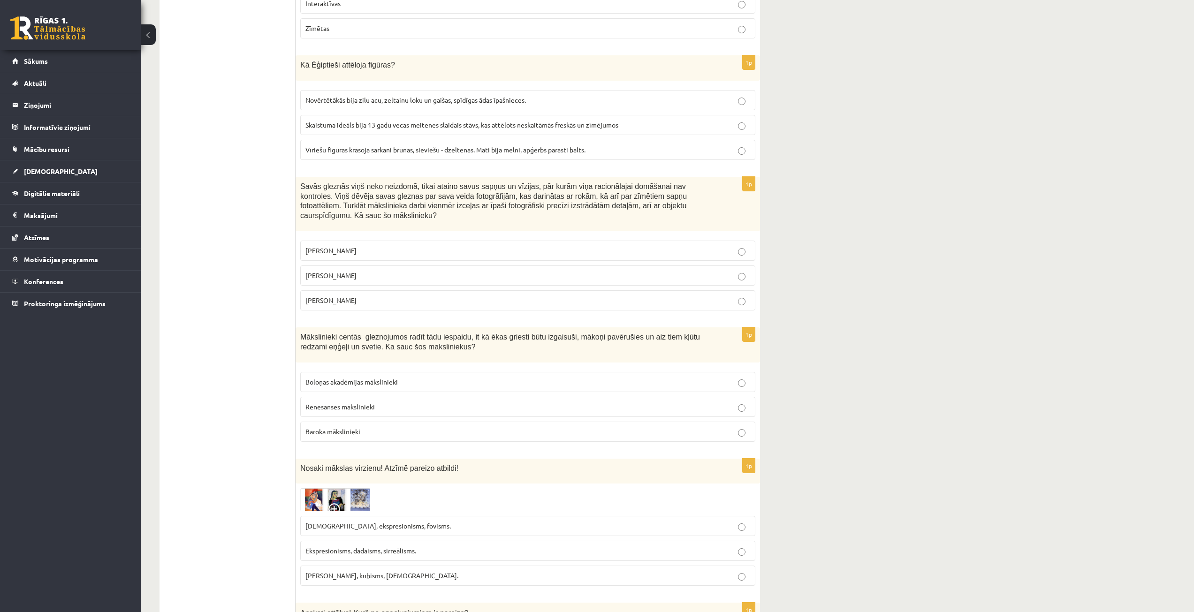
scroll to position [3424, 0]
click at [358, 401] on span "Renesanses mākslinieki" at bounding box center [339, 405] width 69 height 8
click at [354, 425] on p "Baroka mākslinieki" at bounding box center [527, 430] width 445 height 10
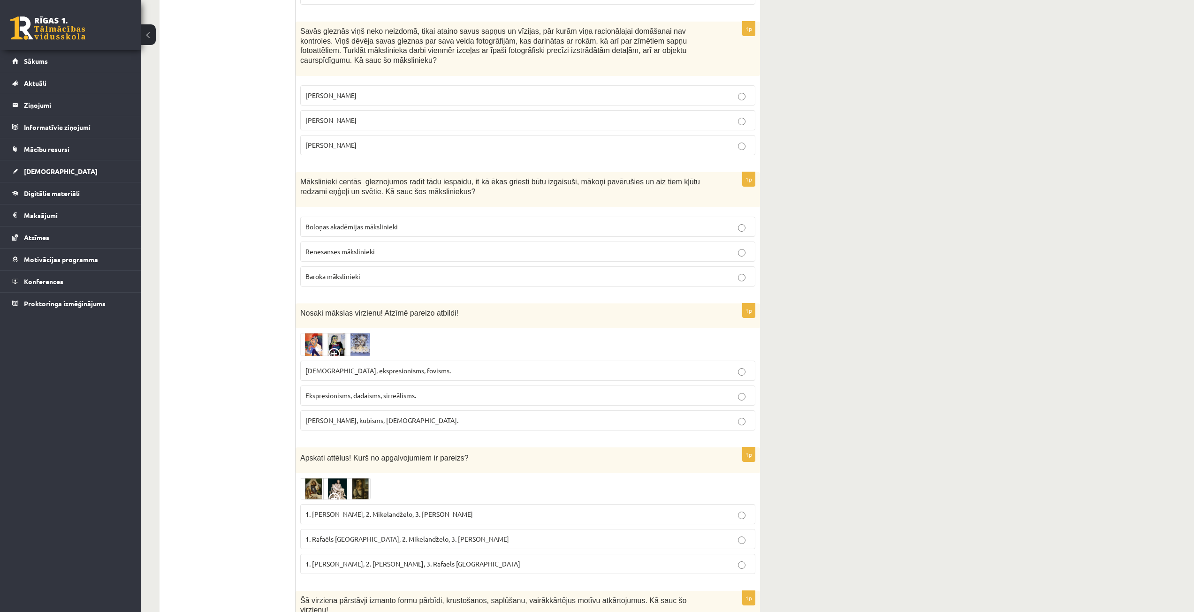
scroll to position [3612, 0]
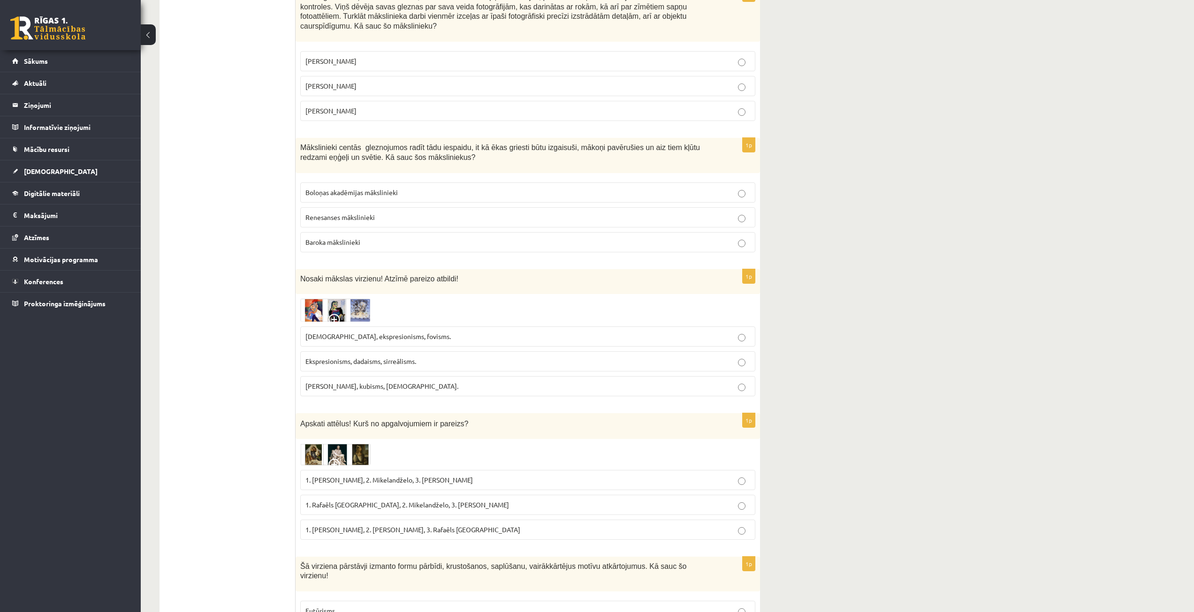
click at [325, 326] on label "Sirreālisms, ekspresionisms, fovisms." at bounding box center [527, 336] width 455 height 20
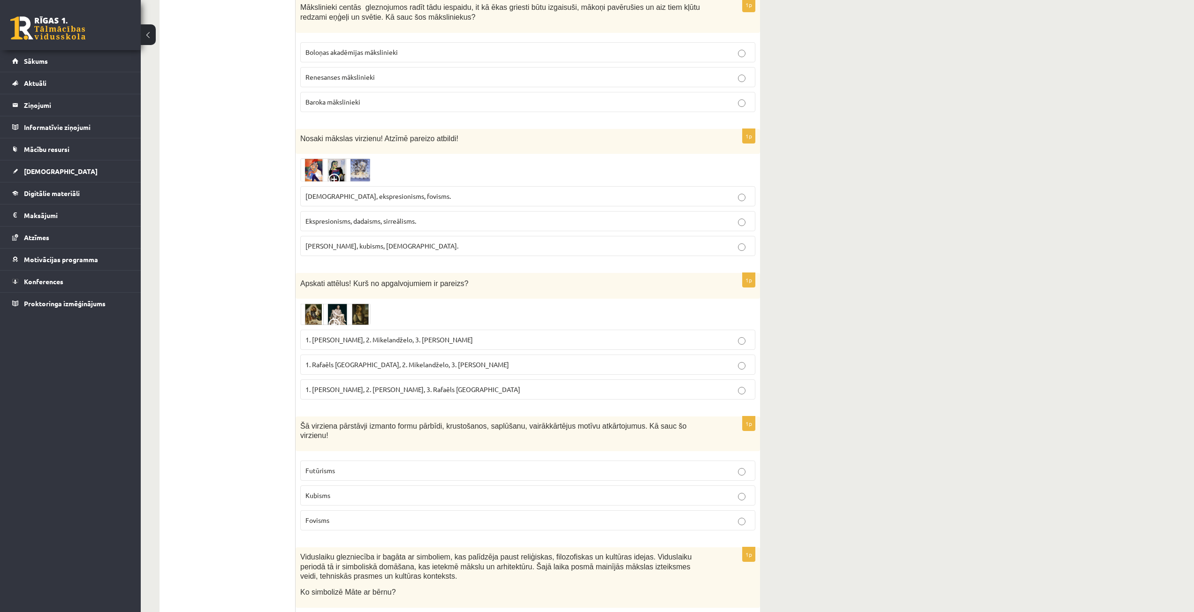
scroll to position [3752, 0]
click at [316, 335] on span "1. Leonardo da Vinči, 2. Mikelandželo, 3. Albrehts Dīrers" at bounding box center [388, 339] width 167 height 8
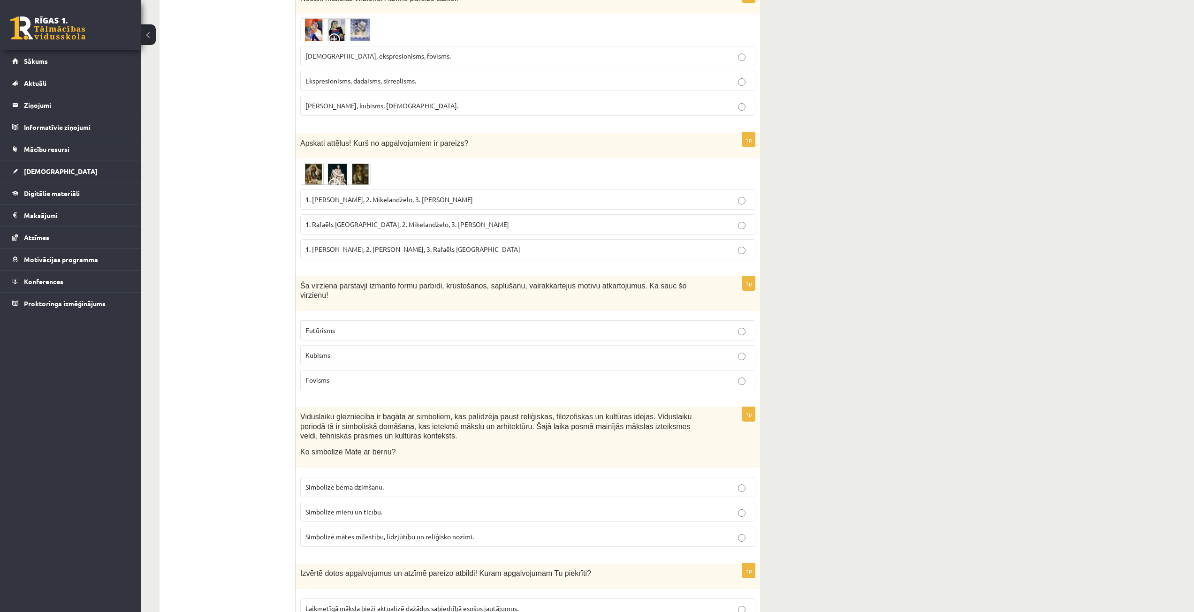
scroll to position [3893, 0]
click at [331, 325] on span "Futūrisms" at bounding box center [320, 329] width 30 height 8
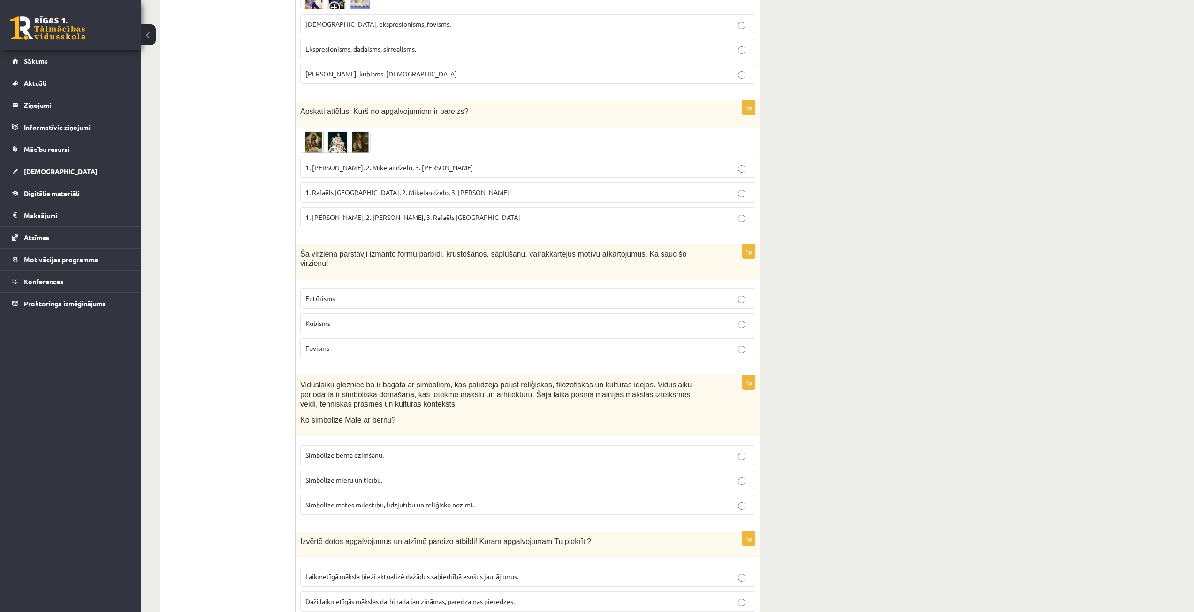
scroll to position [3927, 0]
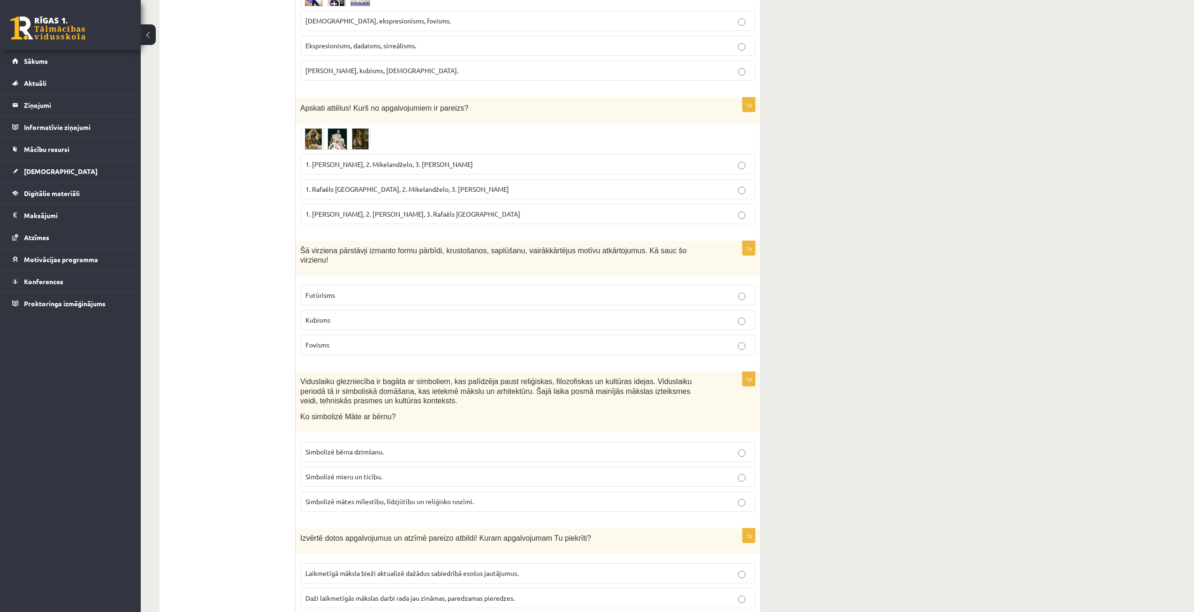
click at [343, 497] on span "Simbolizē mātes mīlestību, līdzjūtību un reliģisko nozīmi." at bounding box center [389, 501] width 168 height 8
click at [342, 612] on label "Abi apgalvojumi pareizi." at bounding box center [527, 623] width 455 height 20
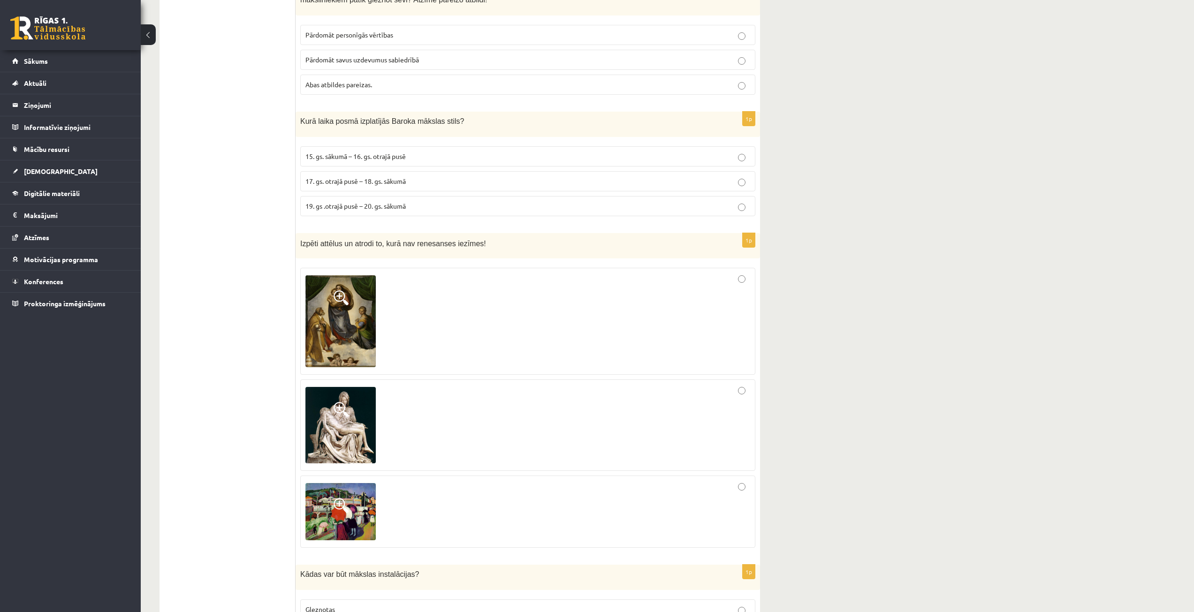
scroll to position [2861, 0]
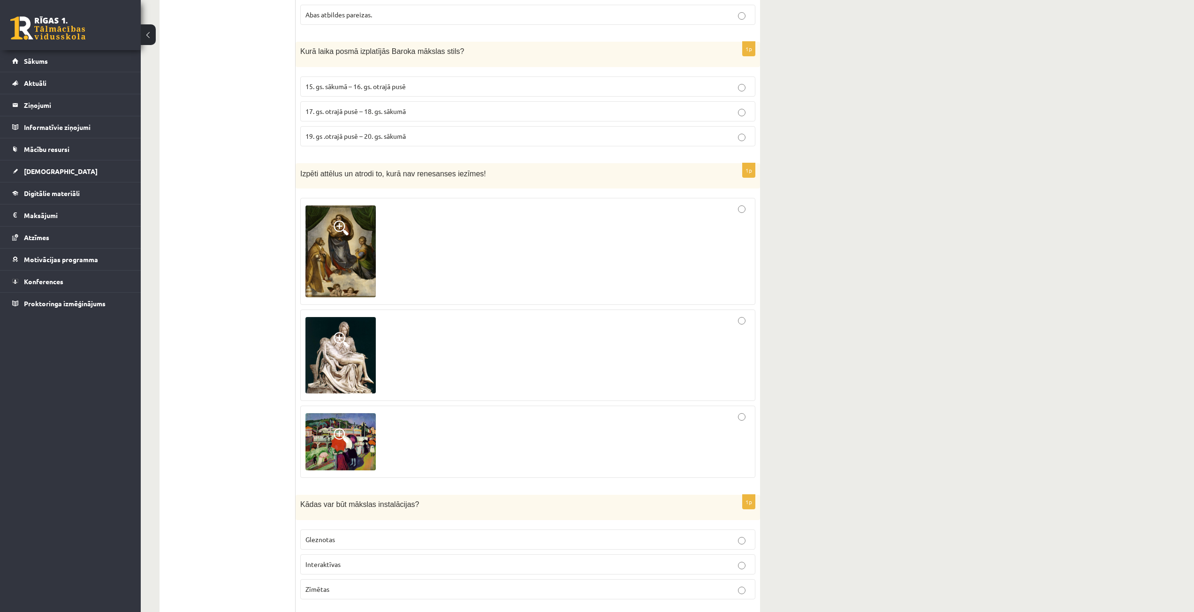
click at [432, 411] on div at bounding box center [527, 442] width 445 height 62
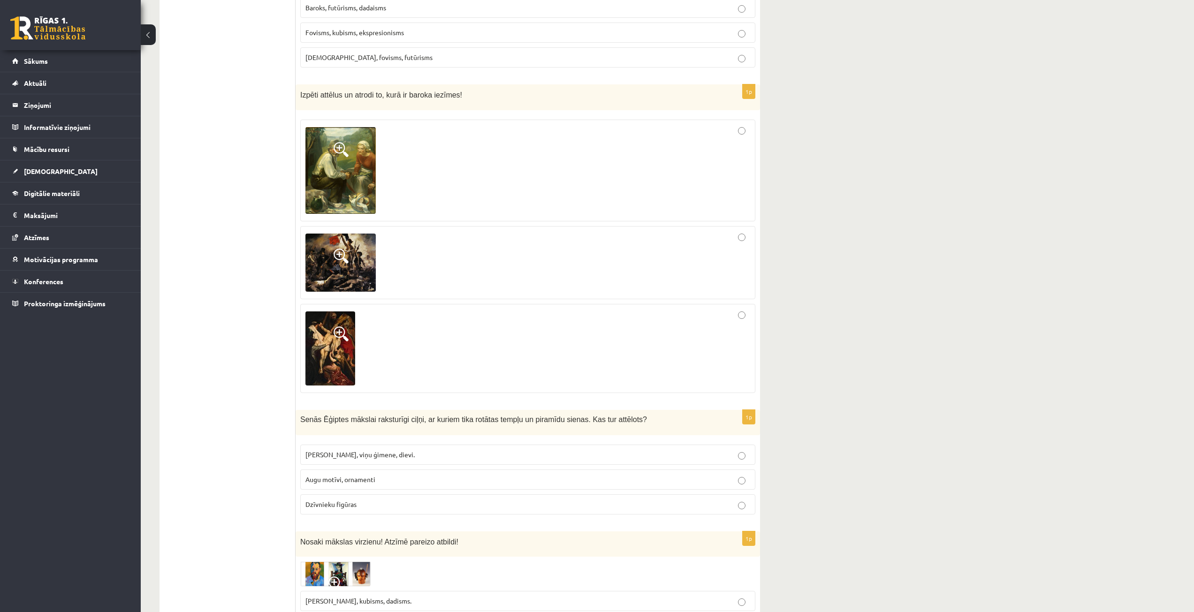
scroll to position [1689, 0]
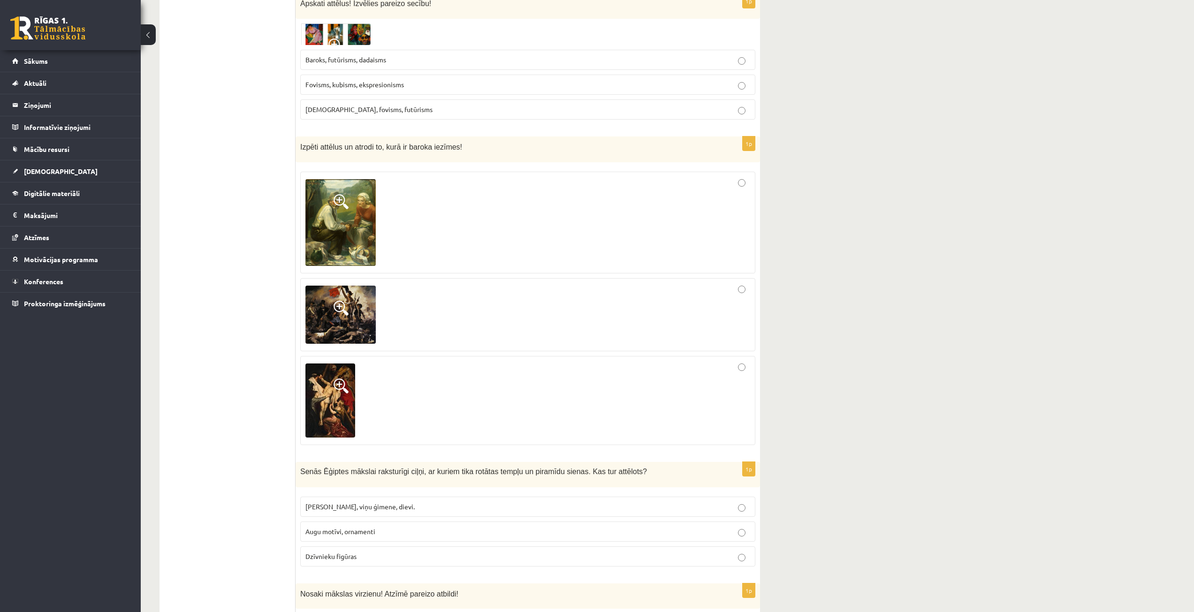
click at [595, 388] on div at bounding box center [527, 400] width 445 height 79
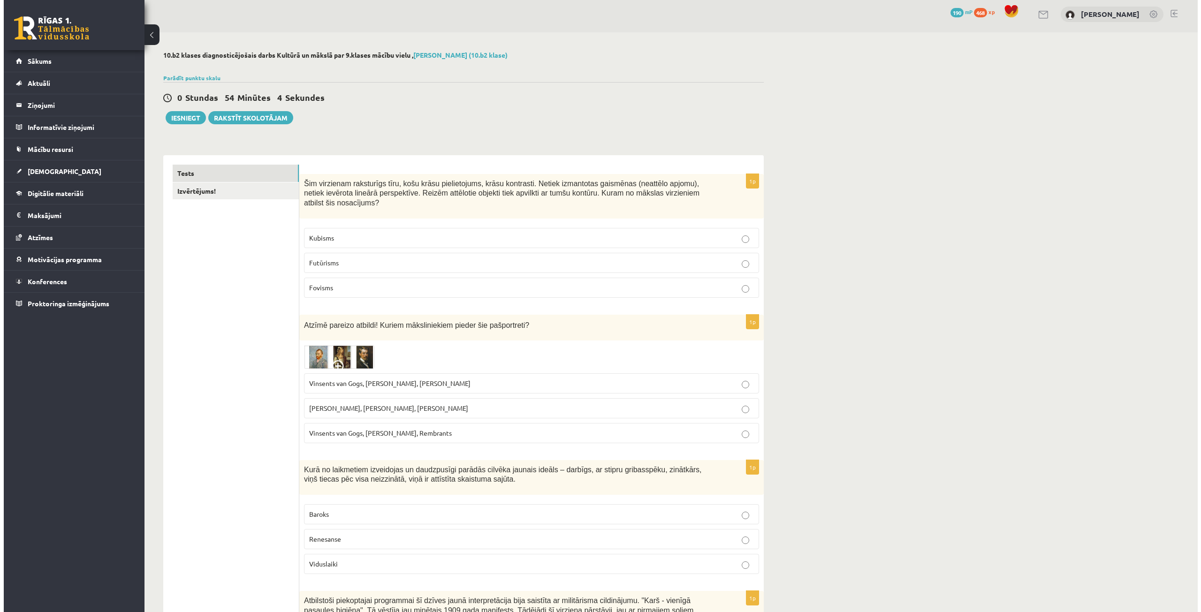
scroll to position [0, 0]
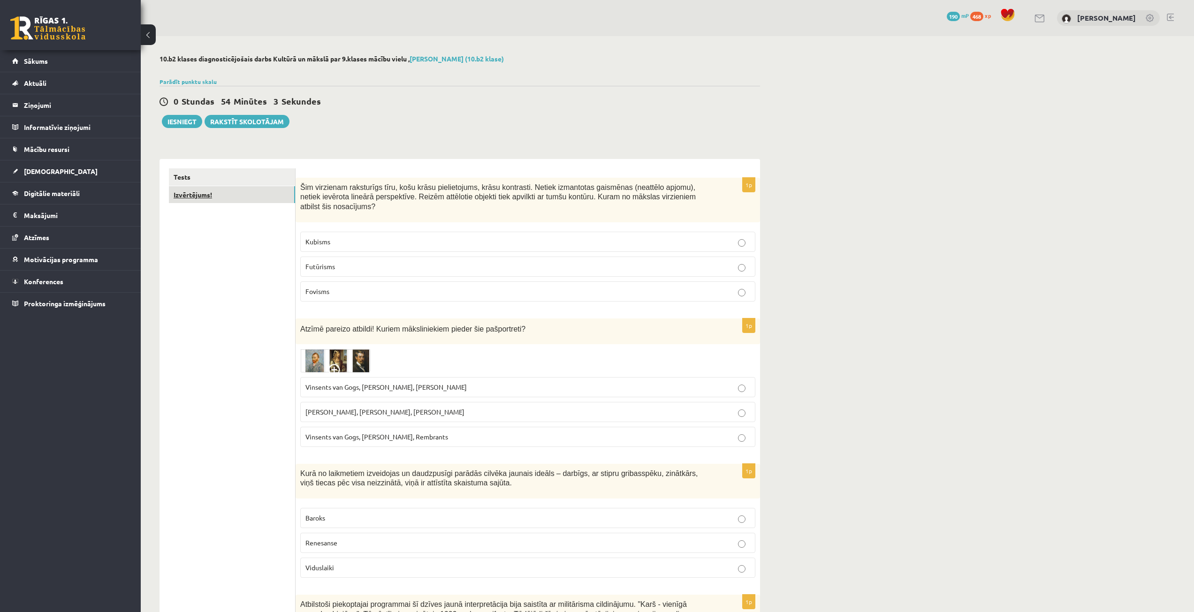
click at [214, 196] on link "Izvērtējums!" at bounding box center [232, 194] width 126 height 17
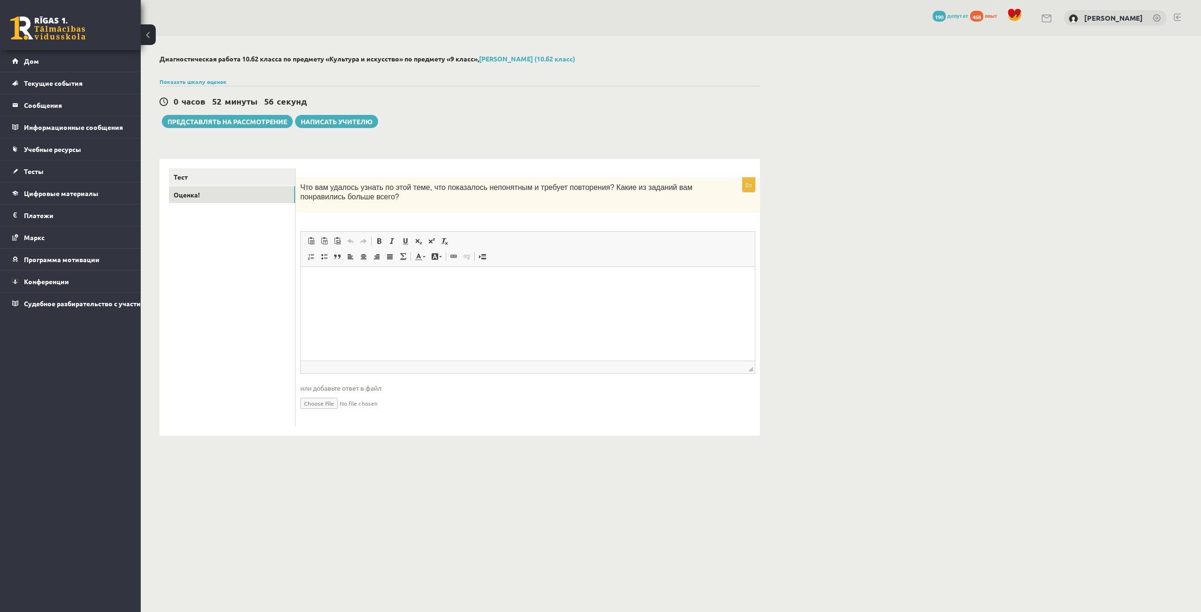
drag, startPoint x: 297, startPoint y: 187, endPoint x: 355, endPoint y: 202, distance: 59.2
click at [355, 202] on div "Что вам удалось узнать по этой теме, что показалось непонятным и требует повтор…" at bounding box center [528, 195] width 464 height 35
copy font "Что вам удалось узнать по этой теме, что показалось непонятным и требует повтор…"
click at [353, 288] on html at bounding box center [528, 281] width 454 height 29
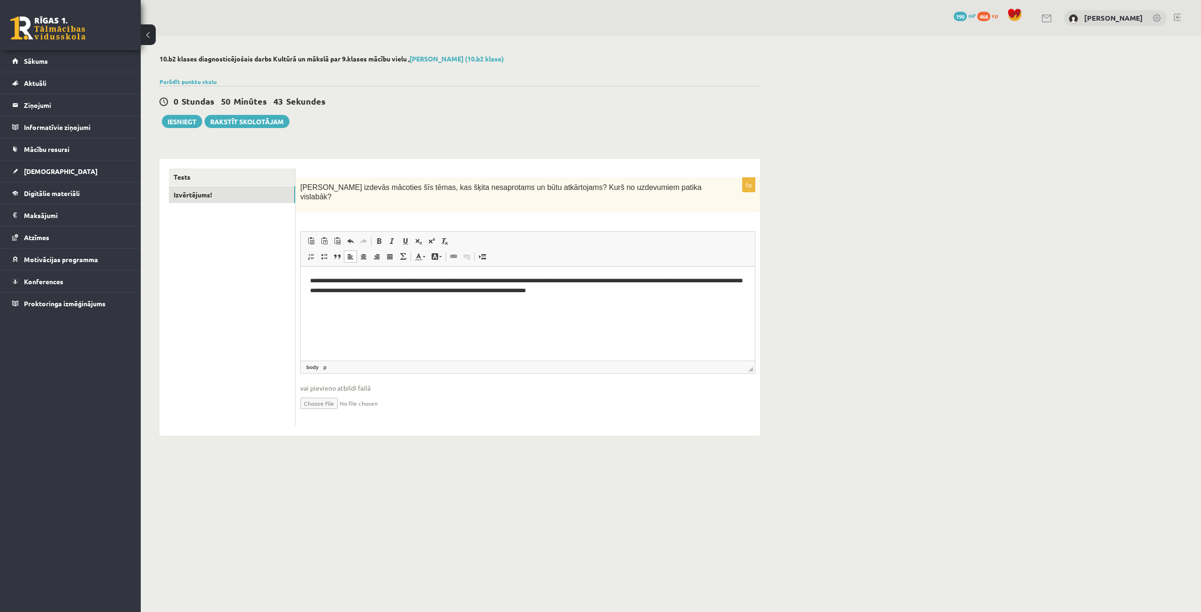
click at [971, 131] on div "**********" at bounding box center [671, 245] width 1060 height 418
click at [253, 177] on link "Tests" at bounding box center [232, 176] width 126 height 17
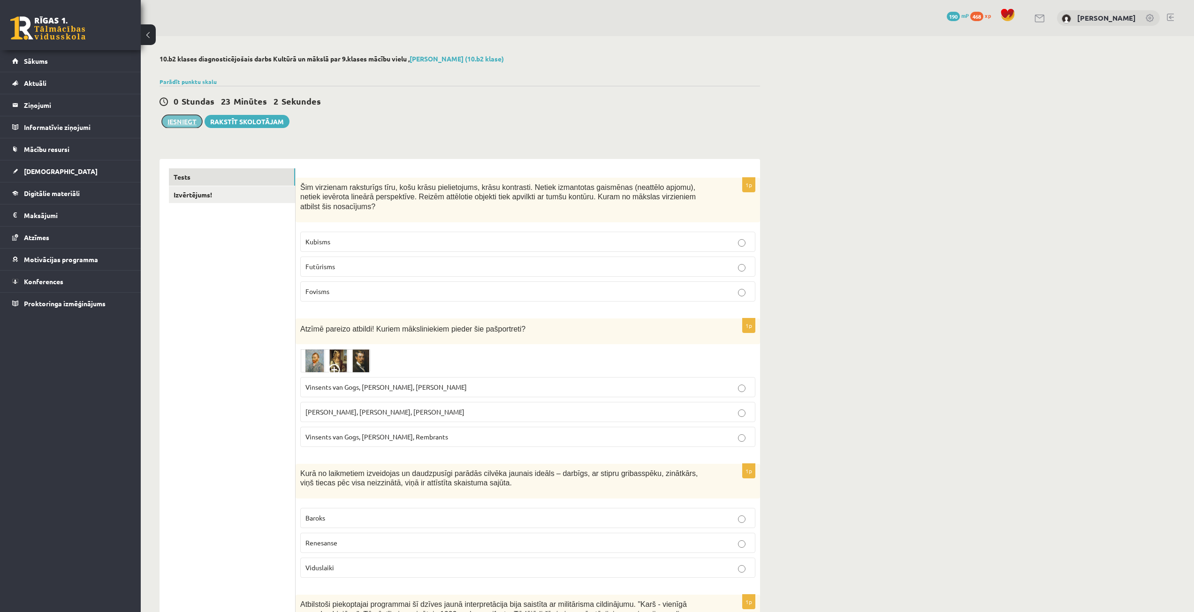
click at [188, 124] on button "Iesniegt" at bounding box center [182, 121] width 40 height 13
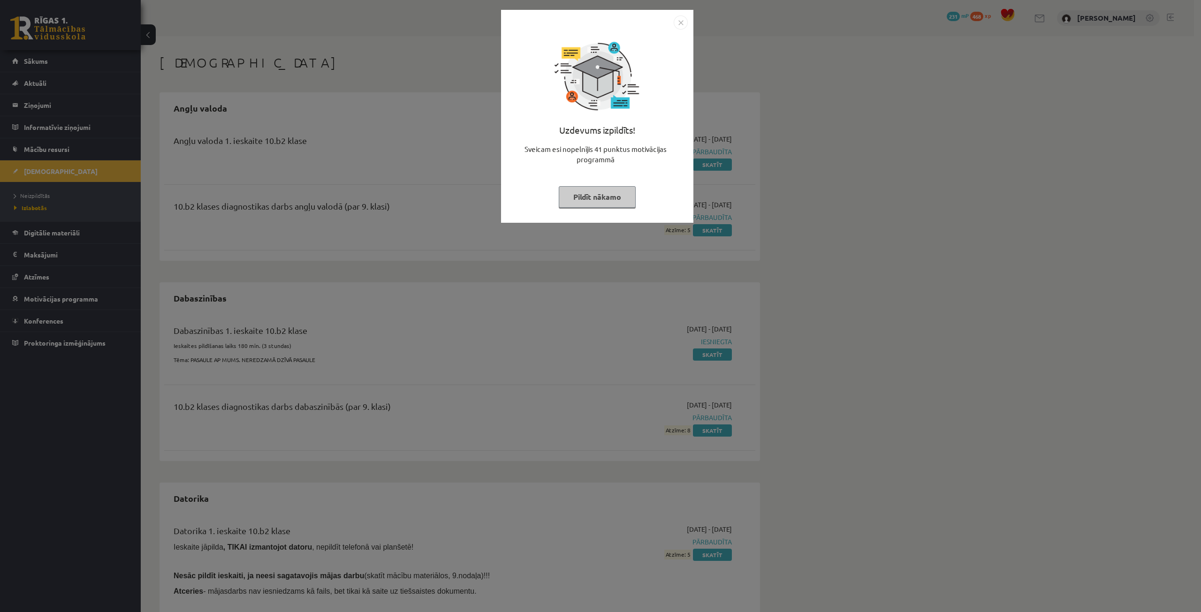
click at [604, 198] on button "Pildīt nākamo" at bounding box center [597, 197] width 77 height 22
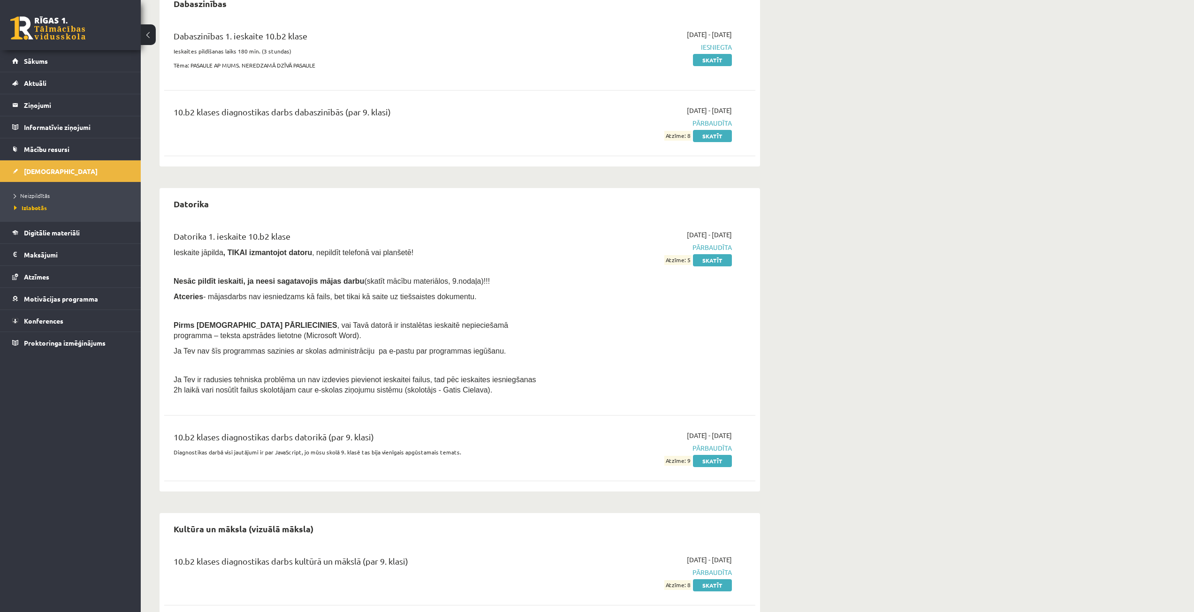
scroll to position [317, 0]
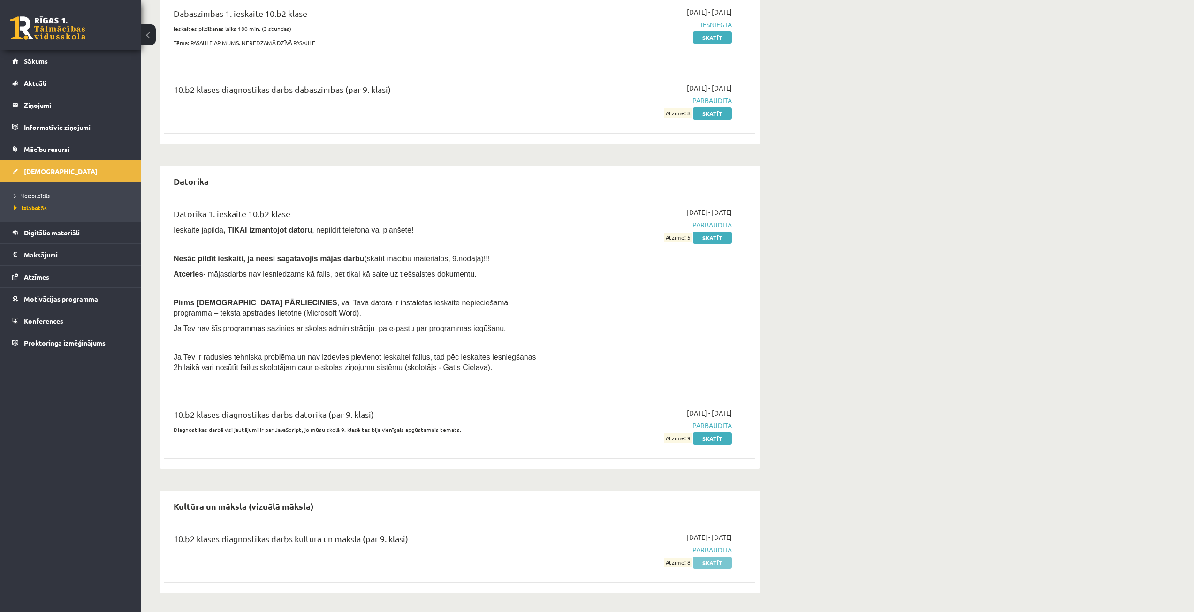
click at [728, 562] on link "Skatīt" at bounding box center [712, 563] width 39 height 12
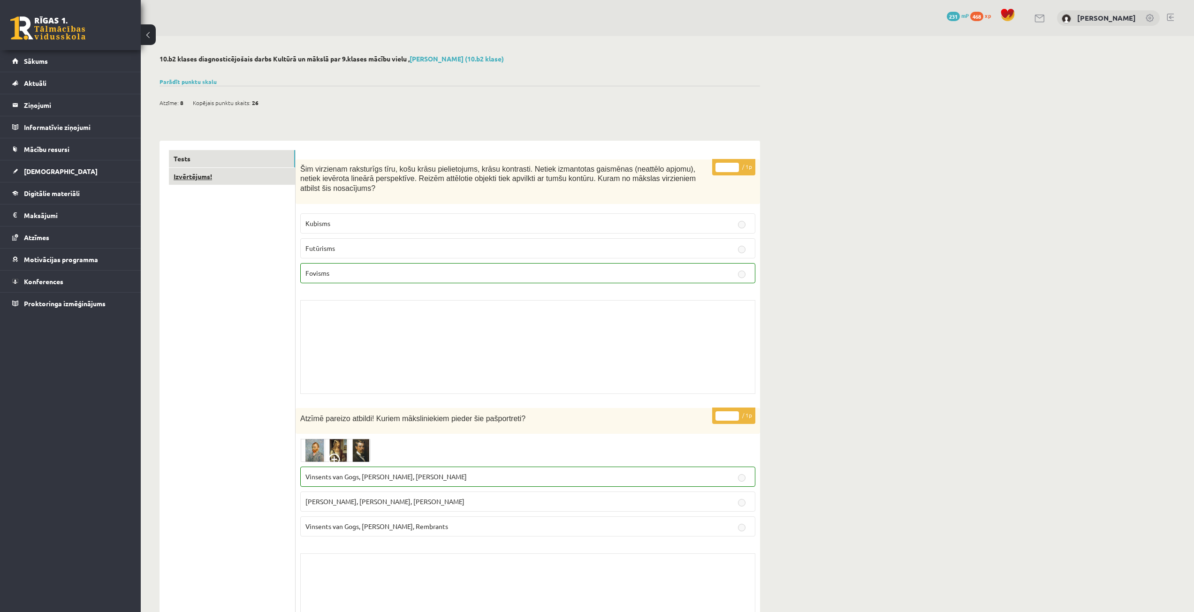
click at [237, 174] on link "Izvērtējums!" at bounding box center [232, 176] width 126 height 17
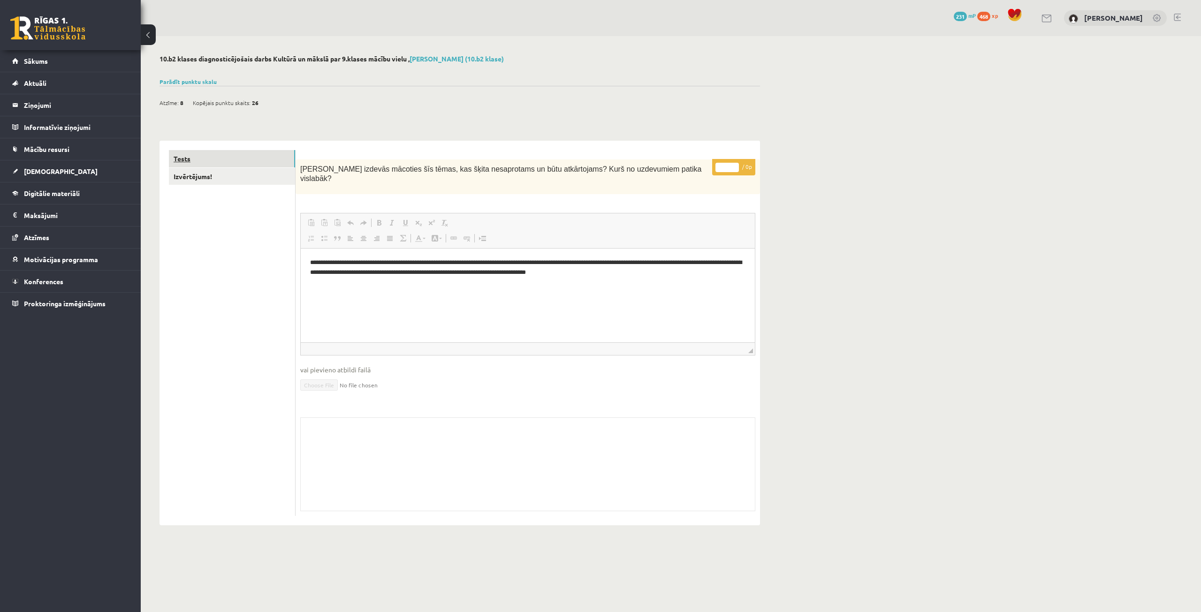
click at [248, 163] on link "Tests" at bounding box center [232, 158] width 126 height 17
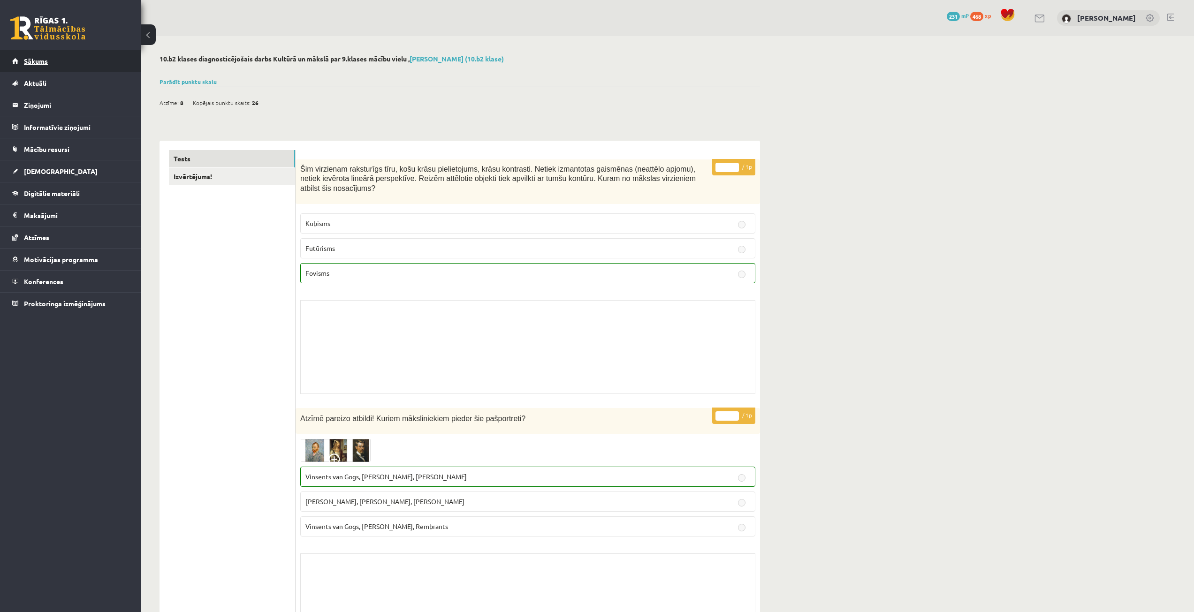
click at [51, 61] on link "Sākums" at bounding box center [70, 61] width 117 height 22
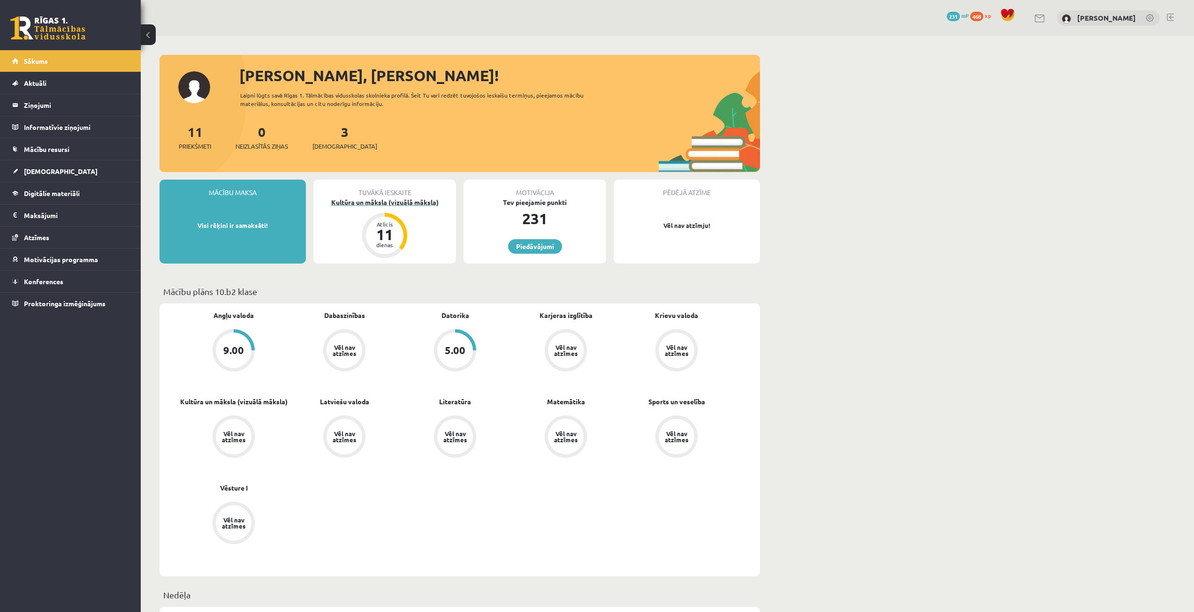
click at [397, 205] on div "Kultūra un māksla (vizuālā māksla)" at bounding box center [384, 202] width 143 height 10
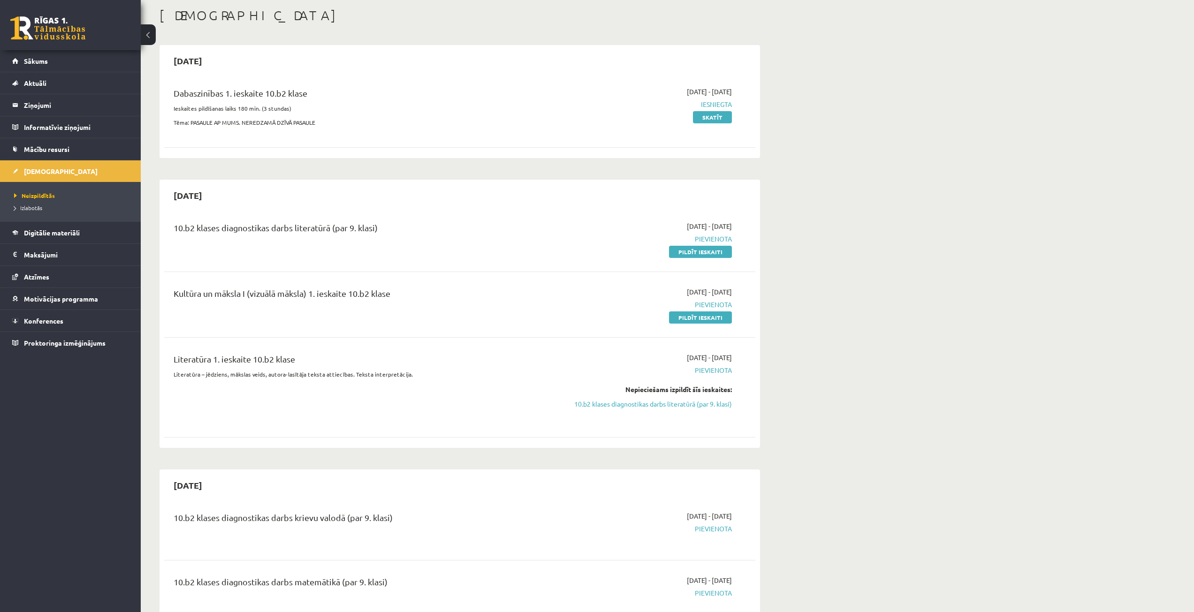
scroll to position [47, 0]
click at [681, 256] on link "Pildīt ieskaiti" at bounding box center [700, 252] width 63 height 12
click at [677, 322] on link "Pildīt ieskaiti" at bounding box center [700, 318] width 63 height 12
click at [619, 403] on link "10.b2 klases diagnostikas darbs literatūrā (par 9. klasi)" at bounding box center [643, 405] width 177 height 10
